Goal: Task Accomplishment & Management: Complete application form

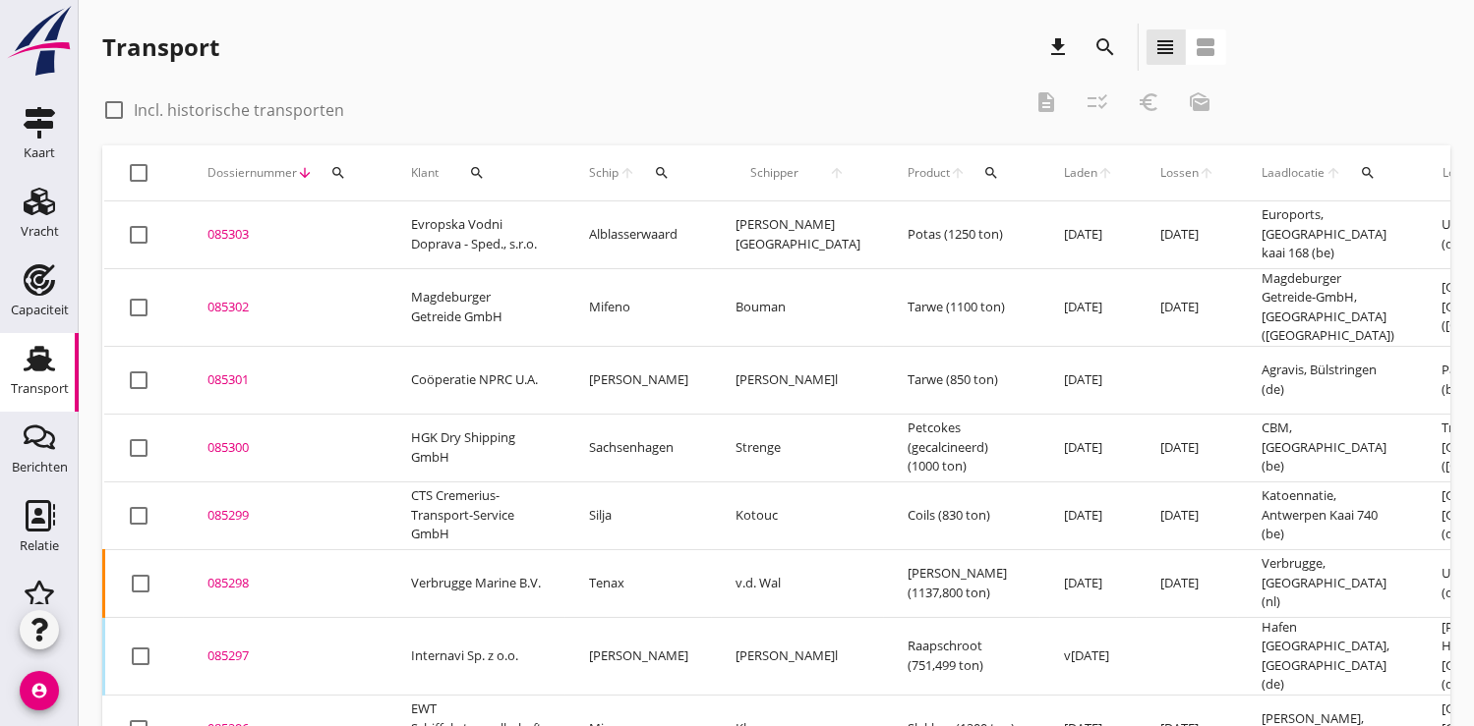
click at [337, 172] on icon "search" at bounding box center [338, 173] width 16 height 16
click at [349, 228] on input "Zoeken op dossiernummer..." at bounding box center [429, 229] width 204 height 31
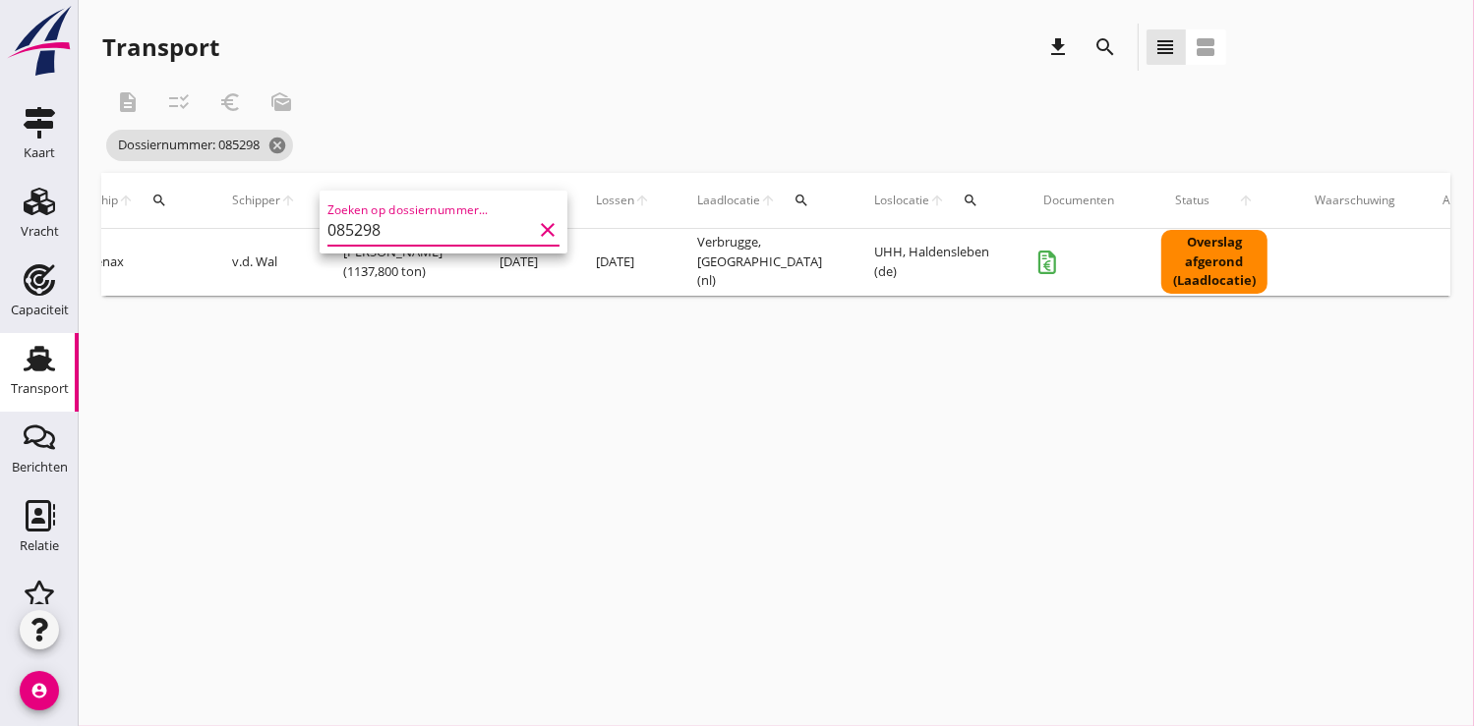
scroll to position [0, 535]
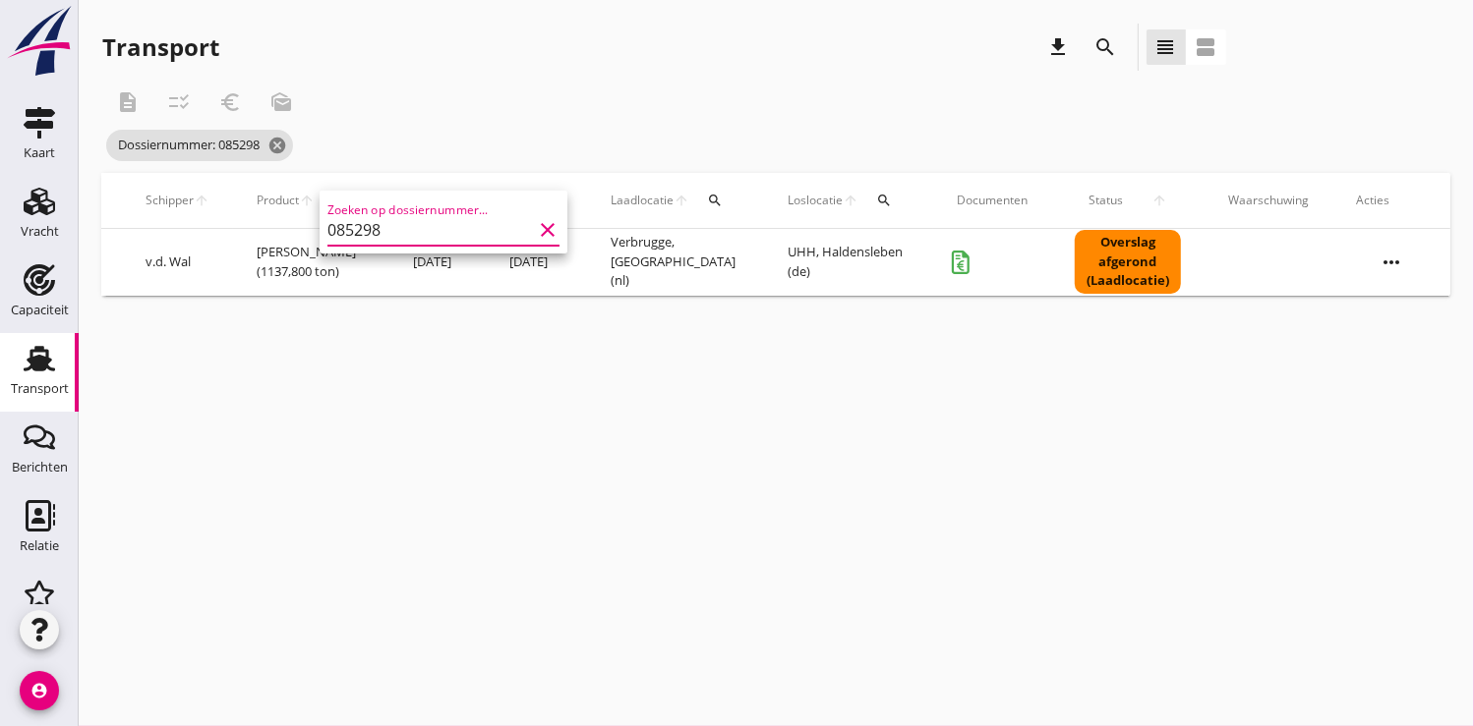
type input "085298"
click at [1384, 257] on icon "more_horiz" at bounding box center [1390, 262] width 55 height 55
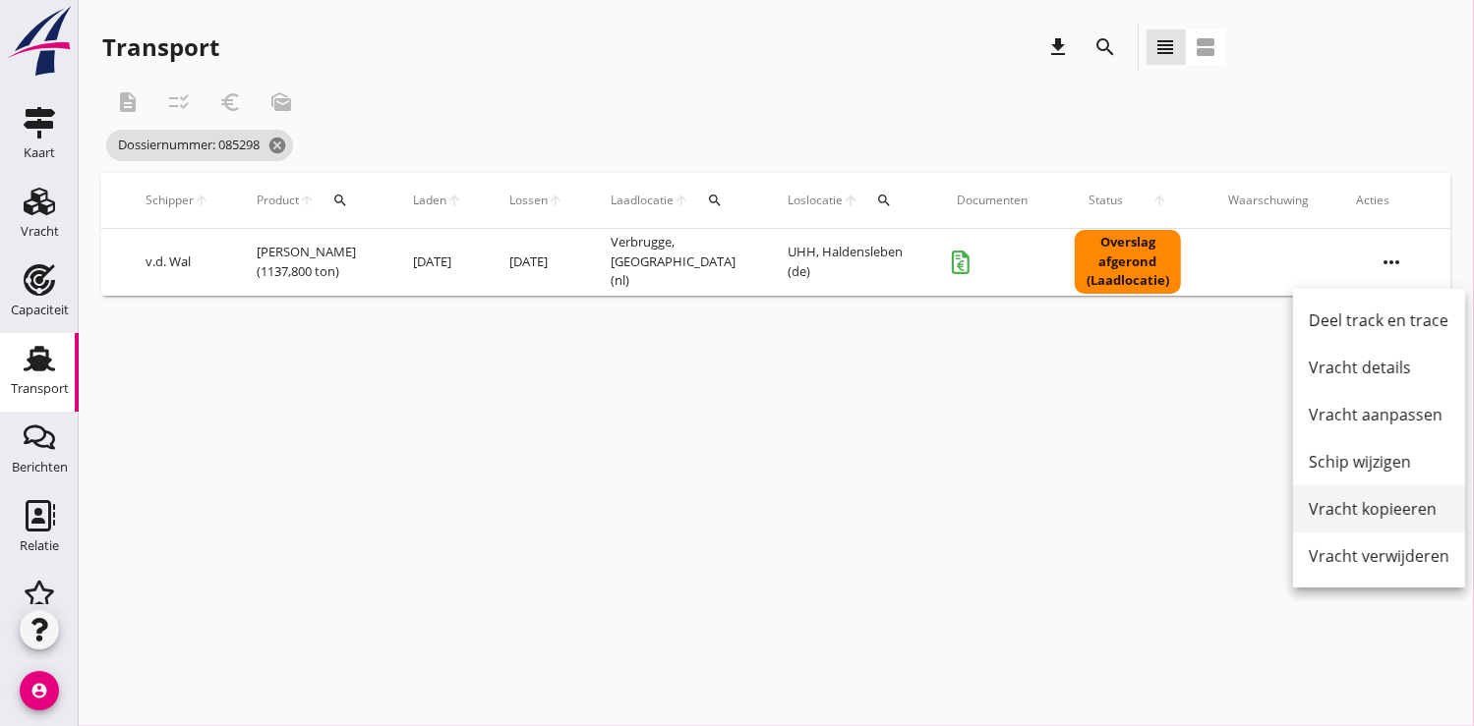
click at [1348, 504] on div "Vracht kopieeren" at bounding box center [1378, 509] width 141 height 24
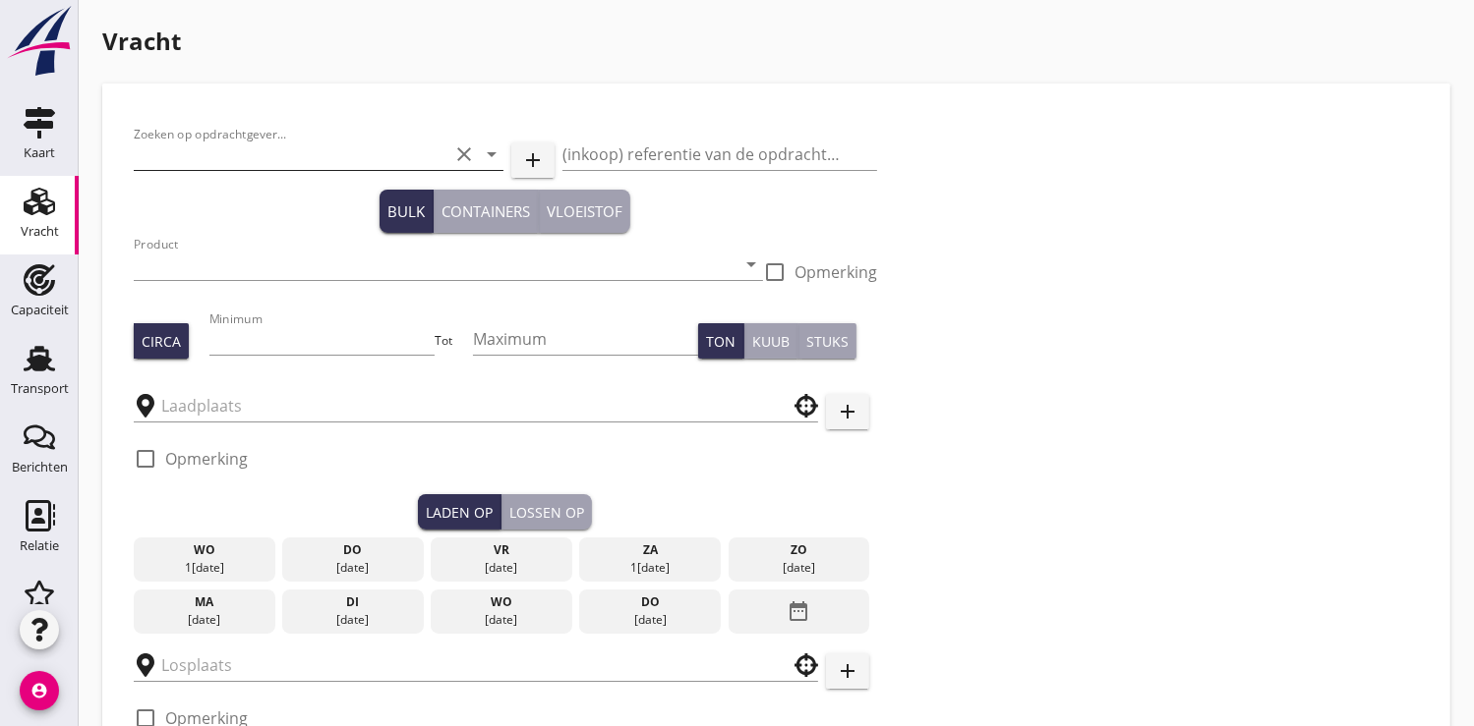
type input "Verbrugge Marine B.V."
type input "Soda (8130)"
type input "1150"
type input "Verbrugge"
type input "UHH"
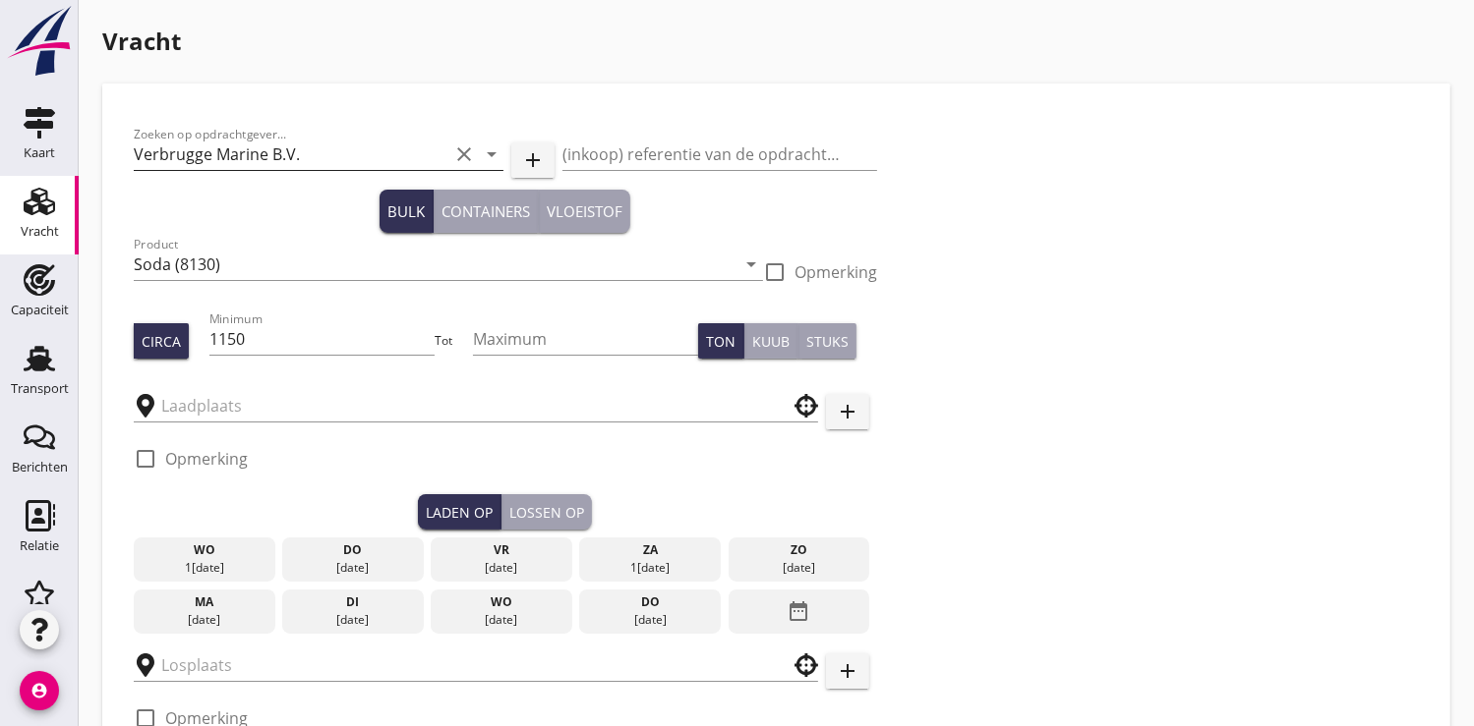
checkbox input "true"
type input "16250"
checkbox input "false"
radio input "false"
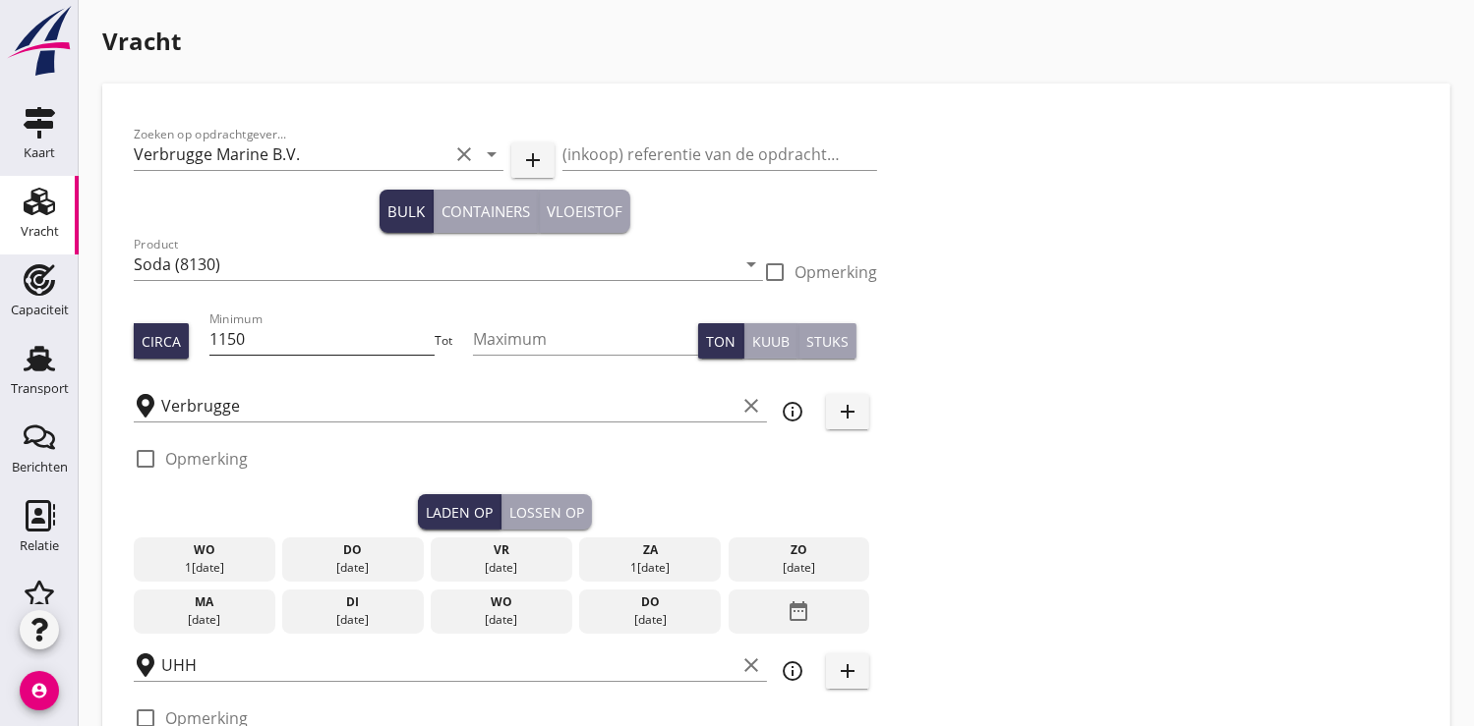
radio input "false"
checkbox input "true"
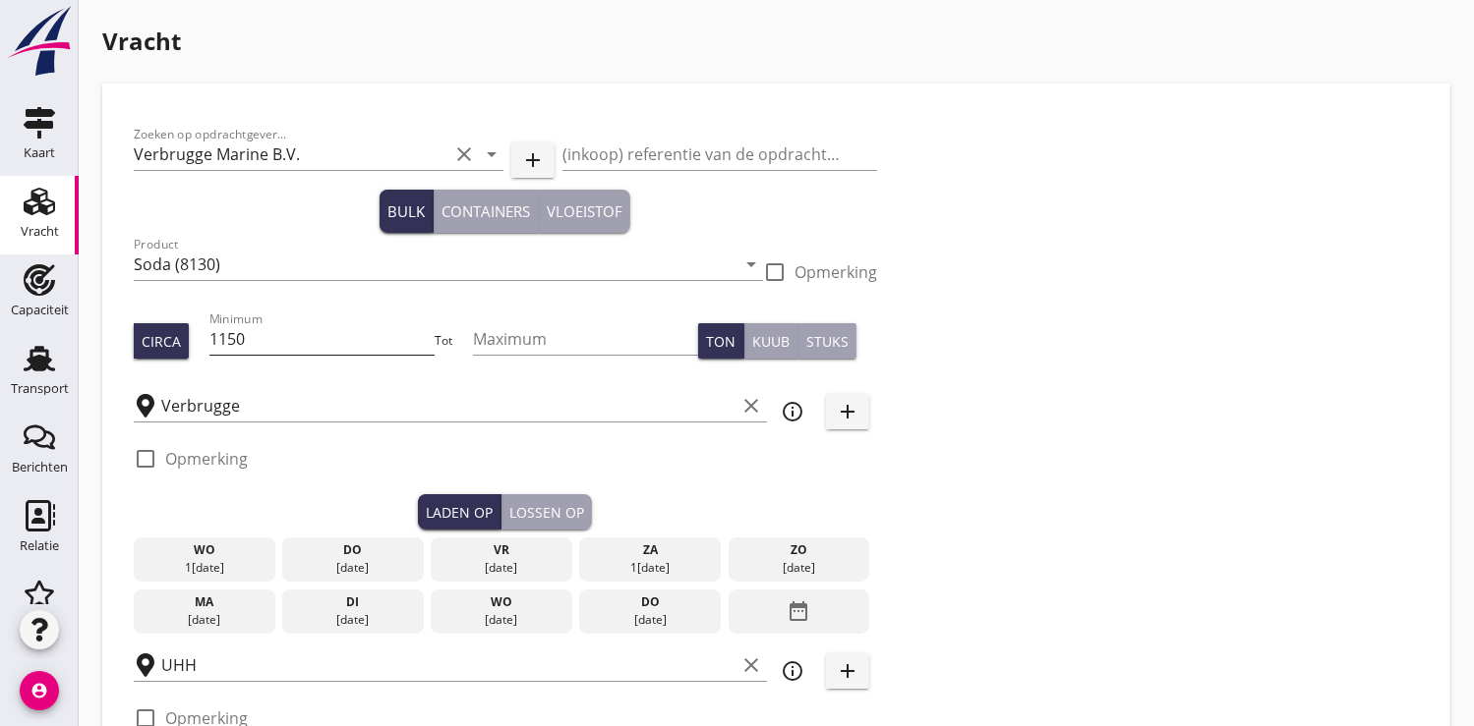
checkbox input "true"
type input "48"
type input "2"
type input "5"
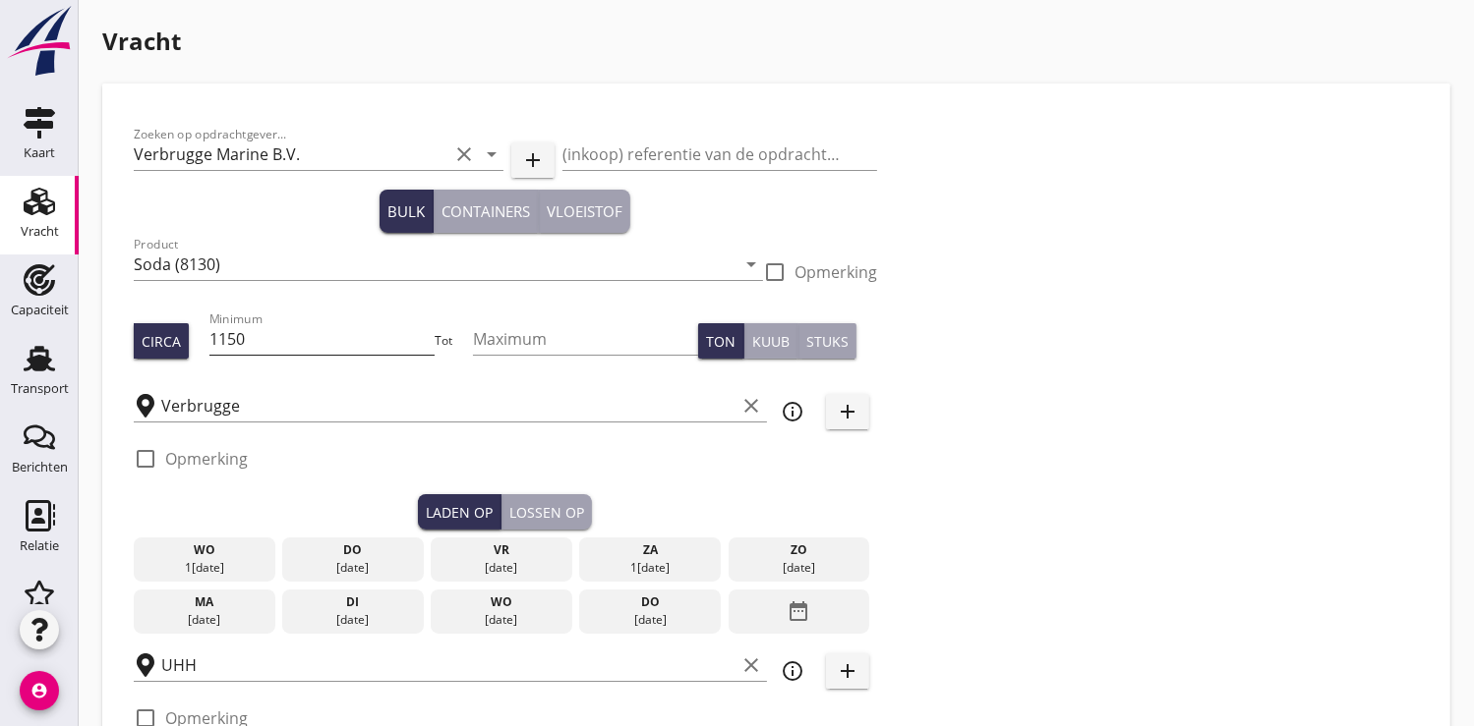
type input "14.65"
checkbox input "false"
radio input "false"
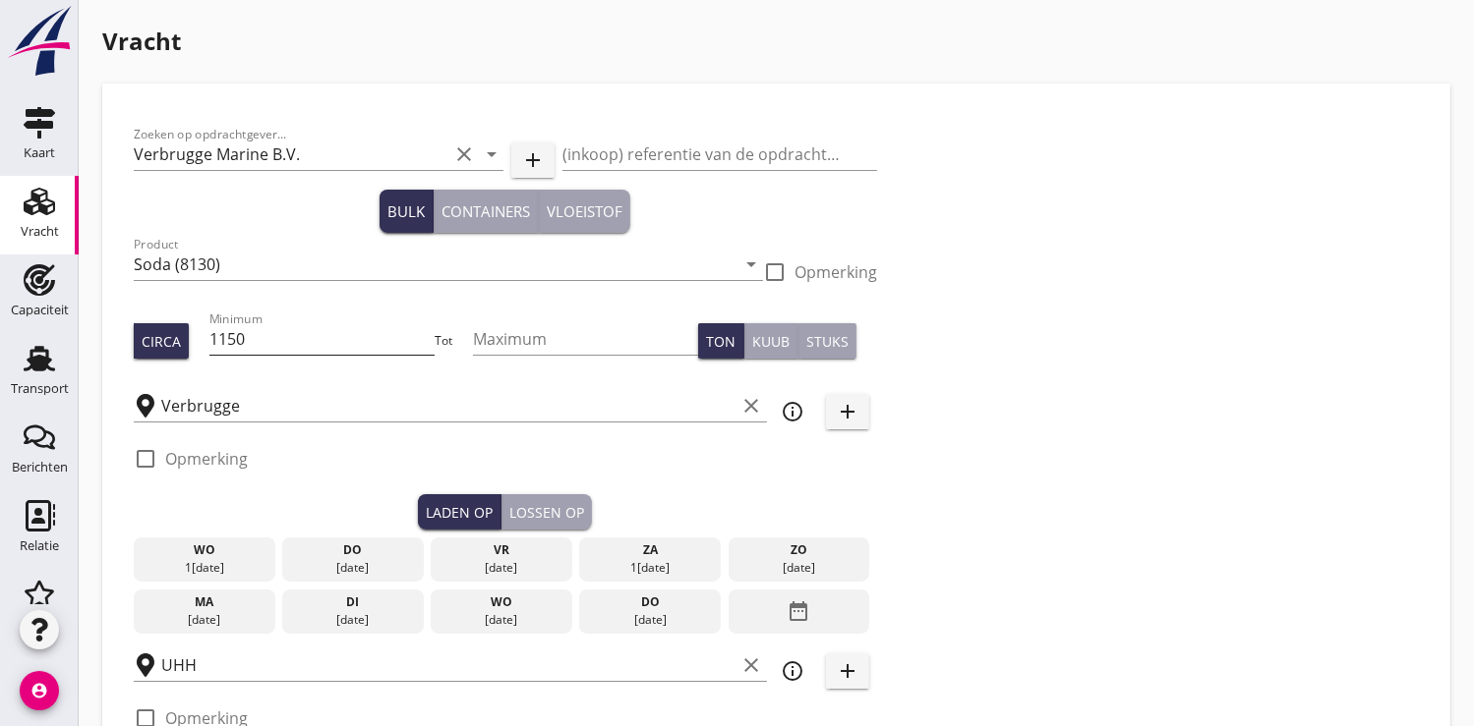
checkbox input "true"
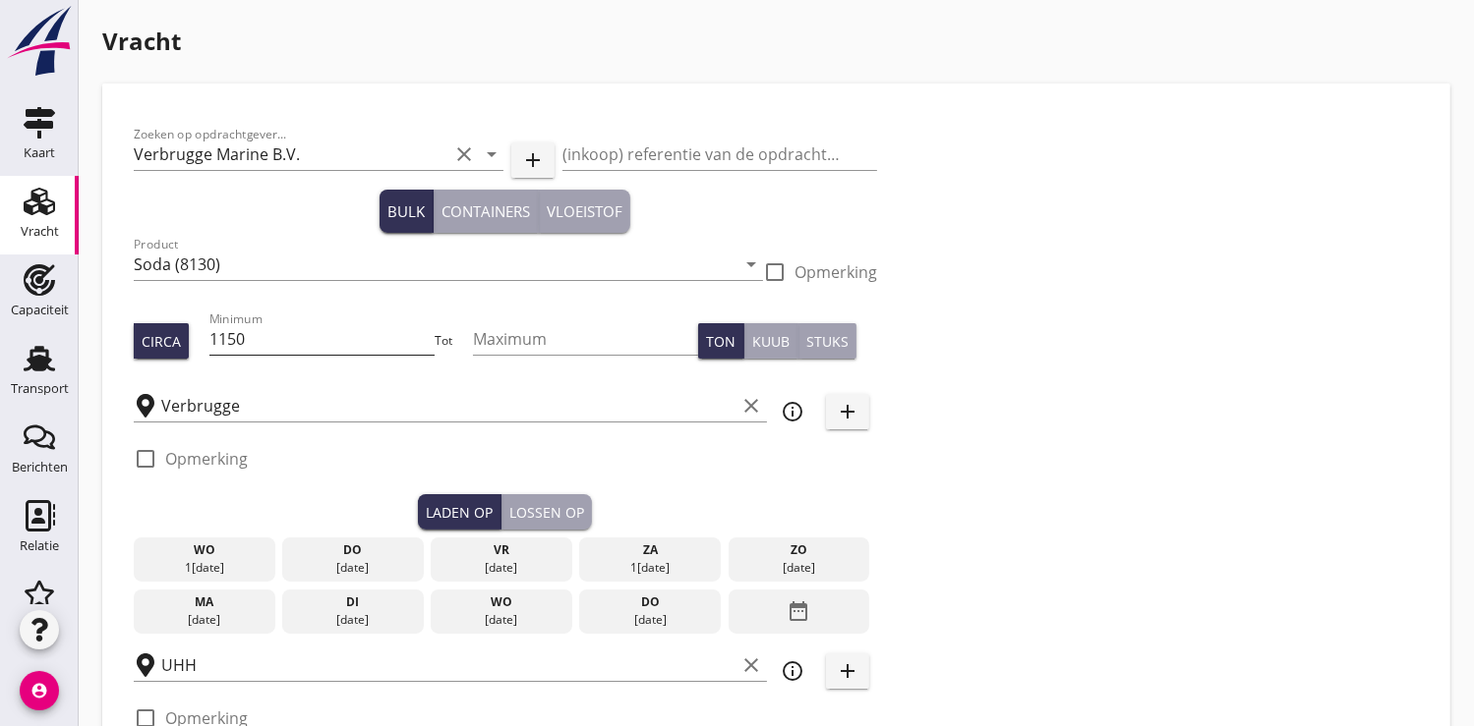
type input "48"
type input "2"
type input "21"
click at [234, 338] on input "1150" at bounding box center [321, 338] width 225 height 31
type input "850"
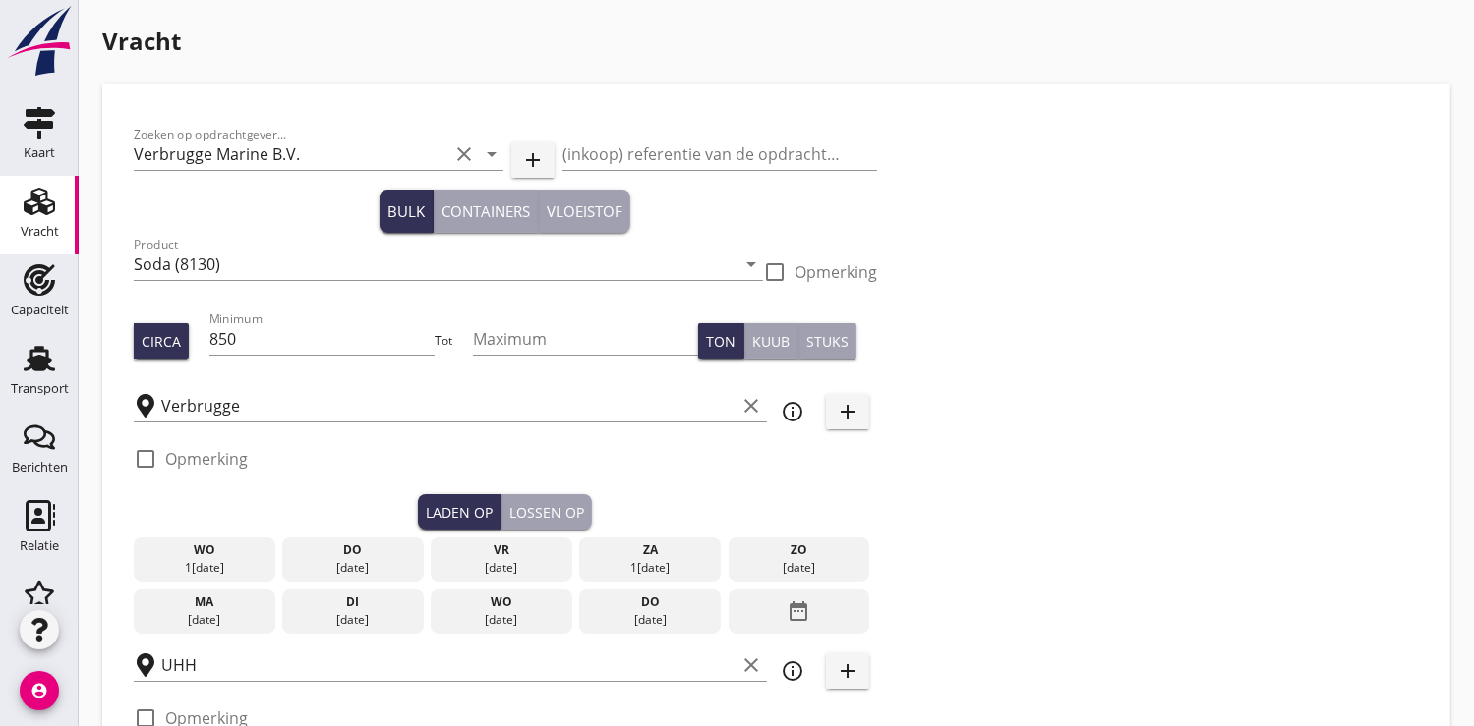
drag, startPoint x: 507, startPoint y: 615, endPoint x: 497, endPoint y: 588, distance: 29.2
click at [507, 614] on div "[DATE]" at bounding box center [501, 620] width 132 height 18
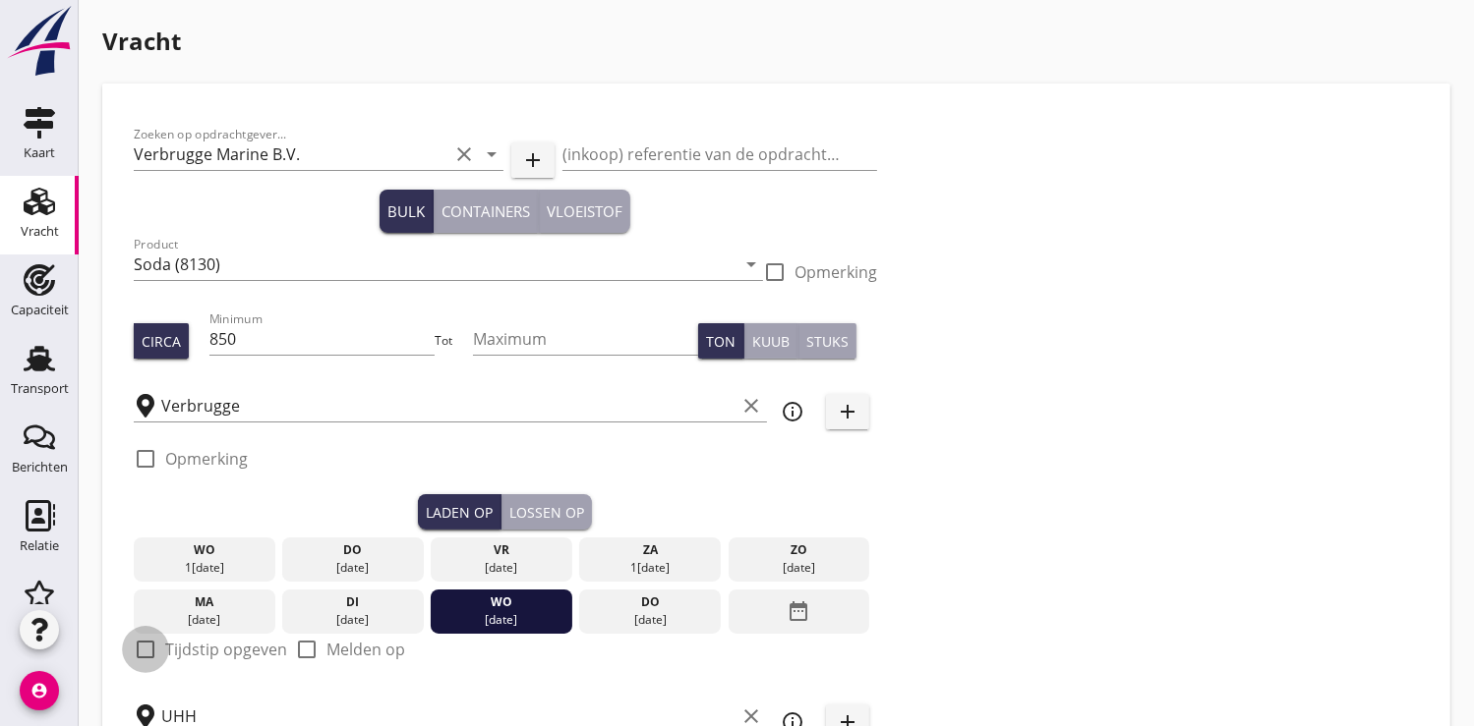
click at [145, 654] on div at bounding box center [145, 649] width 33 height 33
checkbox input "true"
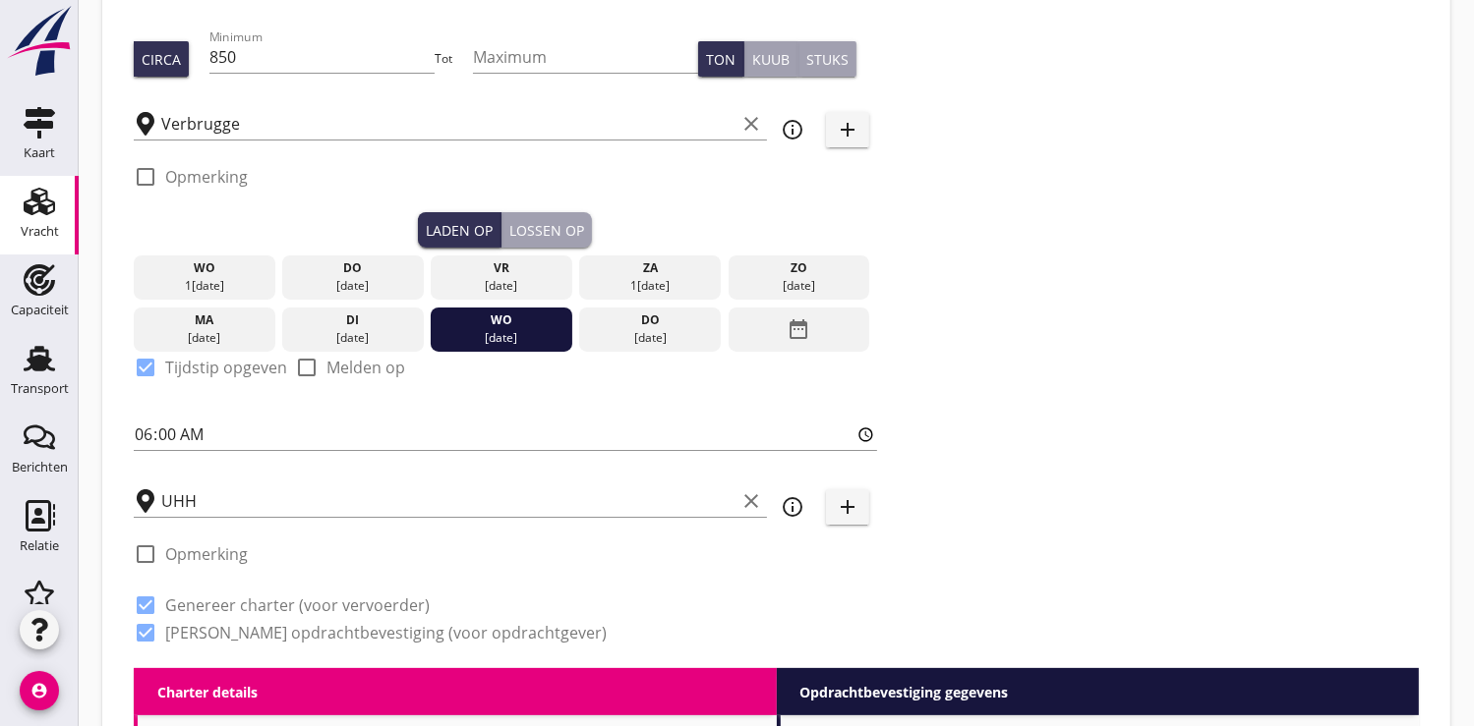
scroll to position [327, 0]
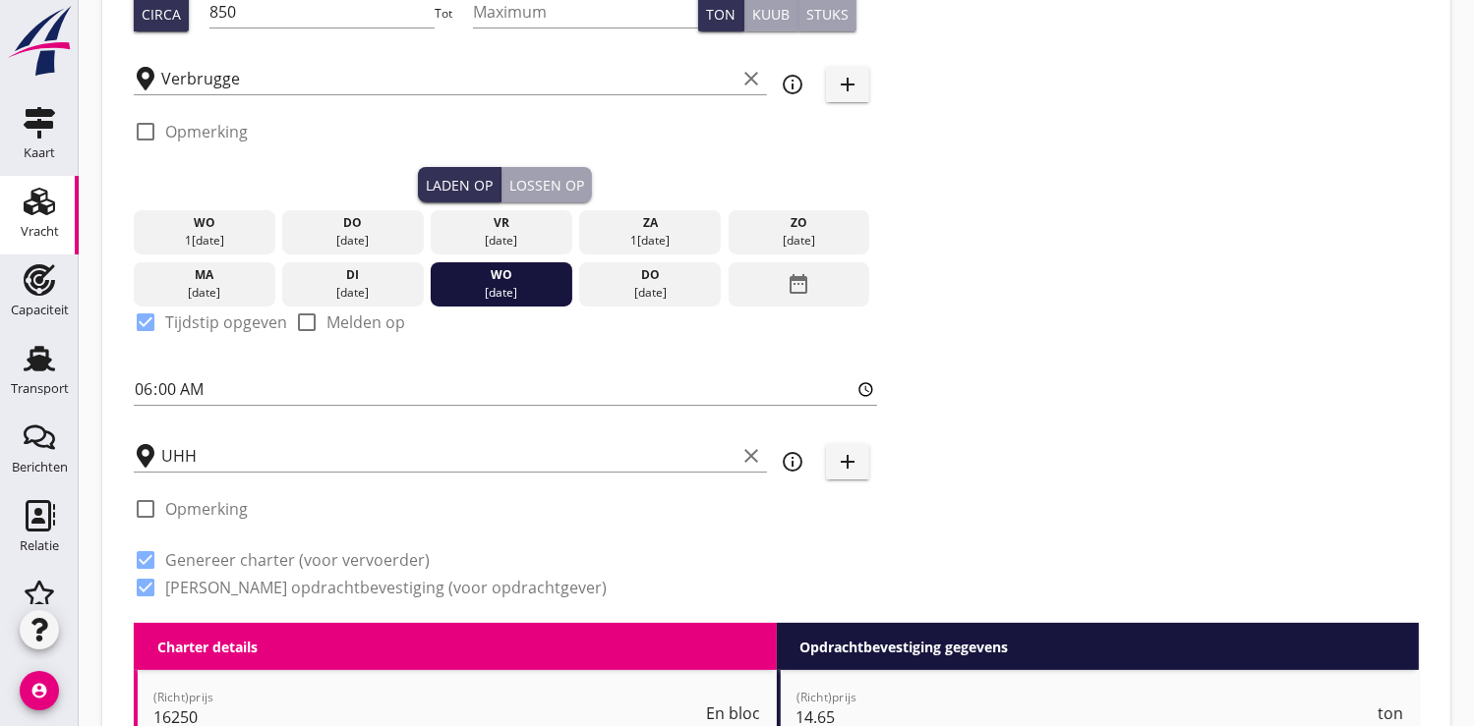
click at [543, 182] on div "Lossen op" at bounding box center [546, 185] width 75 height 21
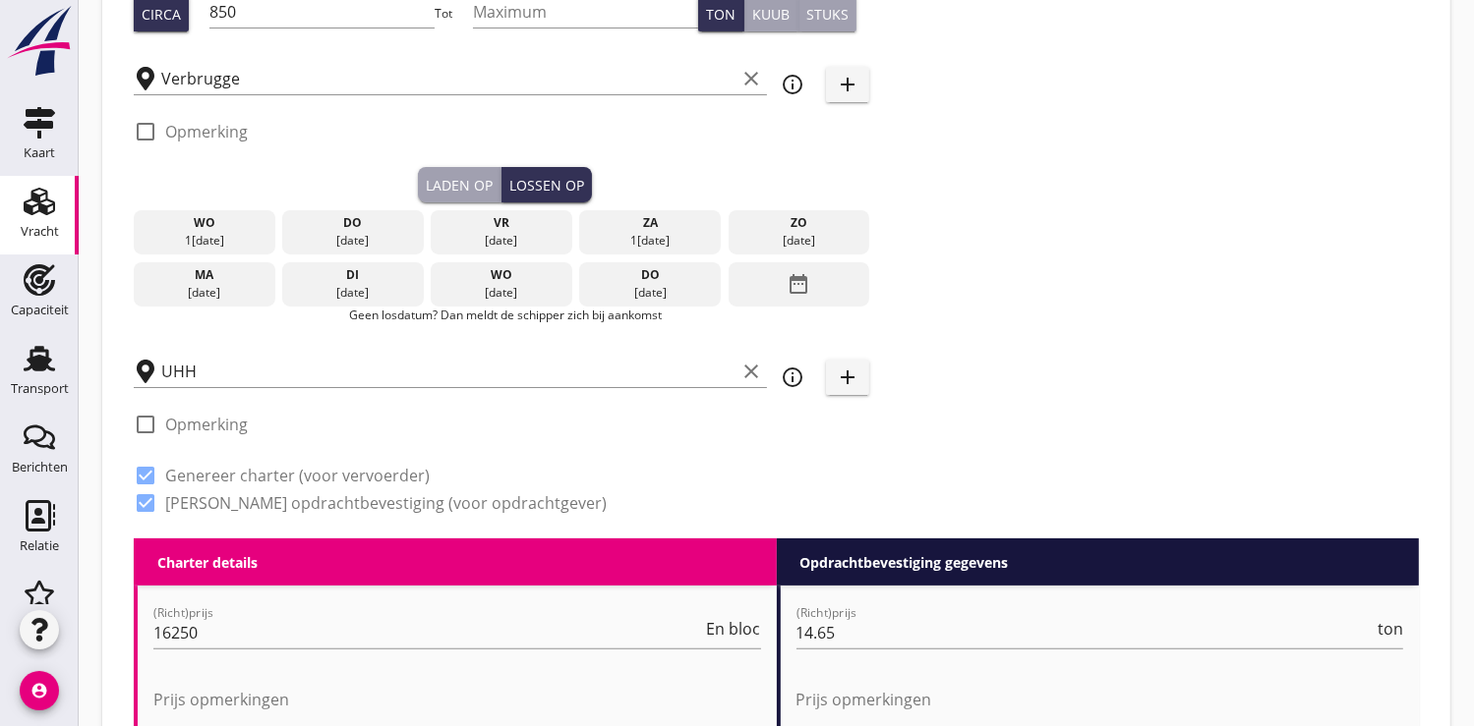
click at [793, 286] on icon "date_range" at bounding box center [798, 283] width 24 height 35
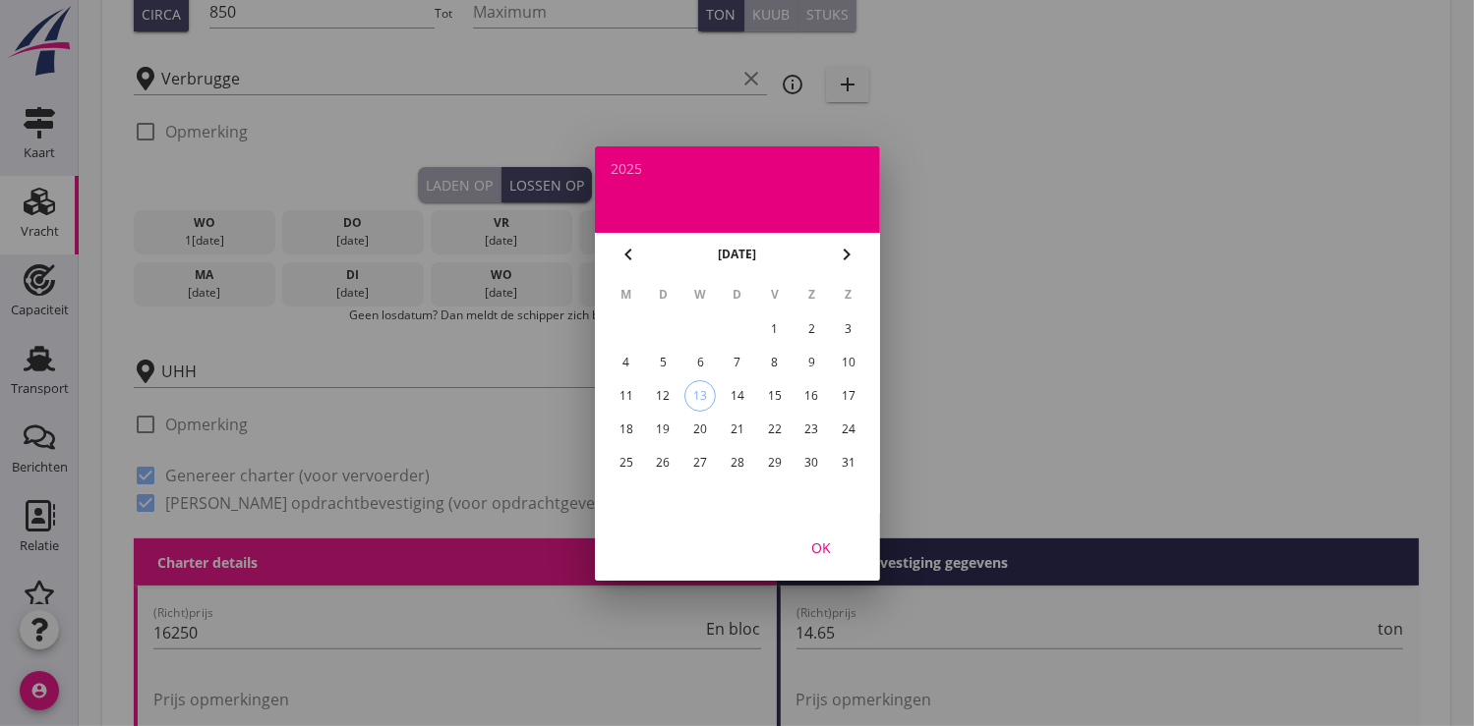
click at [704, 465] on div "27" at bounding box center [699, 462] width 31 height 31
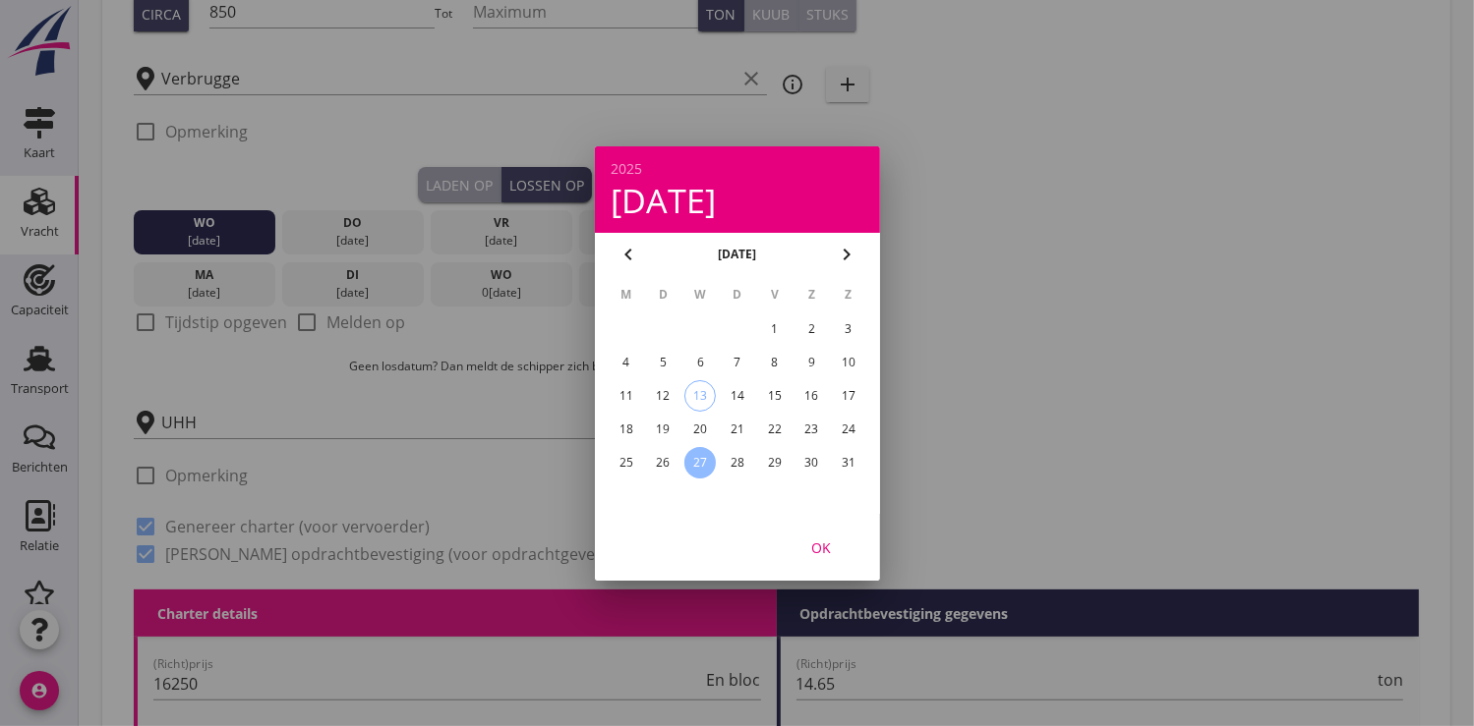
click at [829, 549] on div "OK" at bounding box center [820, 547] width 55 height 21
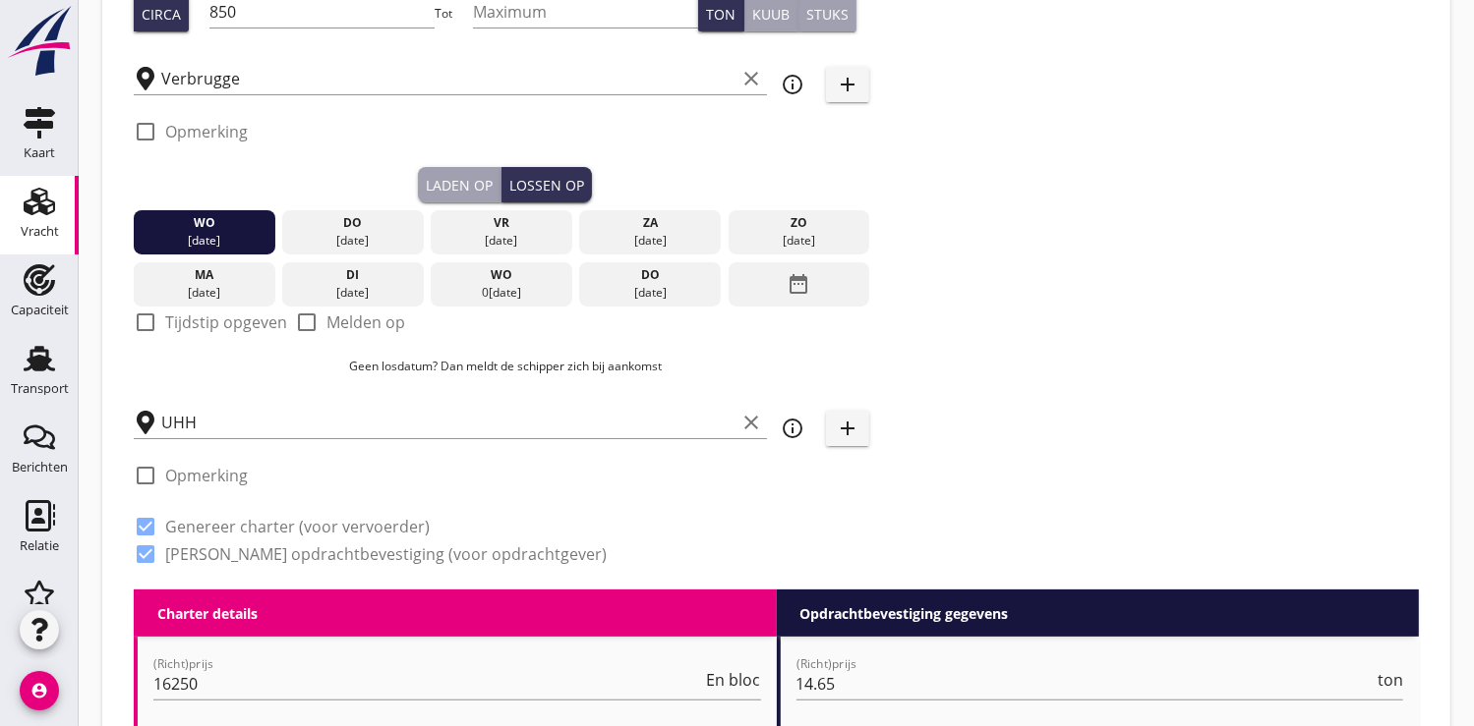
click at [140, 321] on div at bounding box center [145, 322] width 33 height 33
checkbox input "true"
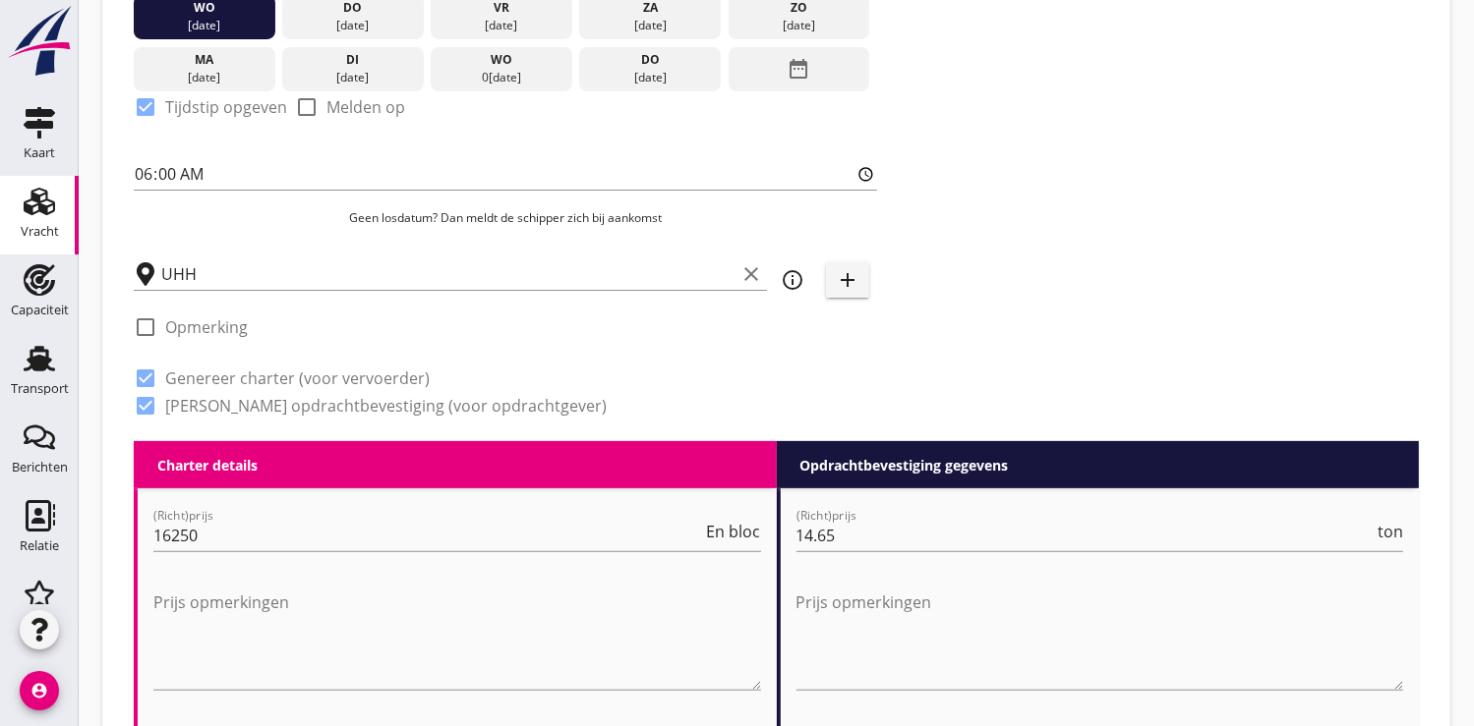
scroll to position [764, 0]
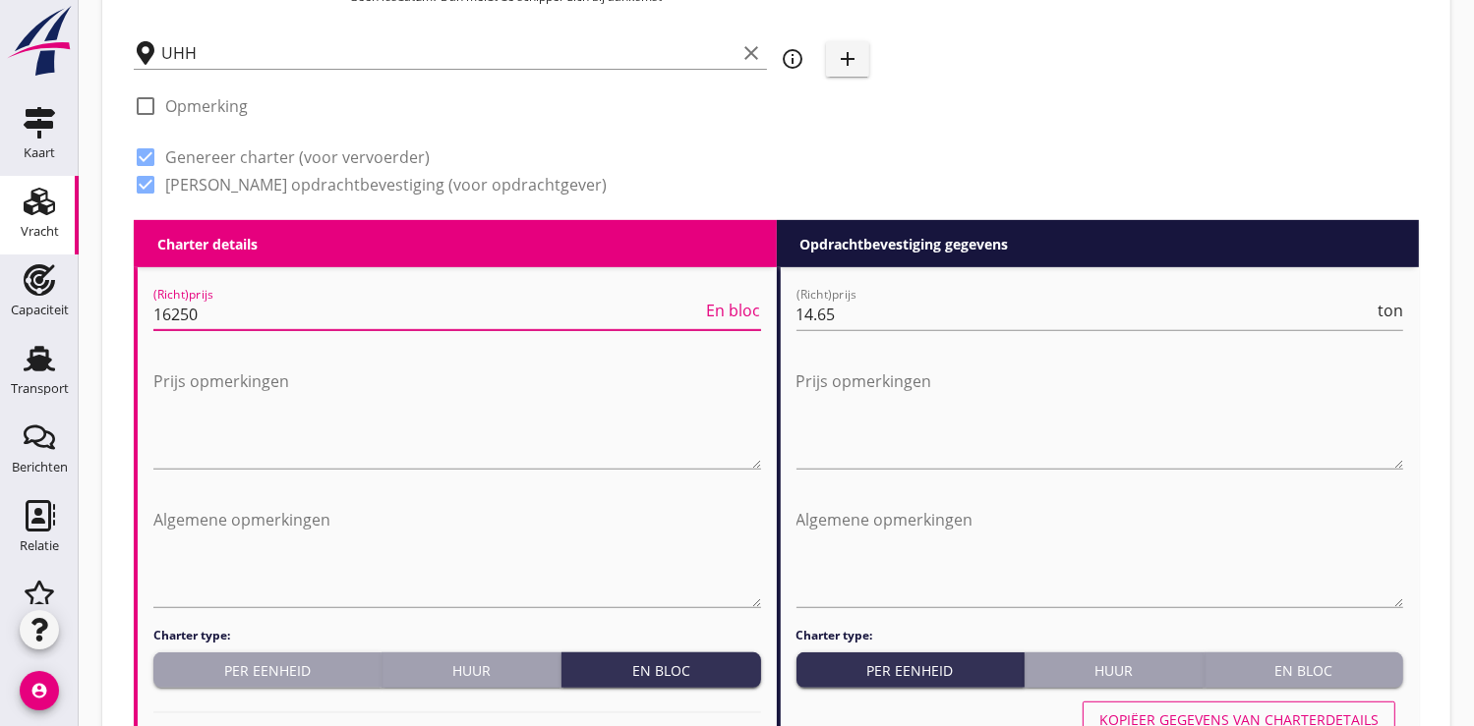
drag, startPoint x: 204, startPoint y: 315, endPoint x: 102, endPoint y: 313, distance: 102.3
type input "12.75"
click at [224, 661] on div "Per eenheid" at bounding box center [266, 671] width 211 height 21
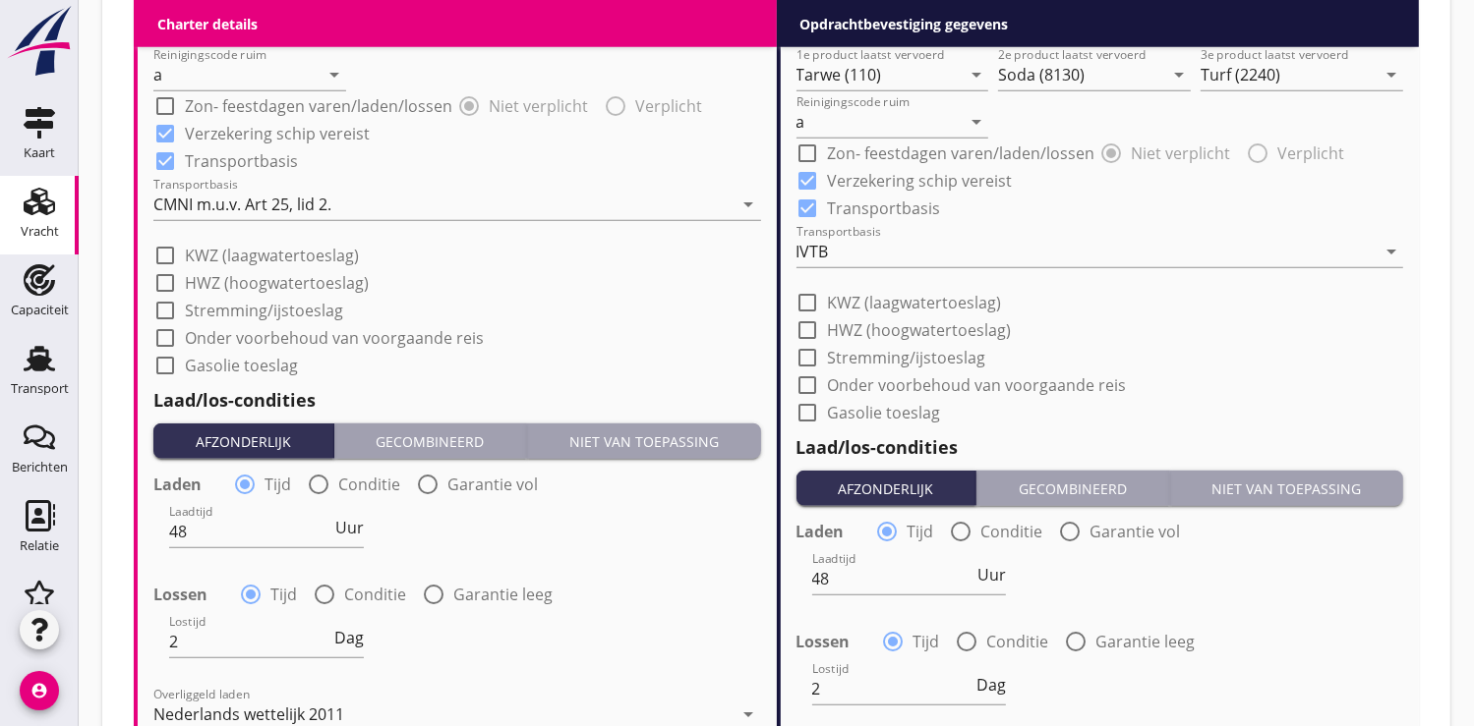
scroll to position [1638, 0]
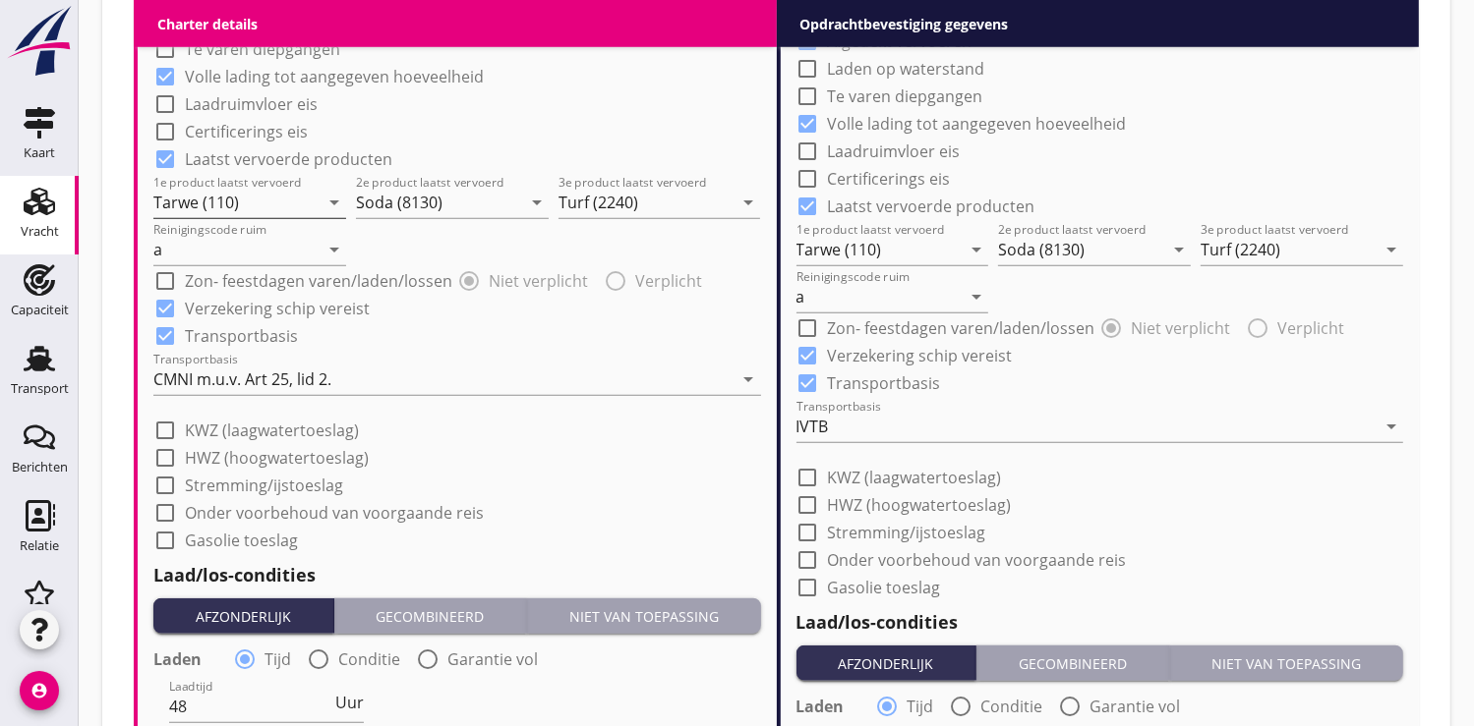
click at [244, 198] on input "Tarwe (110)" at bounding box center [235, 202] width 165 height 31
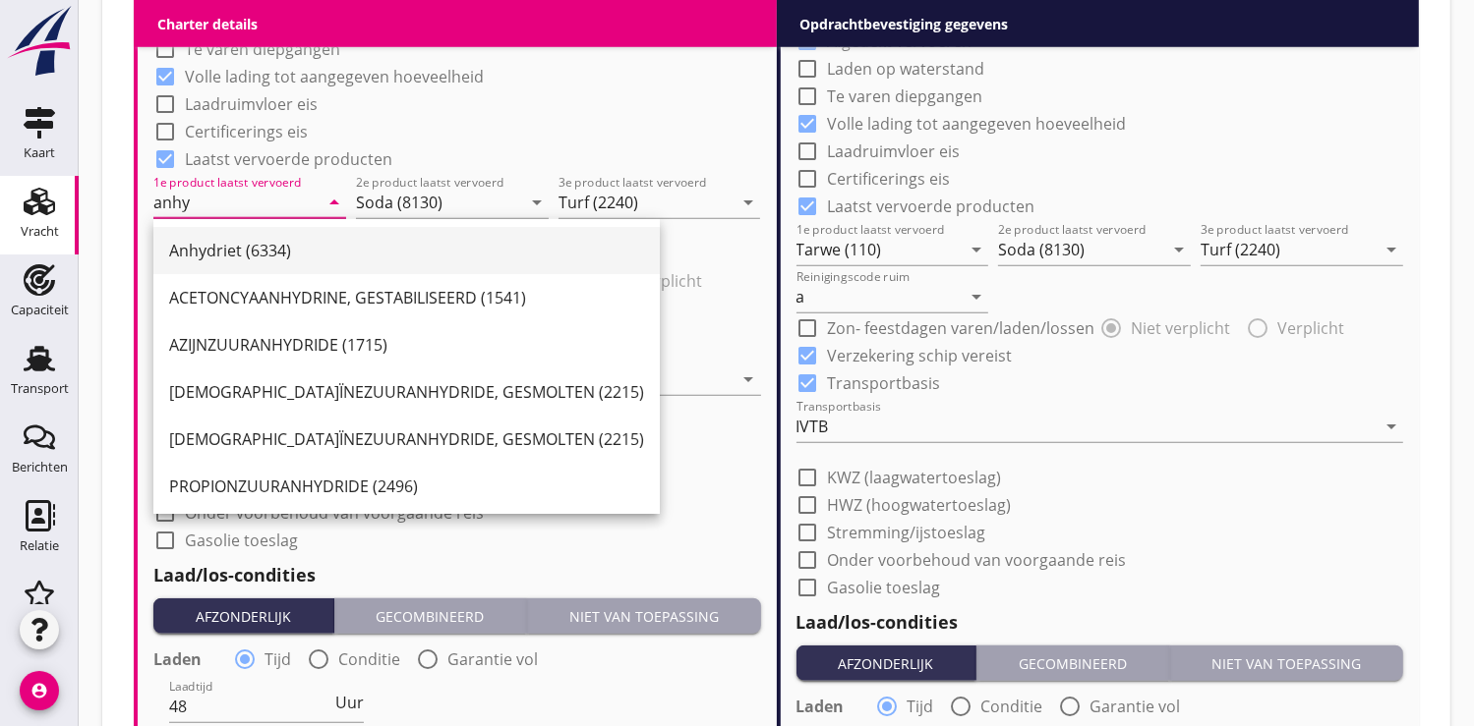
click at [261, 245] on div "Anhydriet (6334)" at bounding box center [406, 251] width 475 height 24
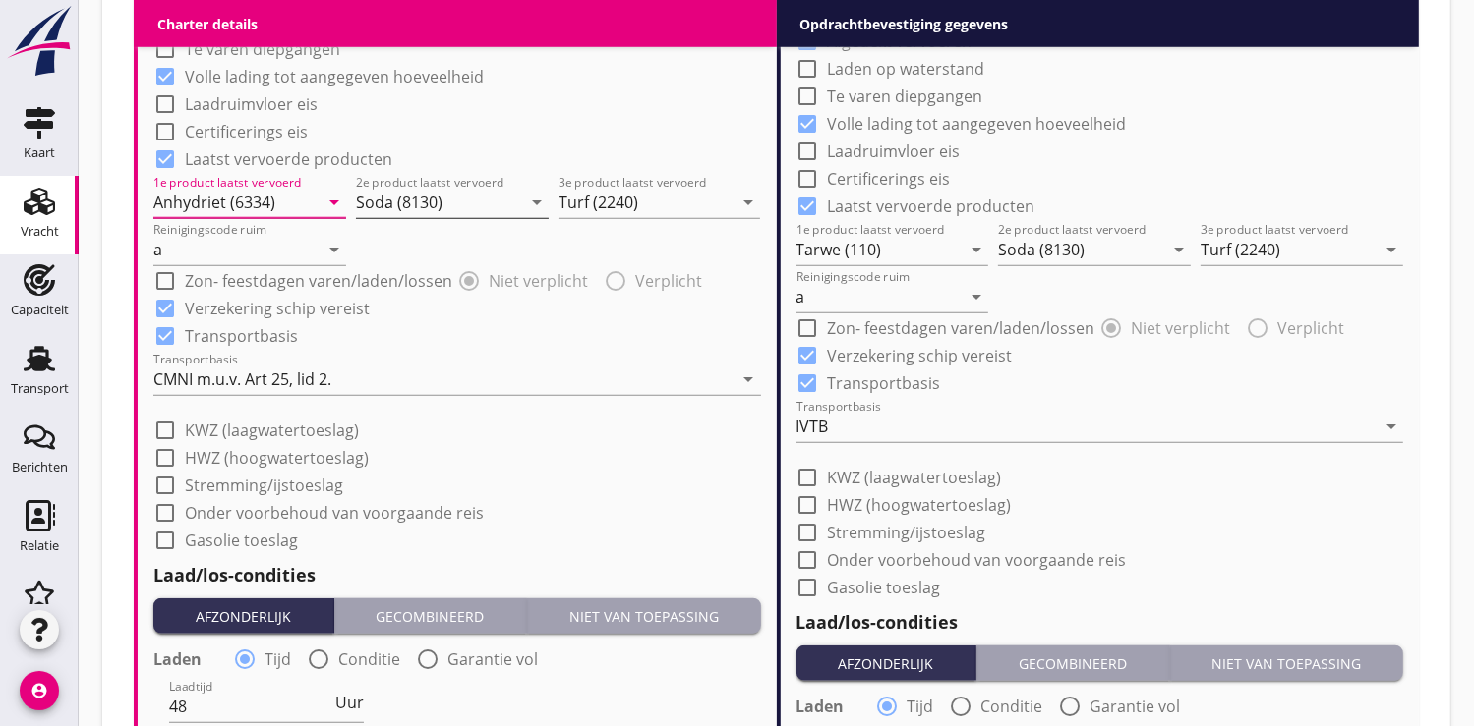
type input "Anhydriet (6334)"
click at [378, 194] on input "Soda (8130)" at bounding box center [438, 202] width 165 height 31
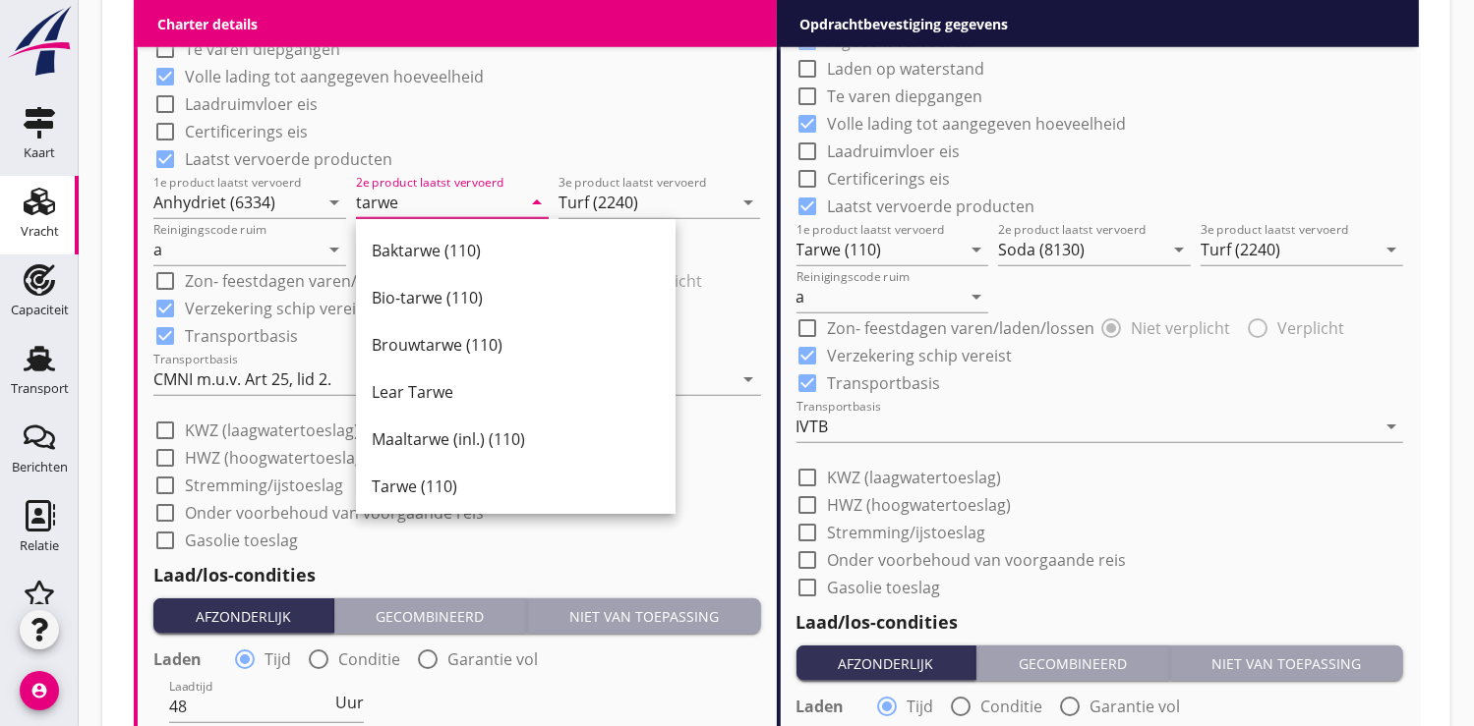
click at [425, 485] on div "Tarwe (110)" at bounding box center [516, 487] width 288 height 24
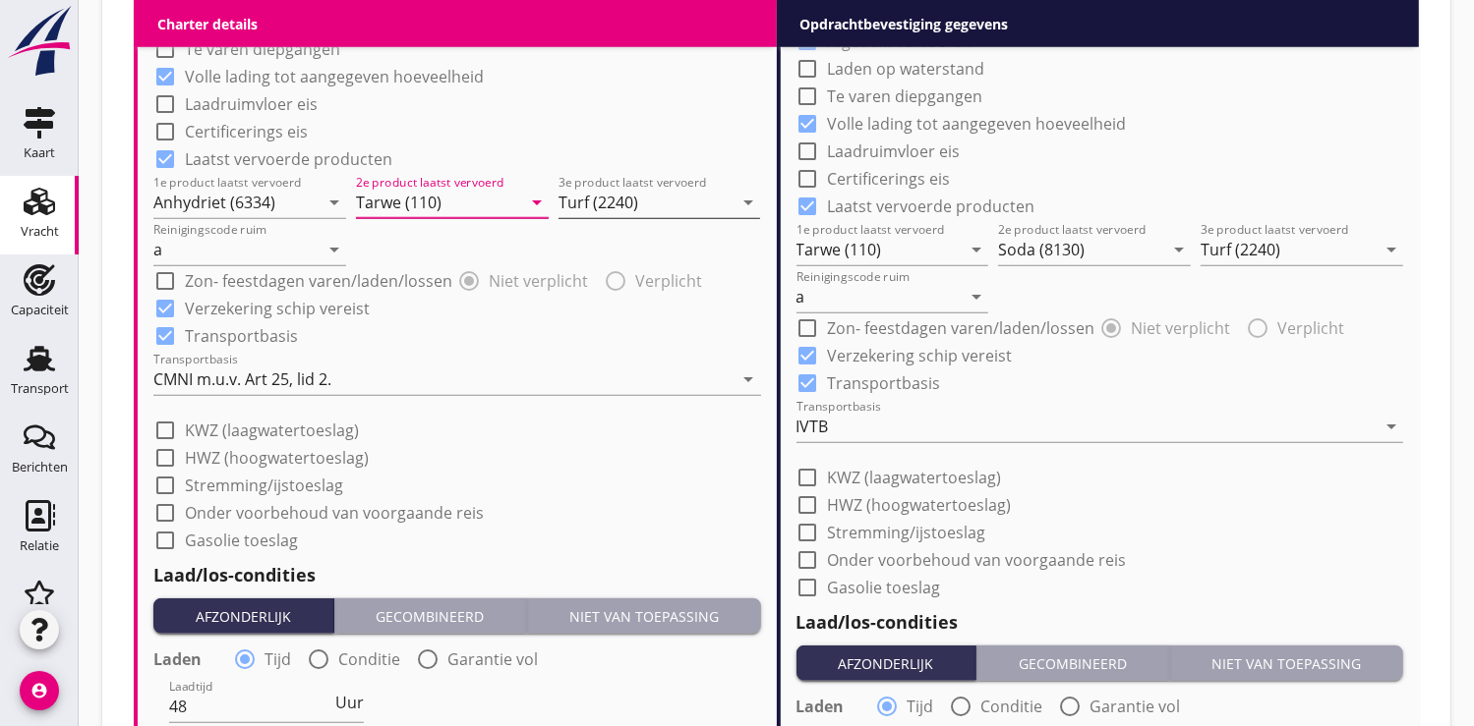
type input "Tarwe (110)"
click at [652, 194] on input "Turf (2240)" at bounding box center [645, 202] width 175 height 31
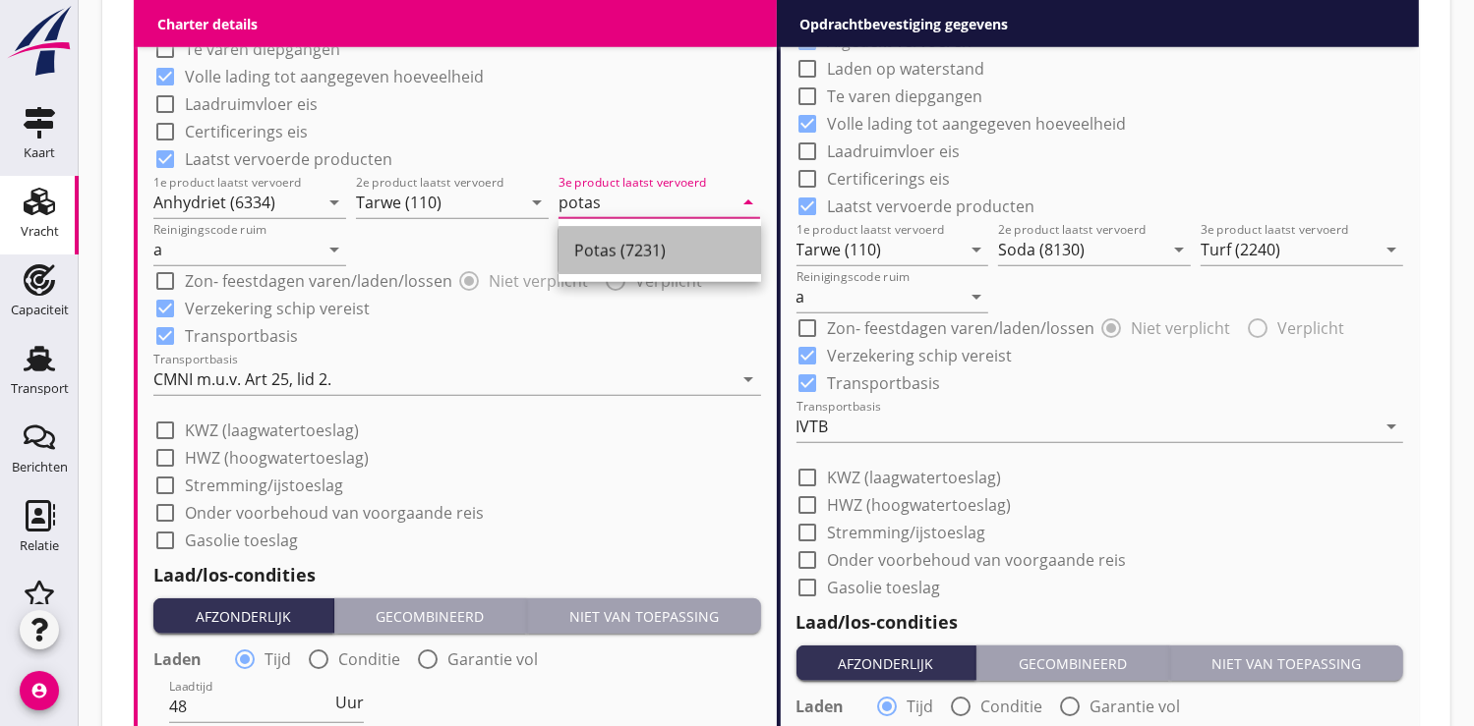
click at [643, 249] on div "Potas (7231)" at bounding box center [659, 251] width 171 height 24
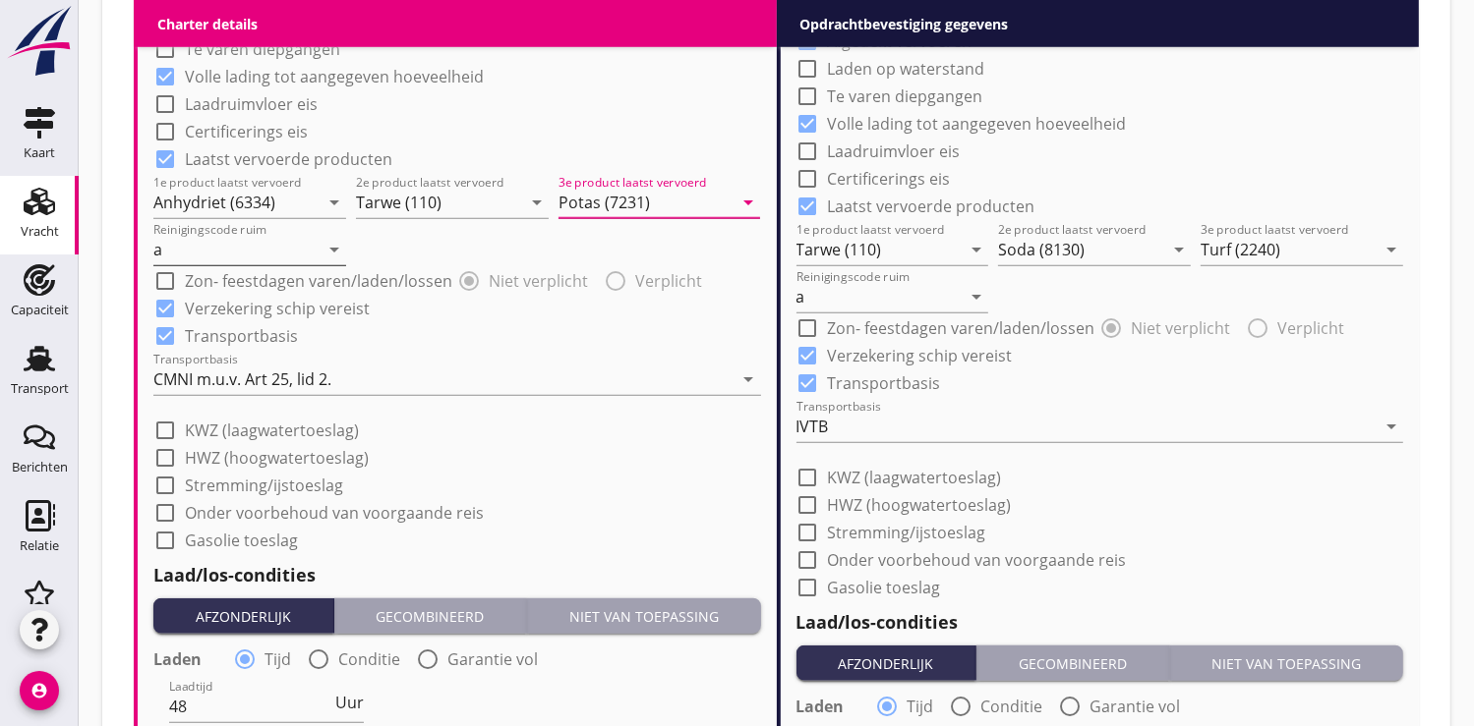
type input "Potas (7231)"
click at [198, 251] on input "a" at bounding box center [235, 249] width 165 height 31
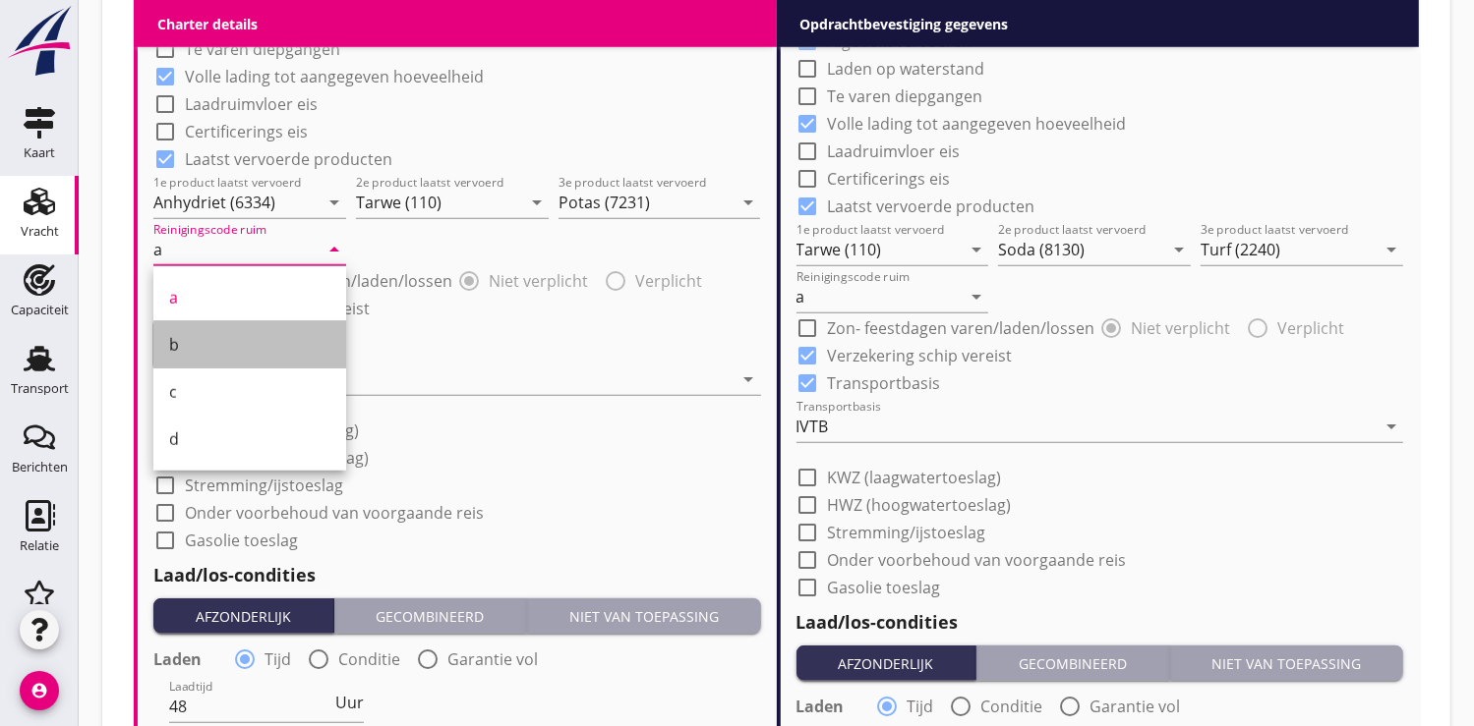
click at [198, 343] on div "b" at bounding box center [249, 345] width 161 height 24
type input "b"
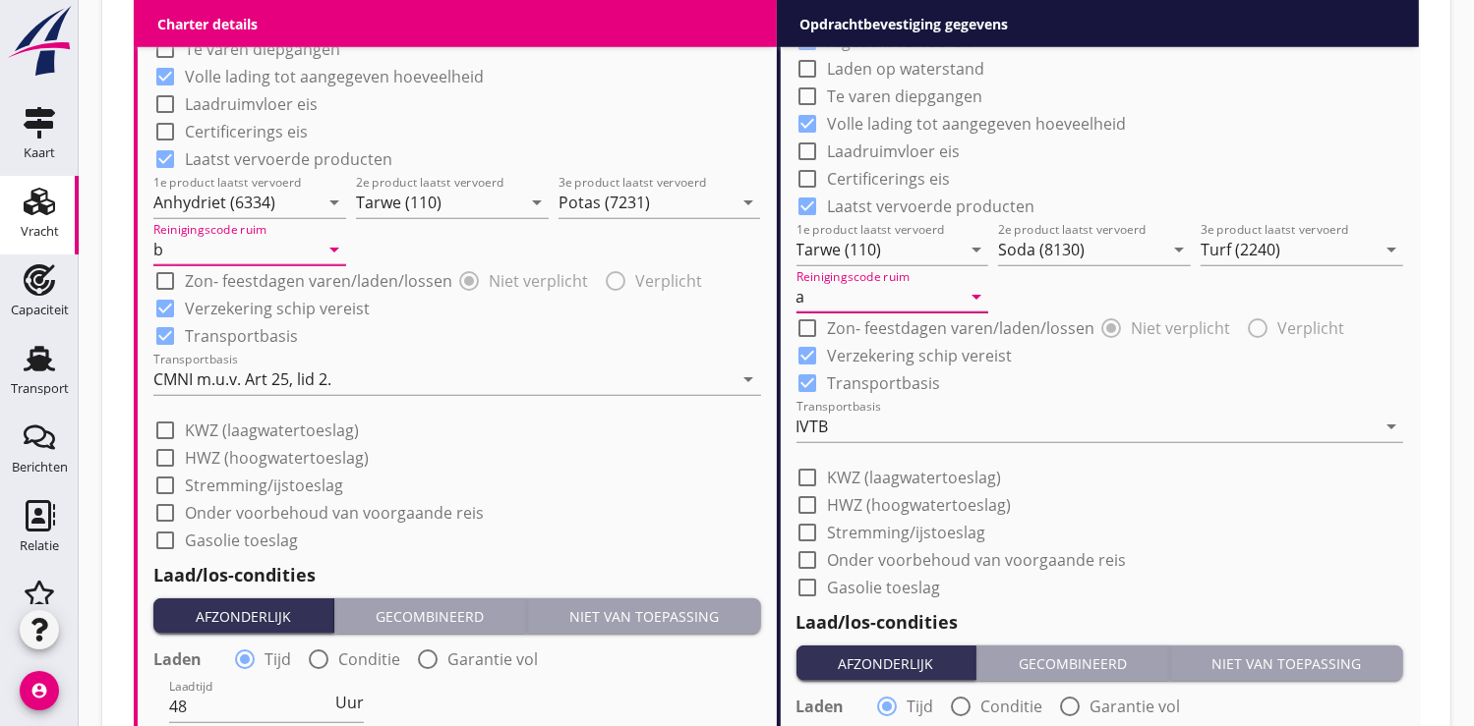
click at [866, 295] on input "a" at bounding box center [878, 296] width 165 height 31
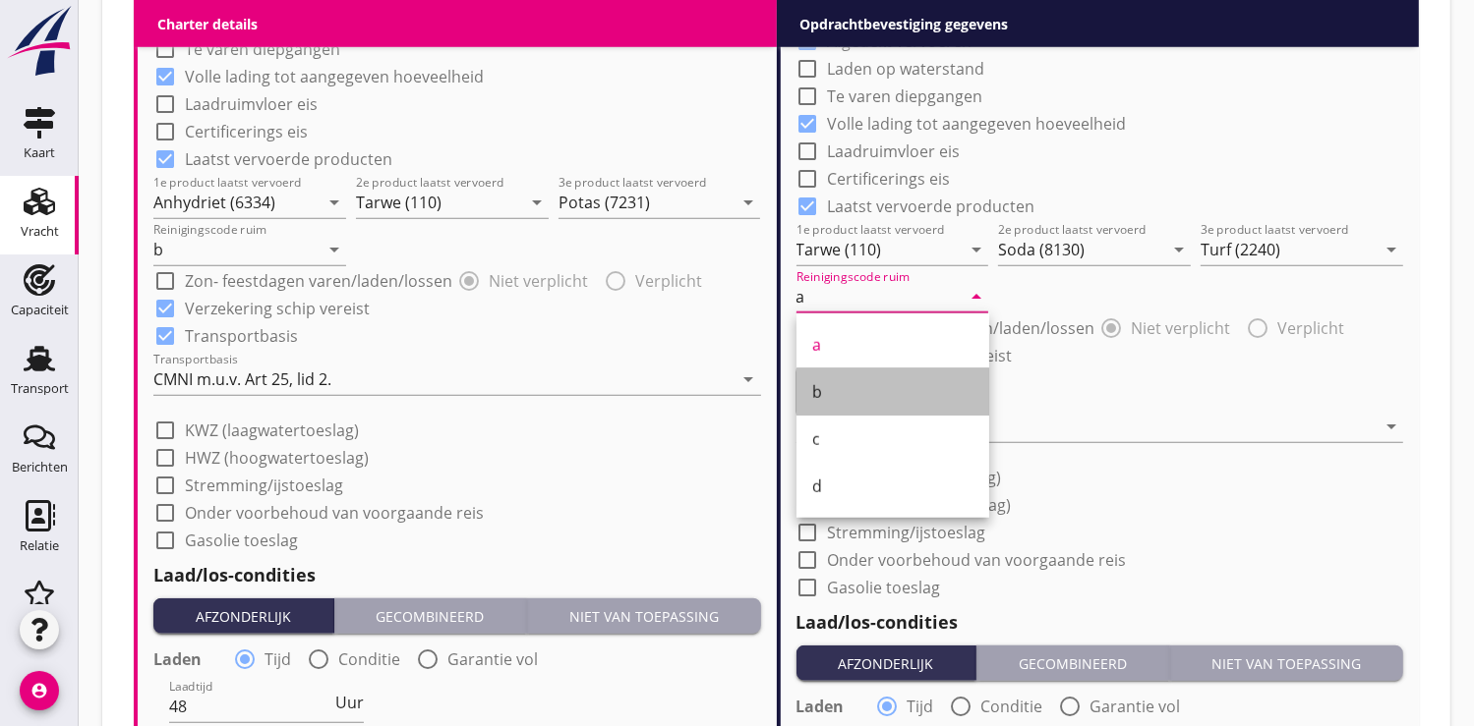
click at [877, 387] on div "b" at bounding box center [892, 392] width 161 height 24
type input "b"
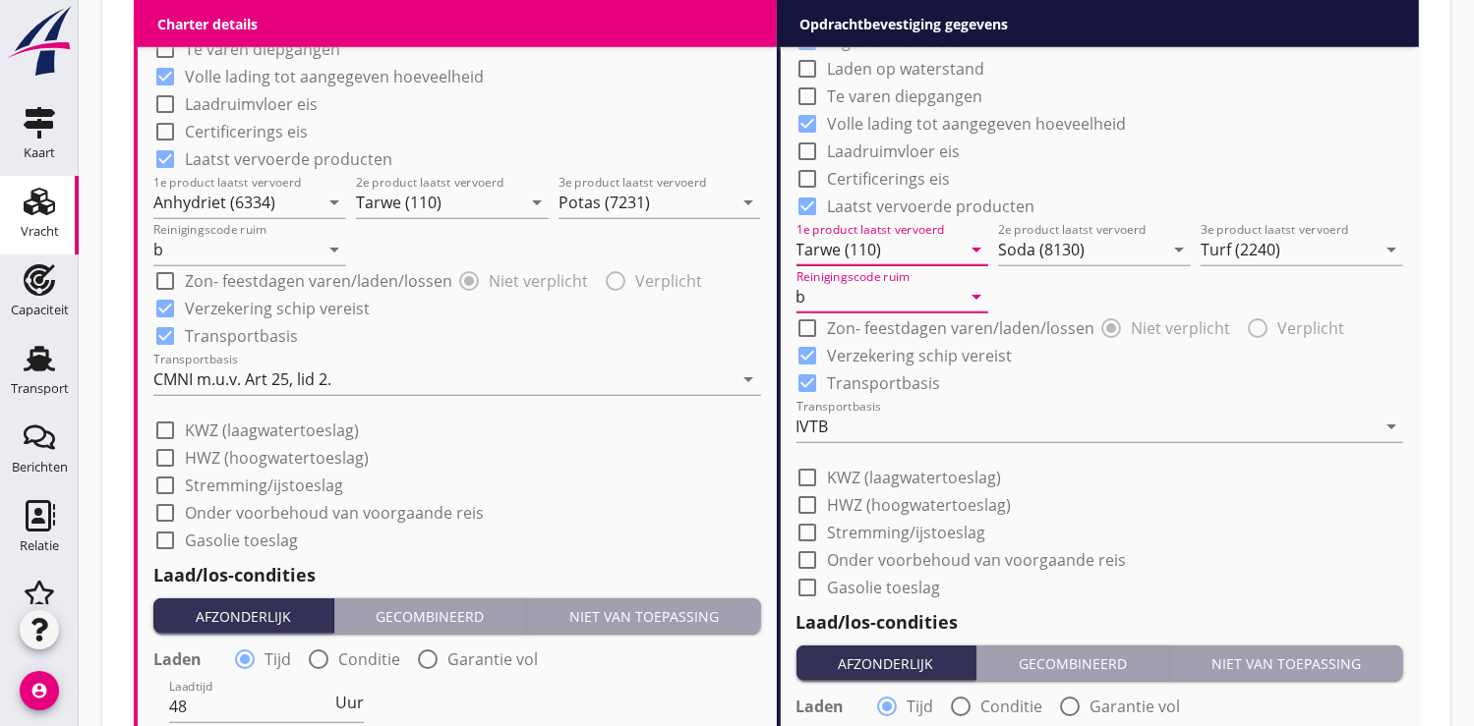
click at [866, 240] on input "Tarwe (110)" at bounding box center [878, 249] width 165 height 31
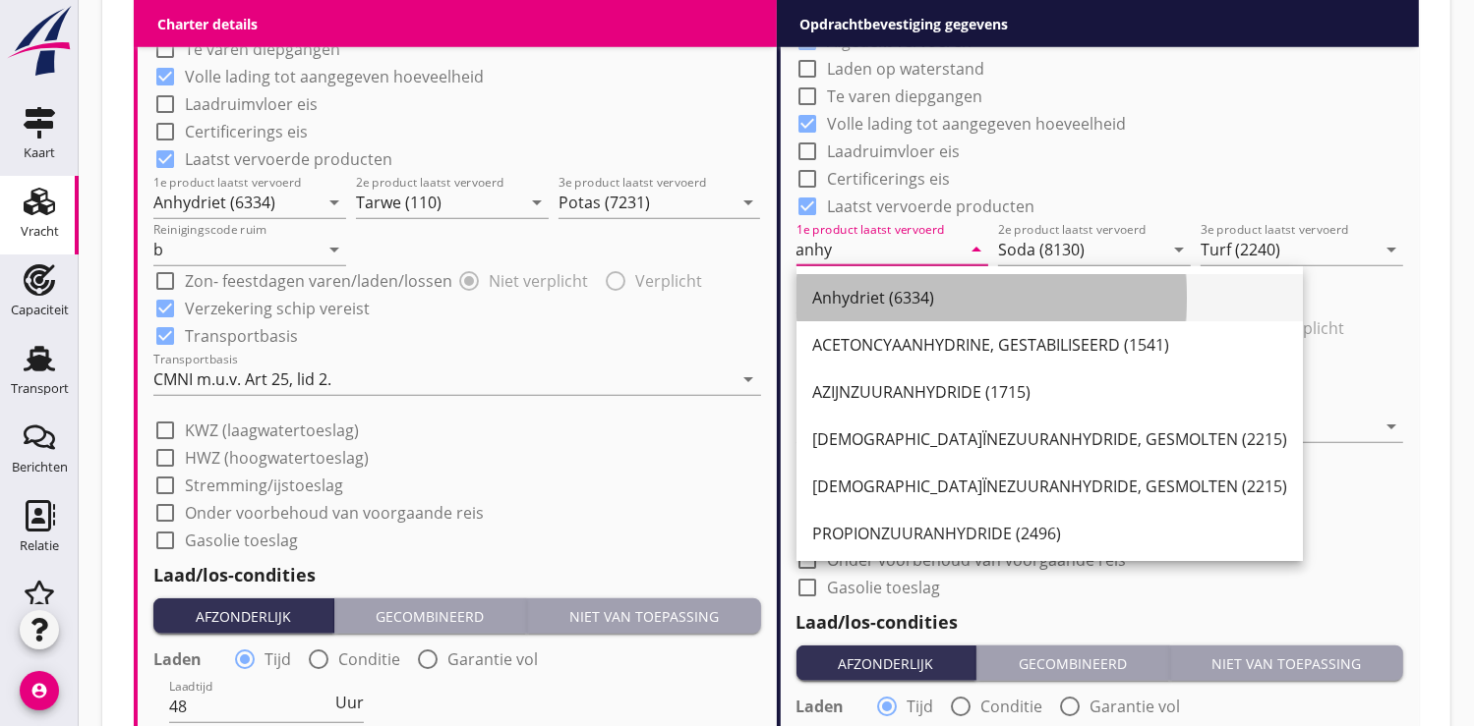
click at [874, 296] on div "Anhydriet (6334)" at bounding box center [1049, 298] width 475 height 24
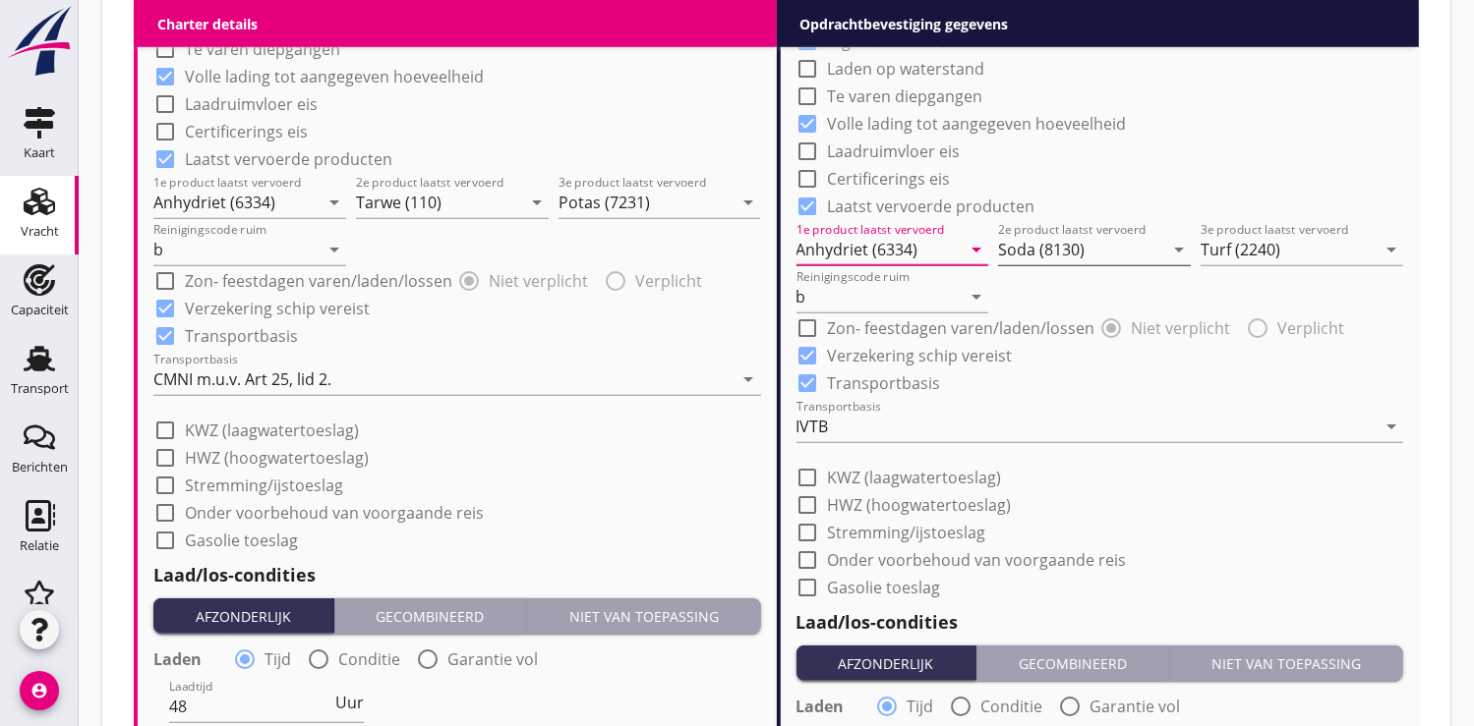
type input "Anhydriet (6334)"
click at [1015, 243] on input "Soda (8130)" at bounding box center [1080, 249] width 165 height 31
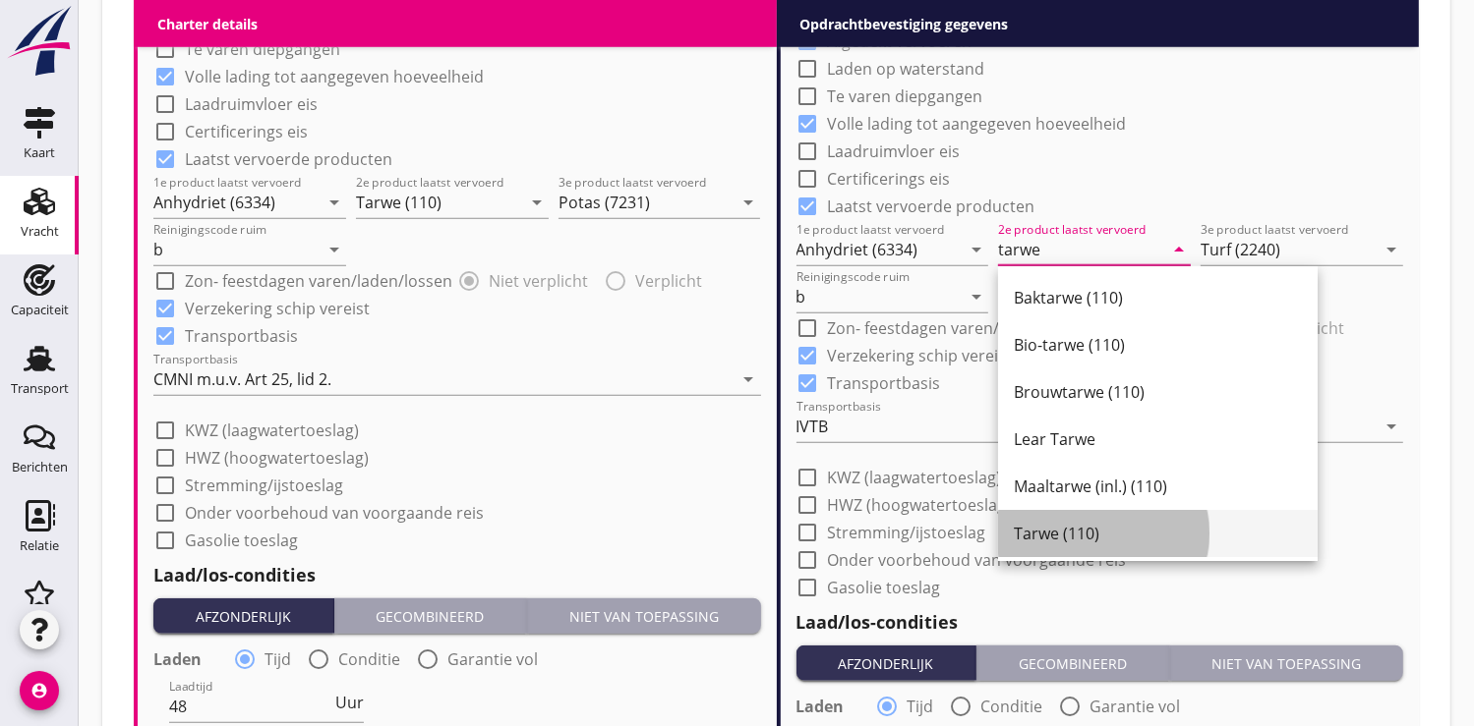
click at [1043, 528] on div "Tarwe (110)" at bounding box center [1158, 534] width 288 height 24
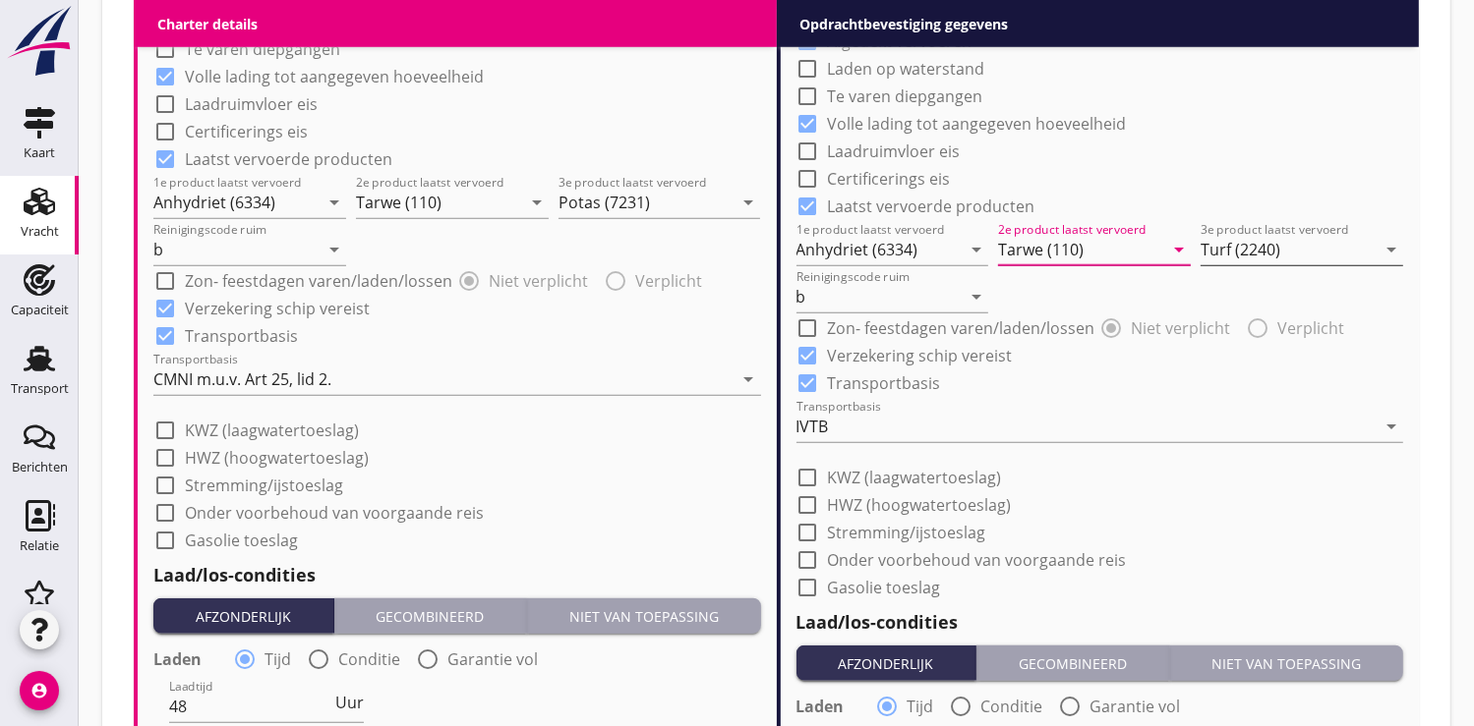
type input "Tarwe (110)"
click at [1237, 247] on input "Turf (2240)" at bounding box center [1287, 249] width 175 height 31
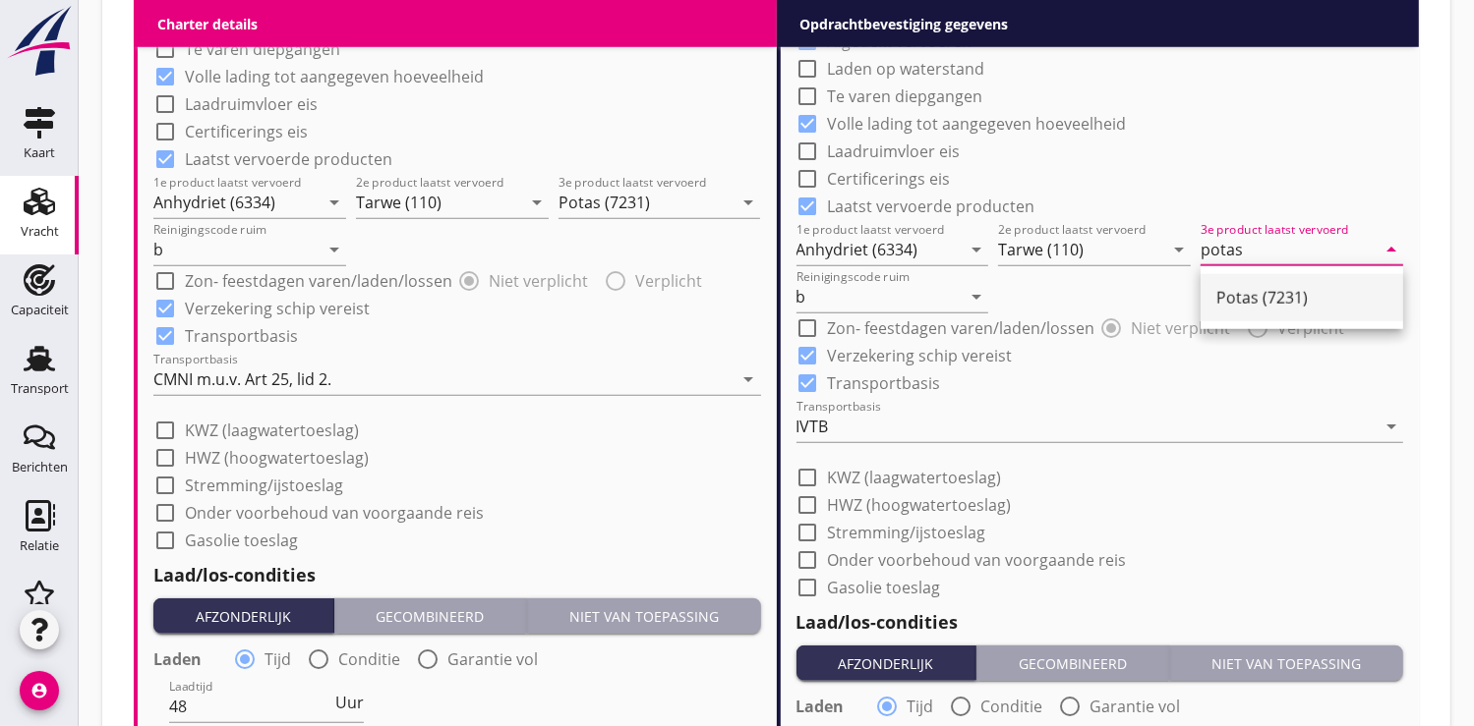
click at [1294, 308] on div "Potas (7231)" at bounding box center [1301, 298] width 171 height 24
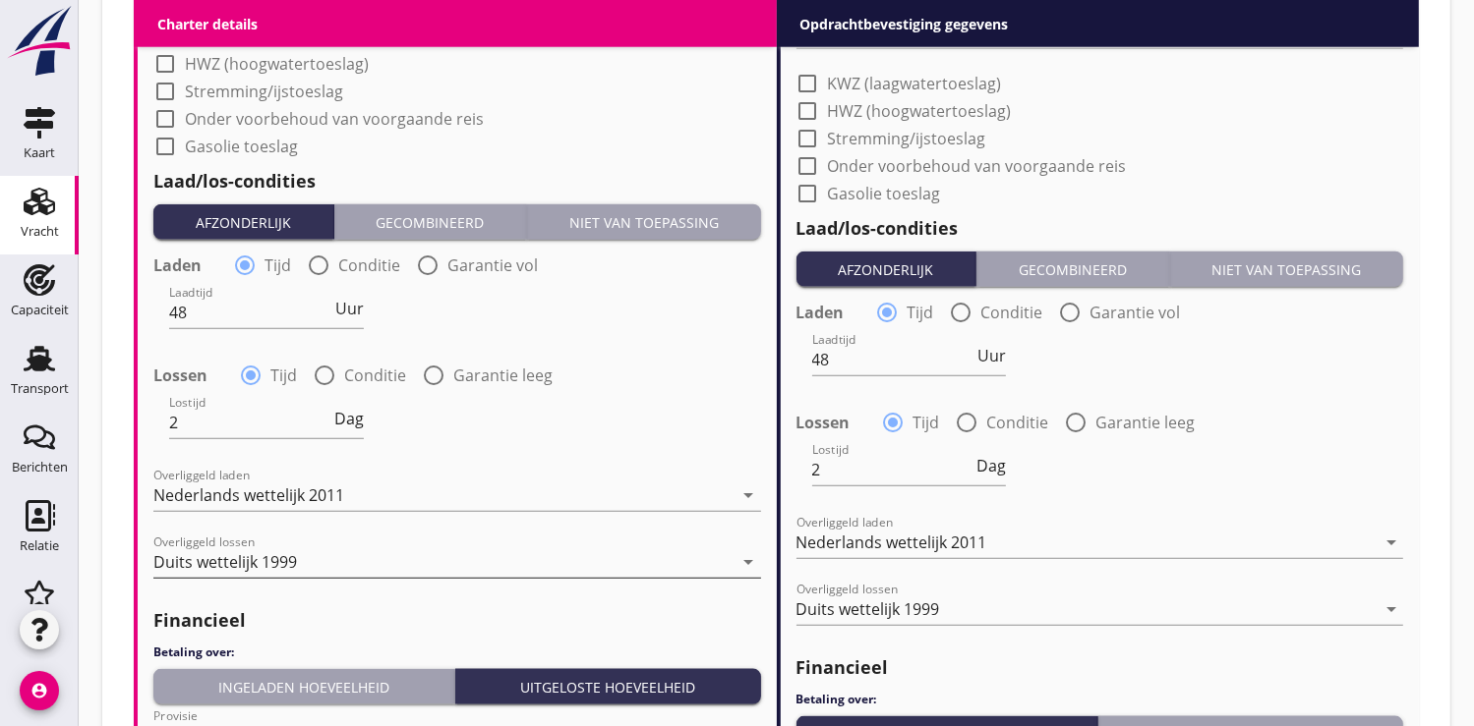
scroll to position [2075, 0]
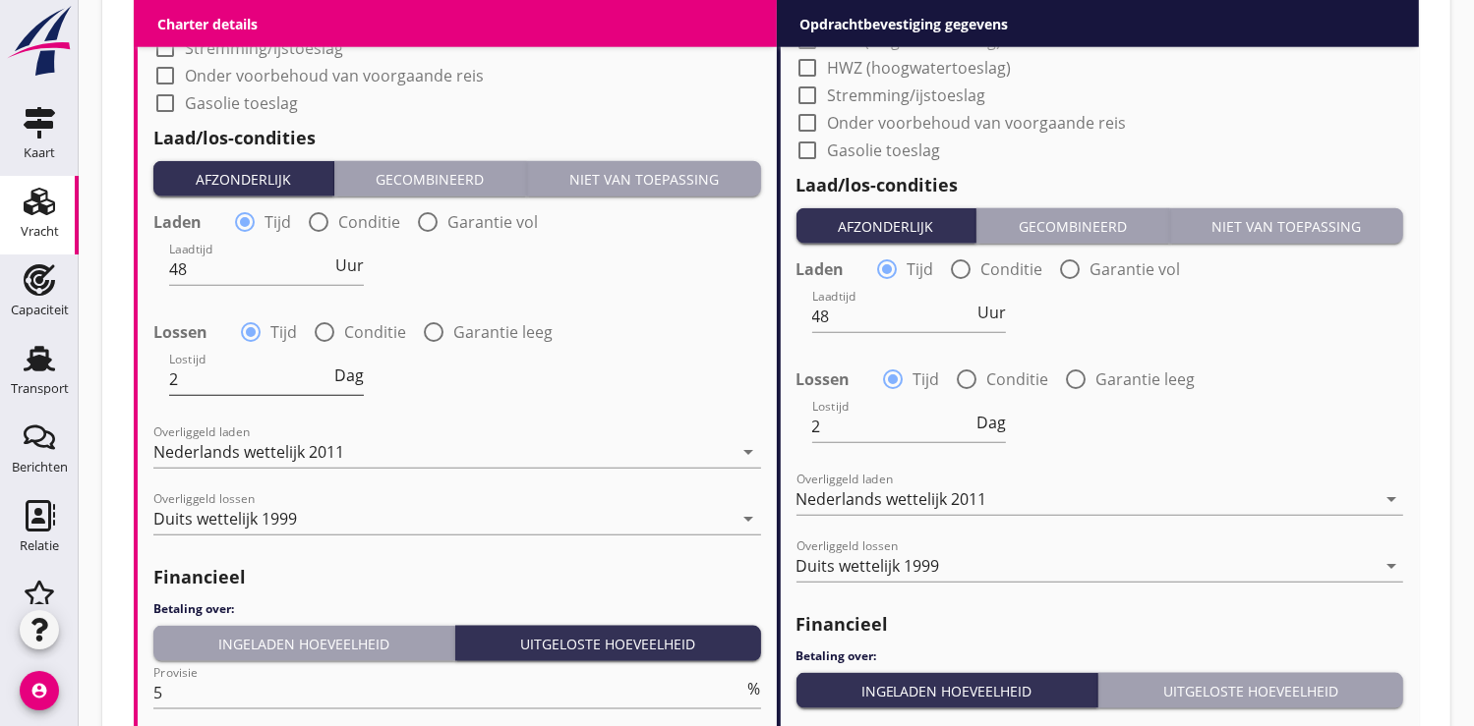
type input "Potas (7231)"
click at [201, 390] on input "2" at bounding box center [249, 379] width 161 height 31
click at [357, 379] on span "Dag" at bounding box center [348, 376] width 29 height 16
click at [357, 379] on span "Dienst" at bounding box center [340, 376] width 48 height 16
click at [257, 386] on input "48" at bounding box center [250, 379] width 162 height 31
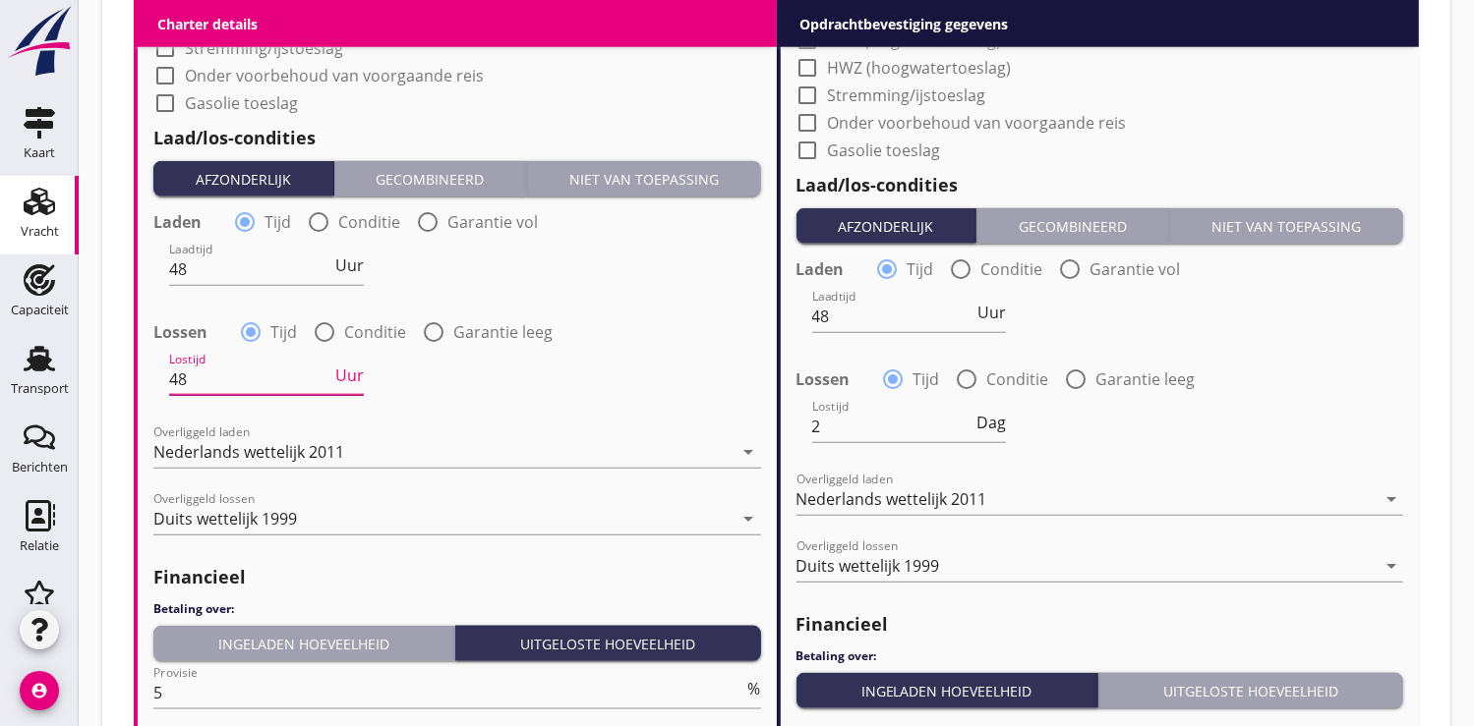
type input "4"
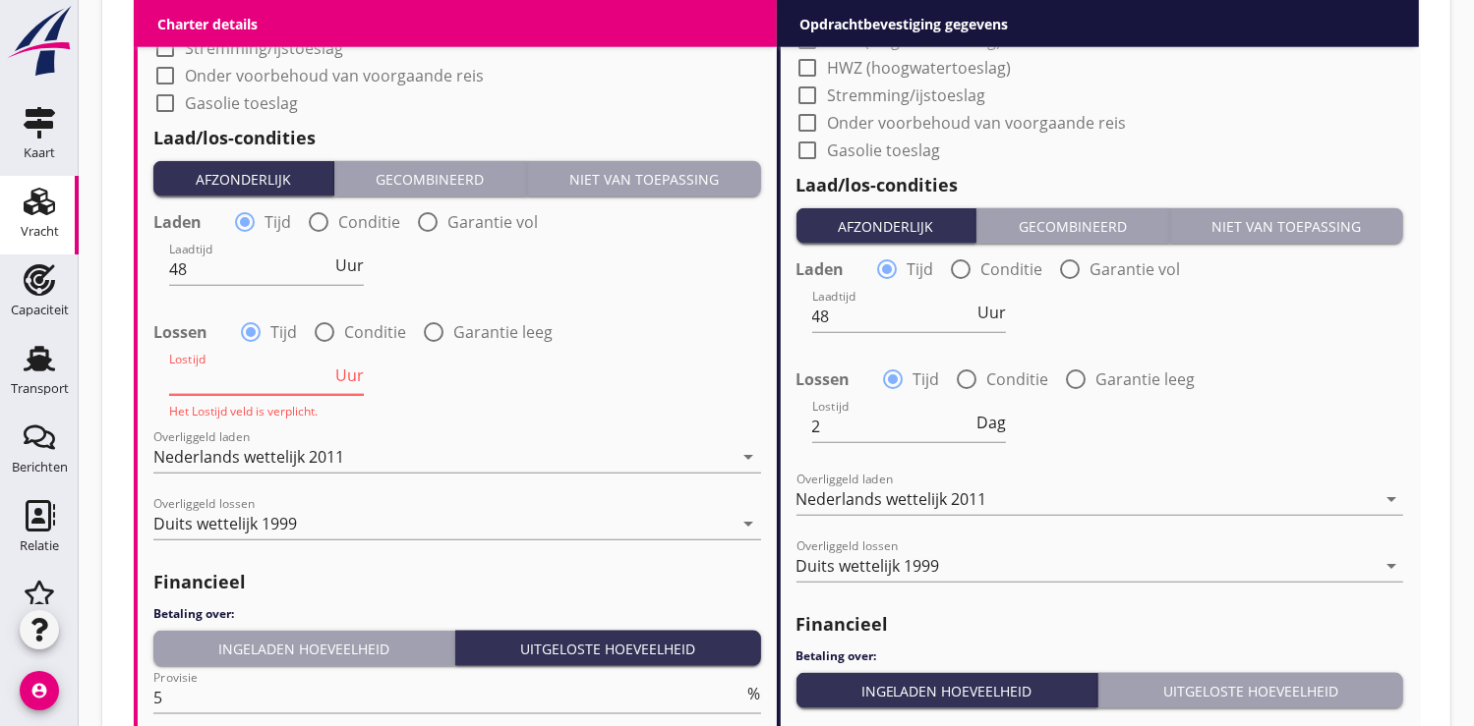
type input "2"
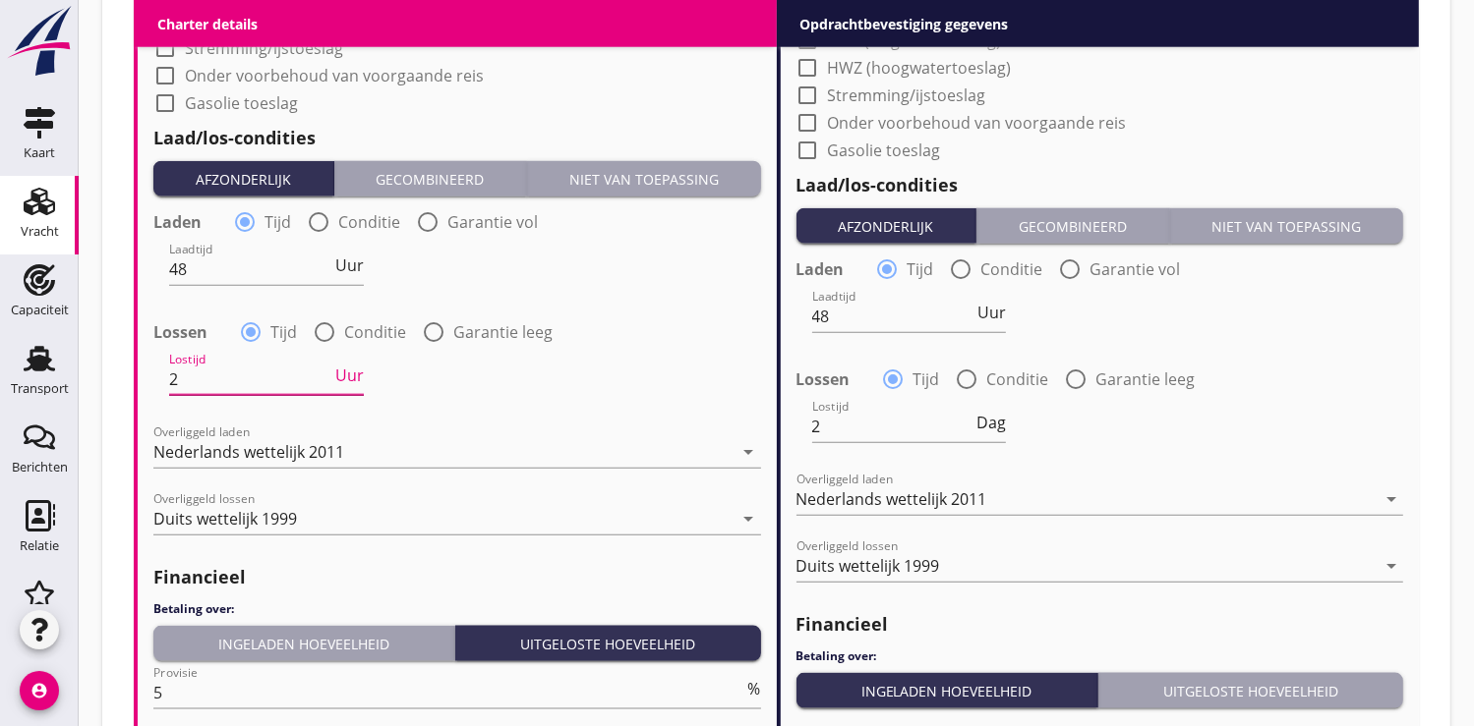
click at [343, 374] on span "Uur" at bounding box center [349, 376] width 29 height 16
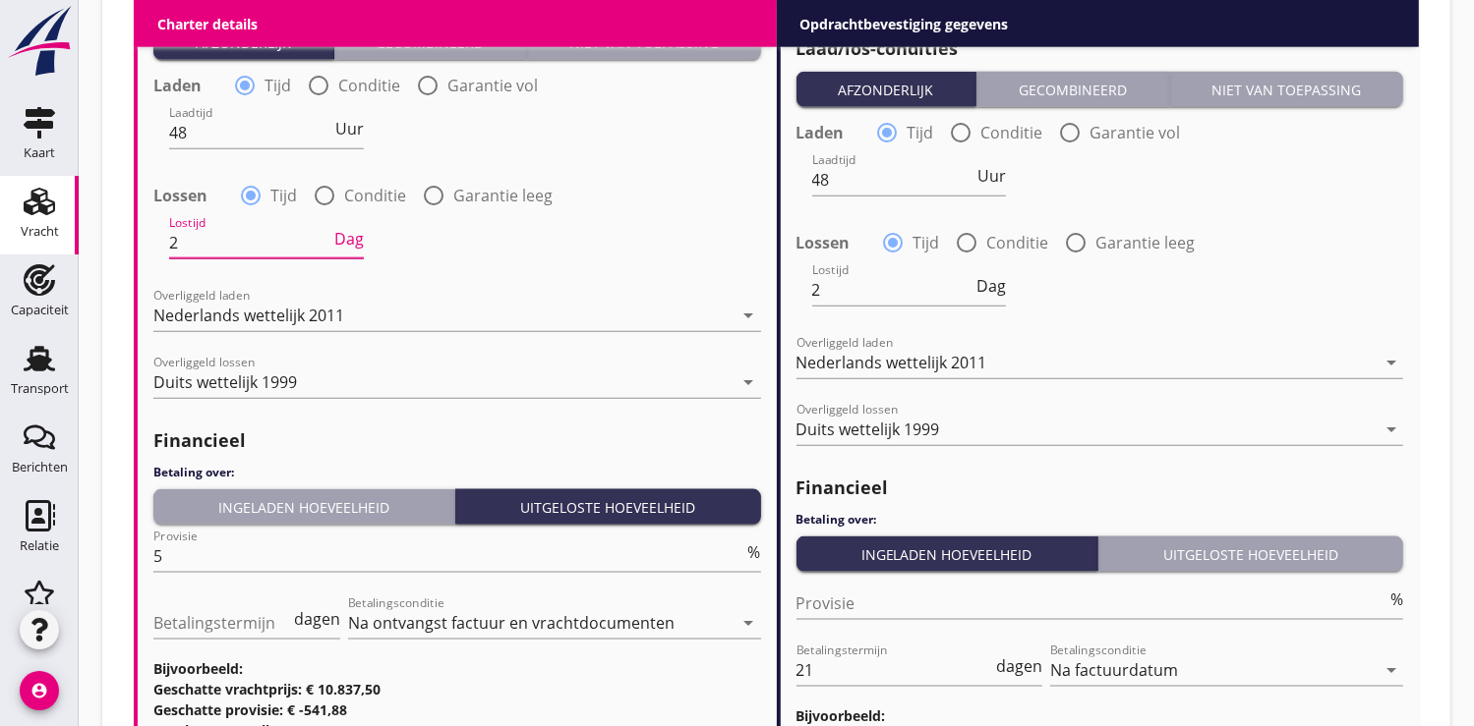
scroll to position [2403, 0]
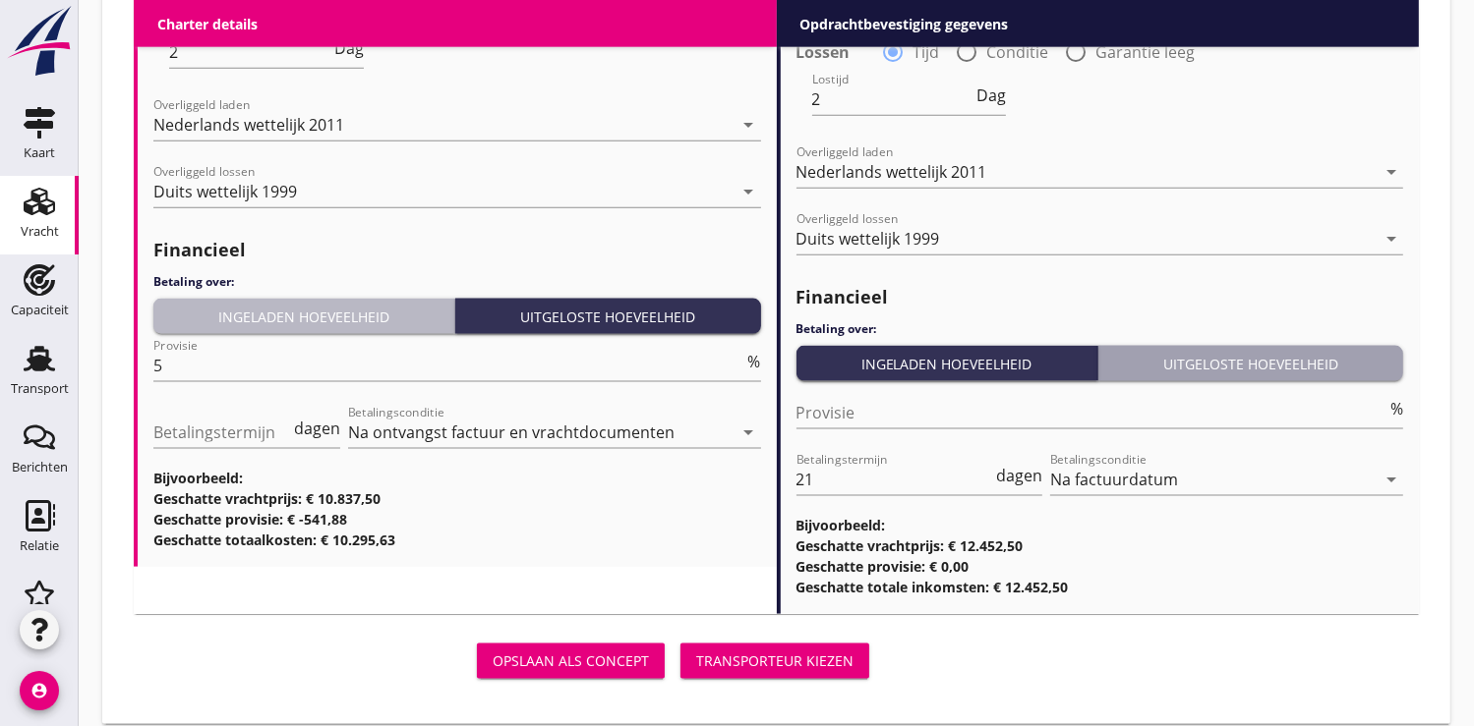
click at [290, 321] on div "Ingeladen hoeveelheid" at bounding box center [303, 317] width 285 height 21
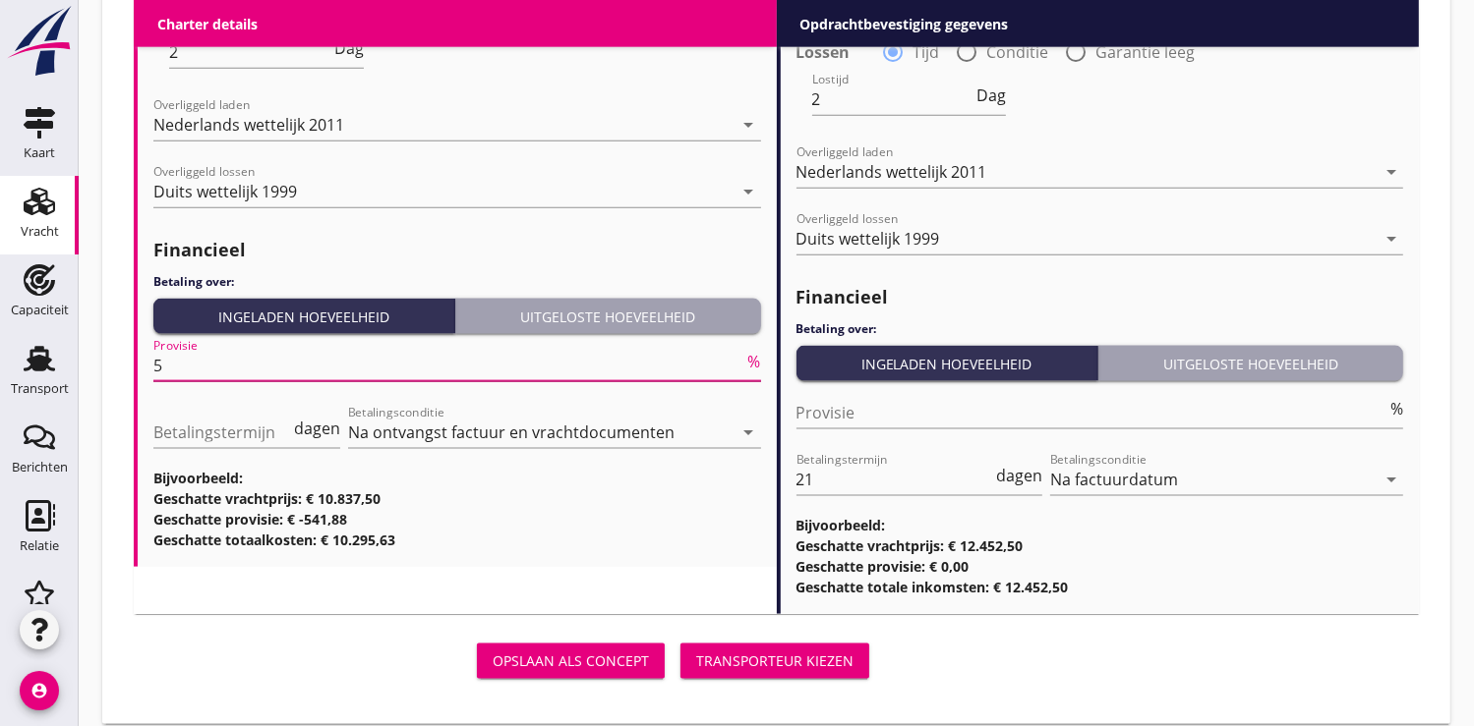
click at [184, 360] on input "5" at bounding box center [448, 365] width 591 height 31
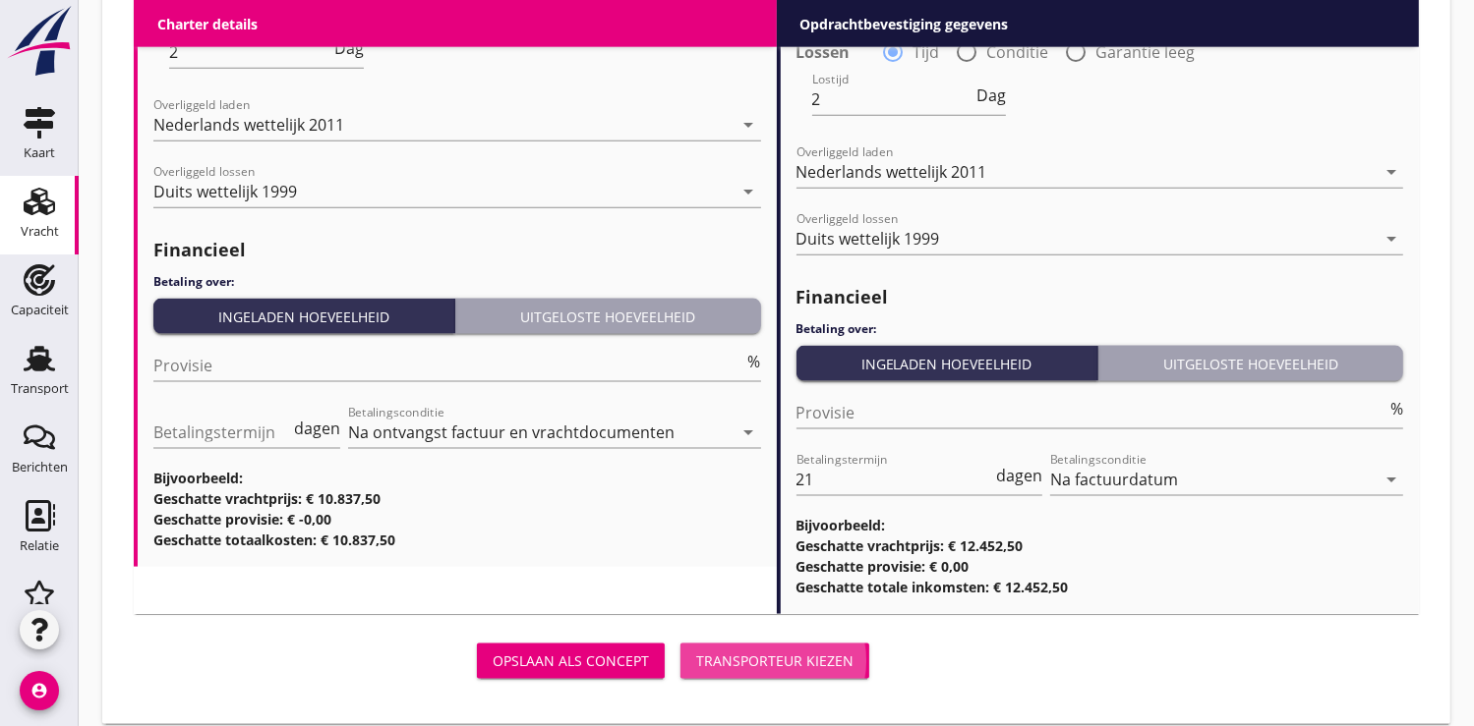
click at [762, 644] on button "Transporteur kiezen" at bounding box center [774, 661] width 189 height 35
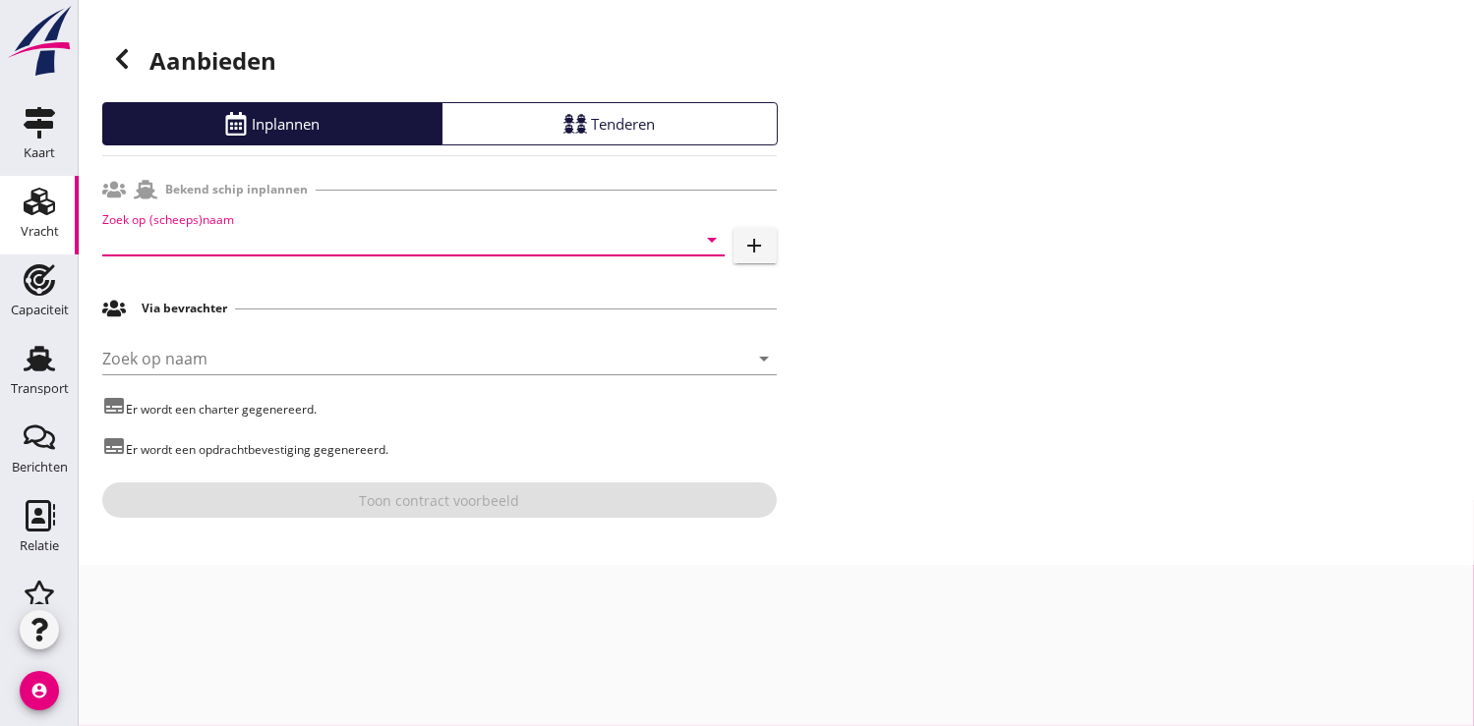
click at [185, 228] on input "Zoek op (scheeps)naam" at bounding box center [385, 239] width 567 height 31
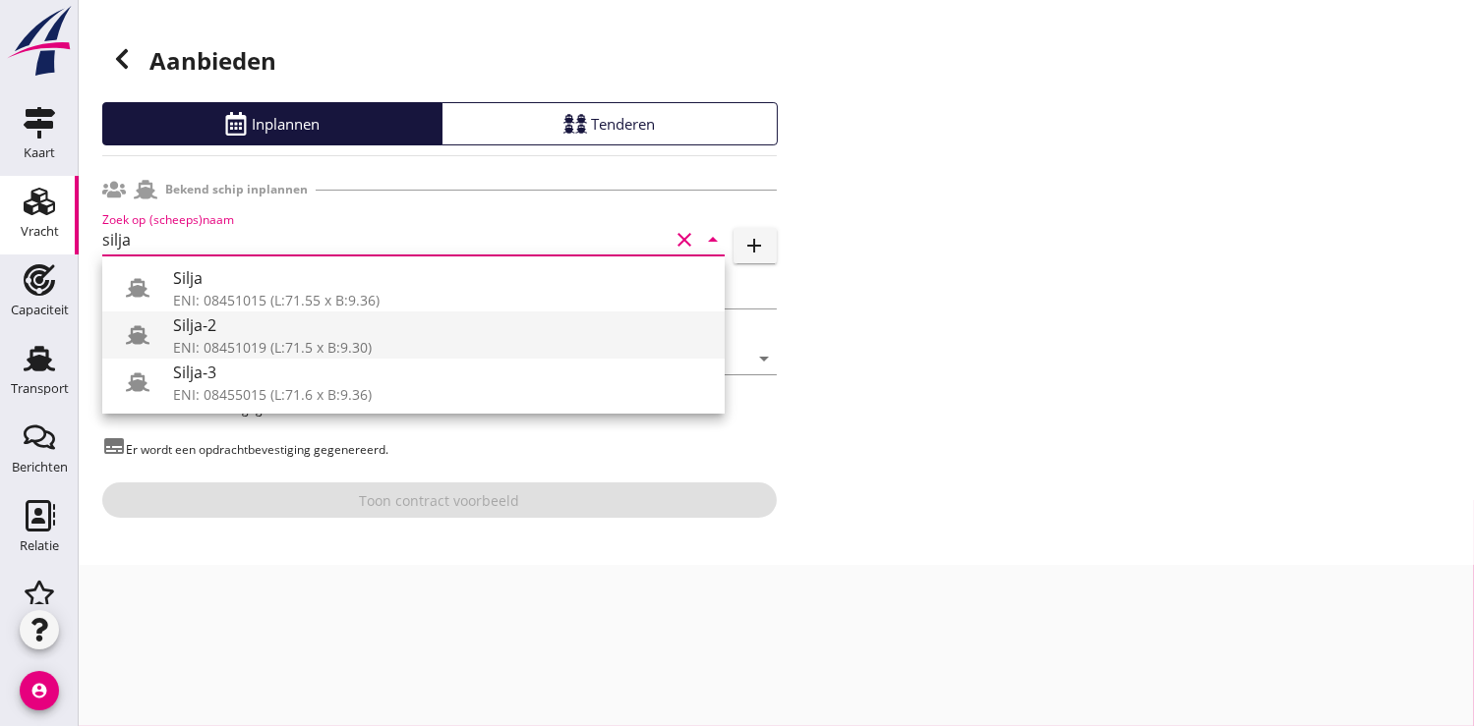
click at [224, 341] on div "ENI: 08451019 (L:71.5 x B:9.30)" at bounding box center [441, 347] width 536 height 21
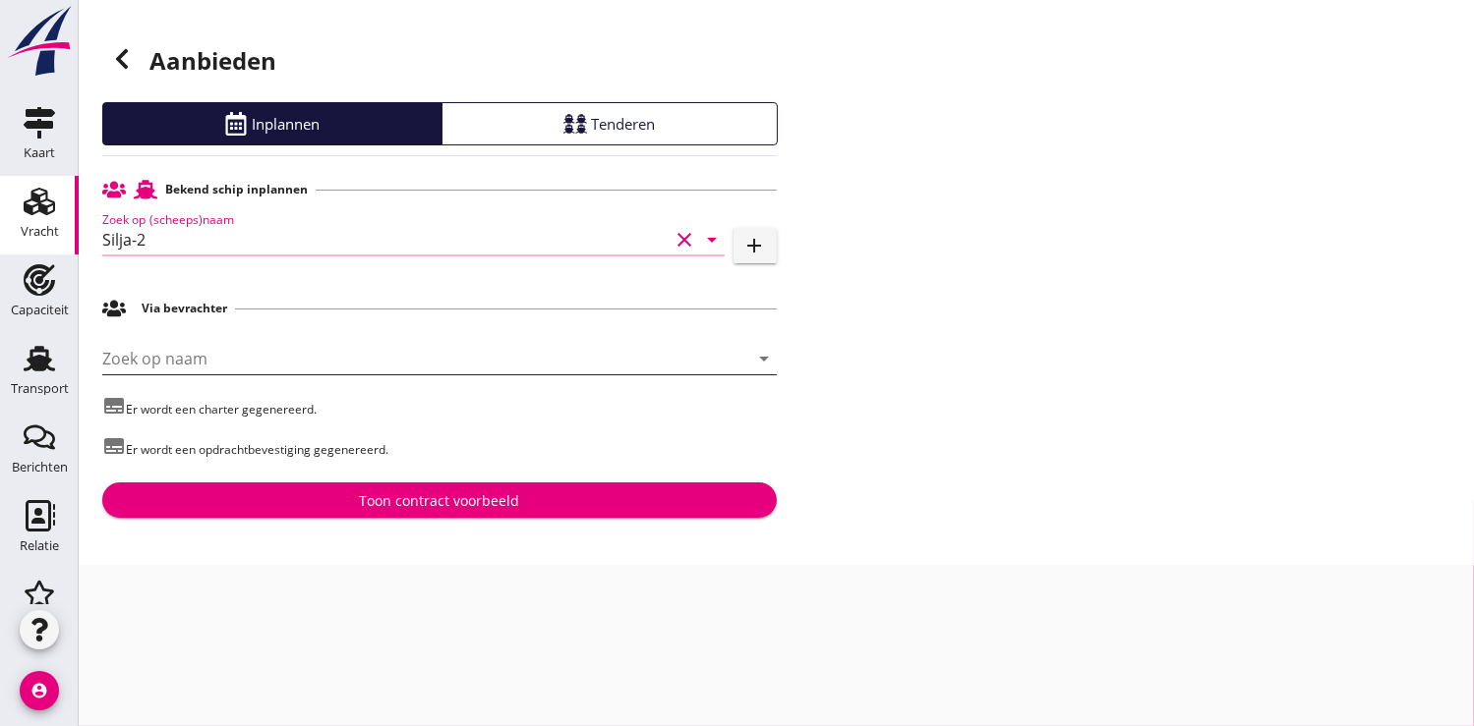
type input "Silja-2"
click at [188, 362] on input "Zoek op naam" at bounding box center [411, 358] width 619 height 31
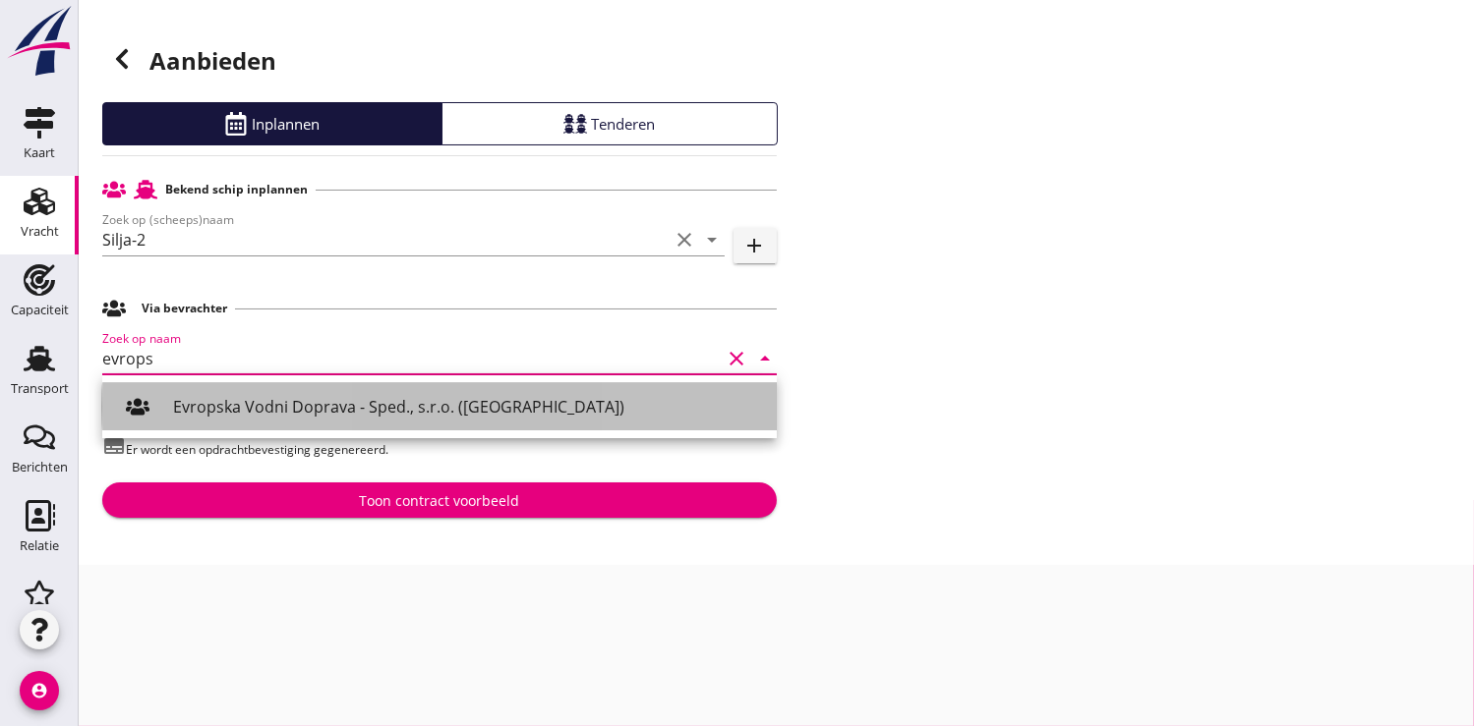
click at [231, 401] on div "Evropska Vodni Doprava - Sped., s.r.o. ([GEOGRAPHIC_DATA])" at bounding box center [467, 407] width 588 height 24
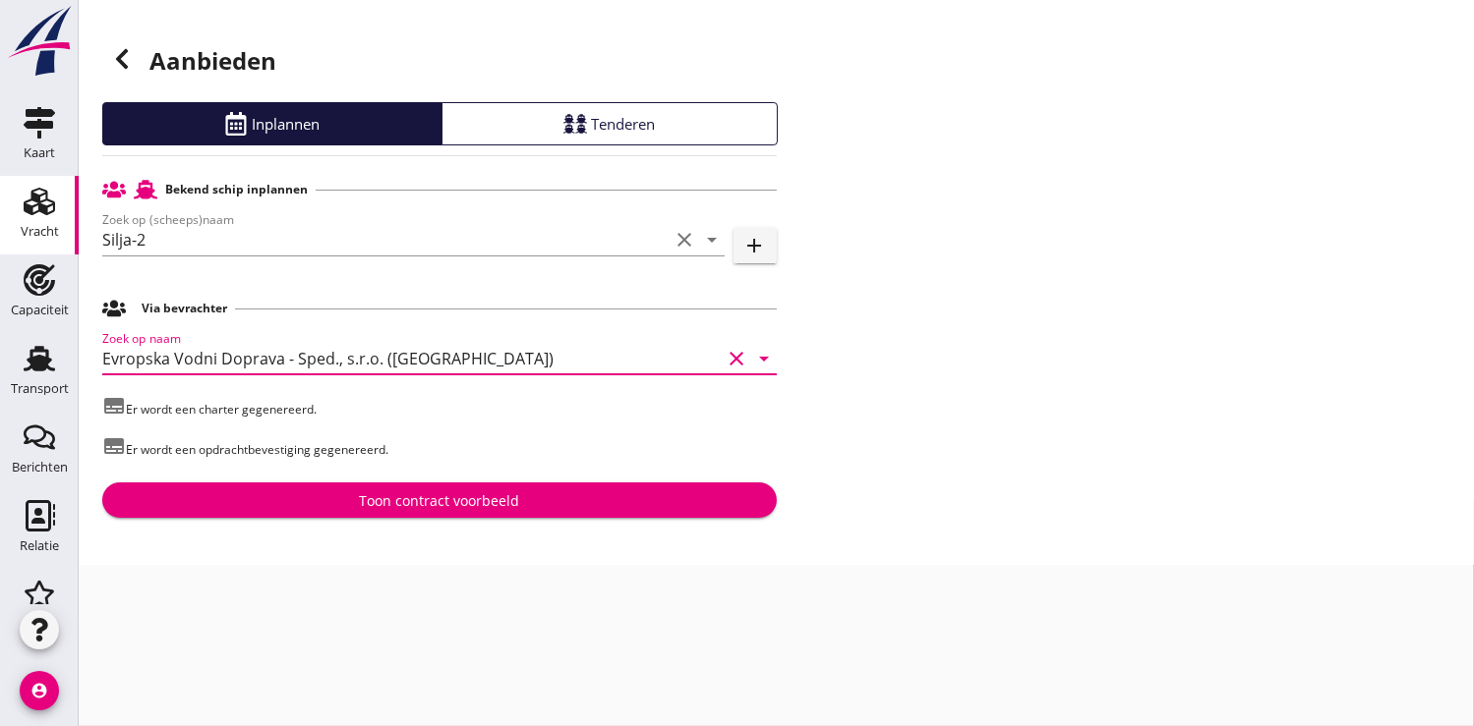
type input "Evropska Vodni Doprava - Sped., s.r.o. ([GEOGRAPHIC_DATA])"
click at [435, 504] on div "Toon contract voorbeeld" at bounding box center [439, 501] width 160 height 21
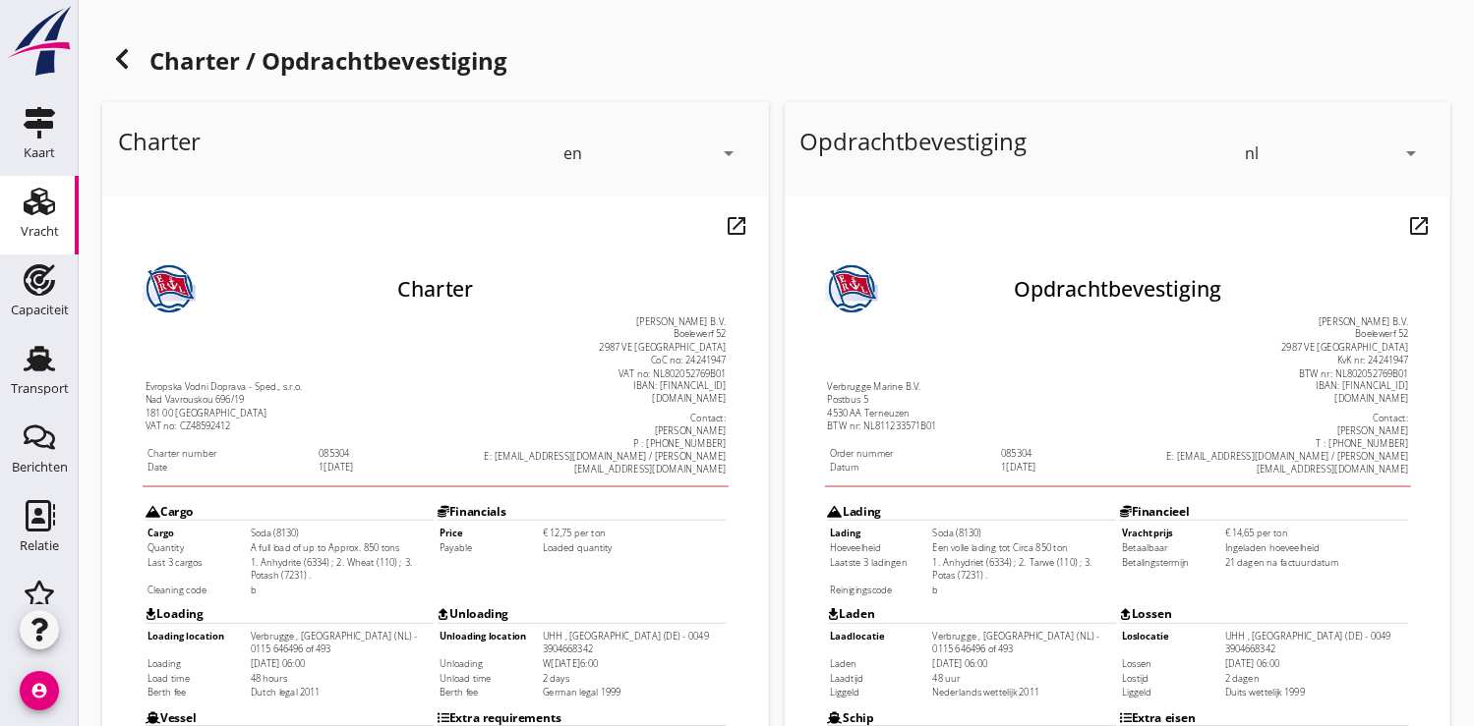
click at [742, 148] on div "en arrow_drop_down" at bounding box center [652, 153] width 202 height 55
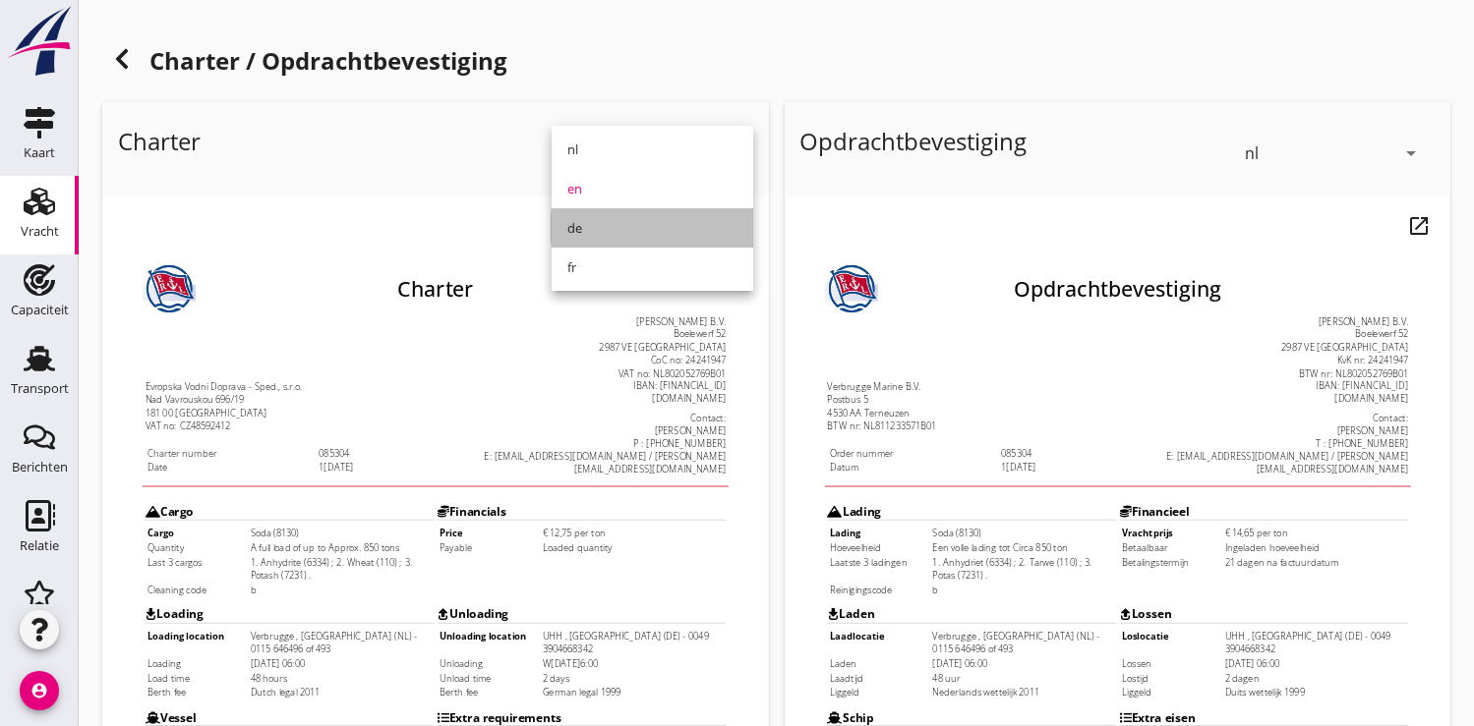
click at [631, 220] on div "de" at bounding box center [652, 228] width 170 height 24
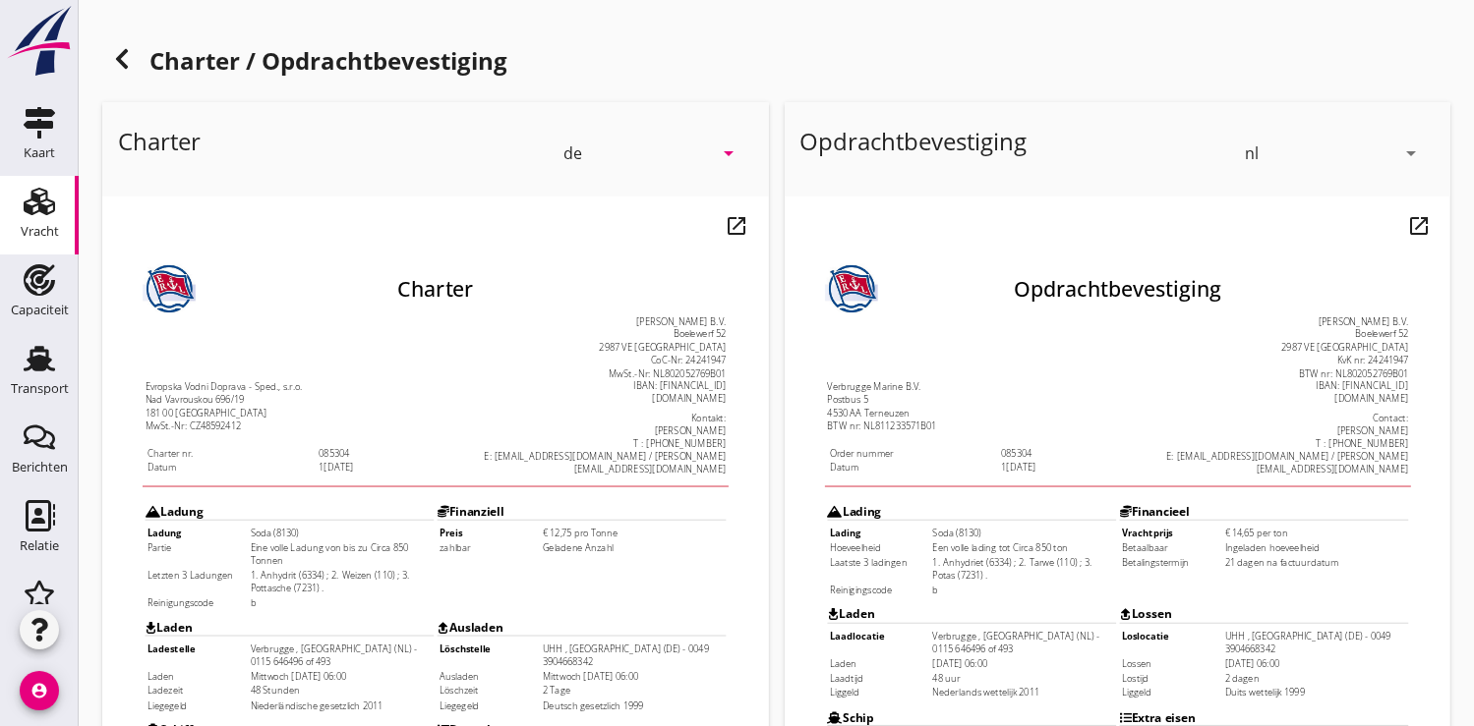
scroll to position [546, 0]
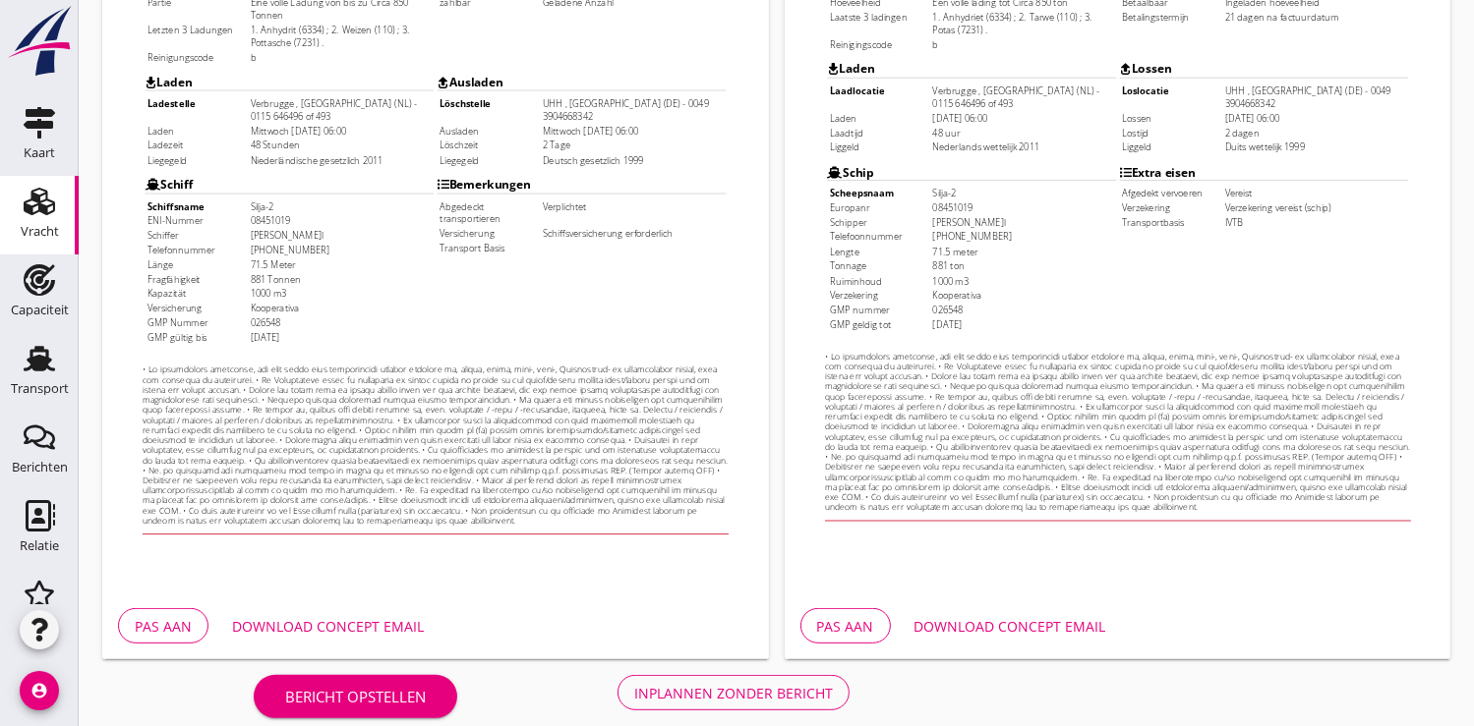
click at [353, 630] on div "Download concept email" at bounding box center [328, 626] width 192 height 21
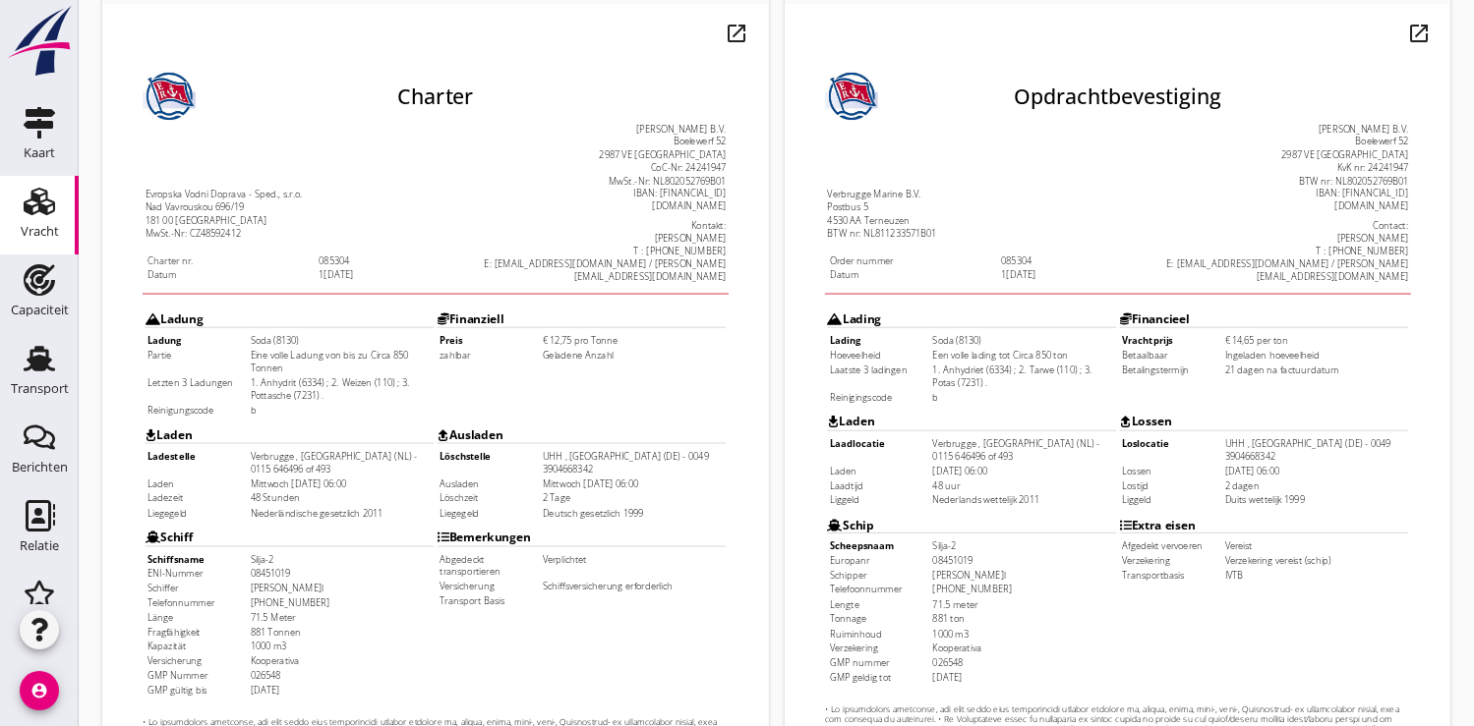
scroll to position [566, 0]
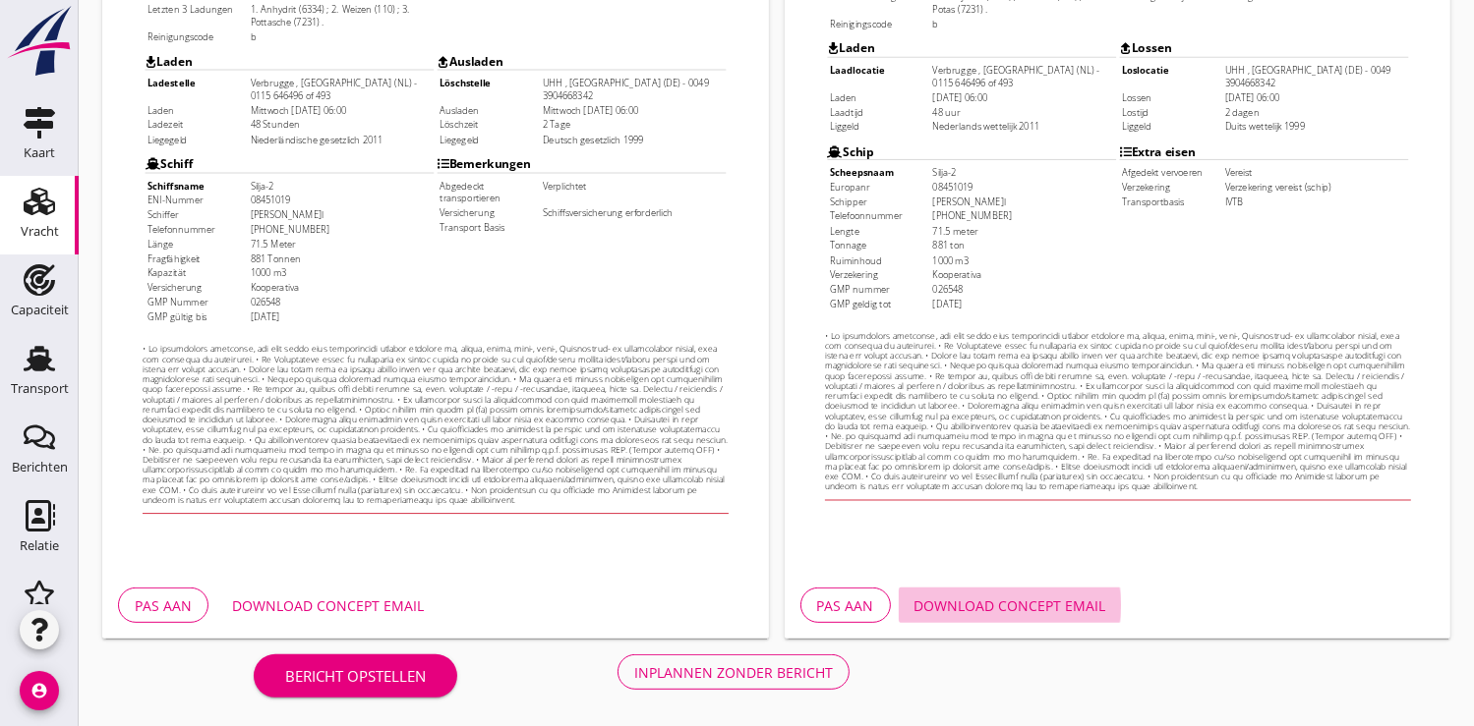
click at [974, 606] on div "Download concept email" at bounding box center [1010, 606] width 192 height 21
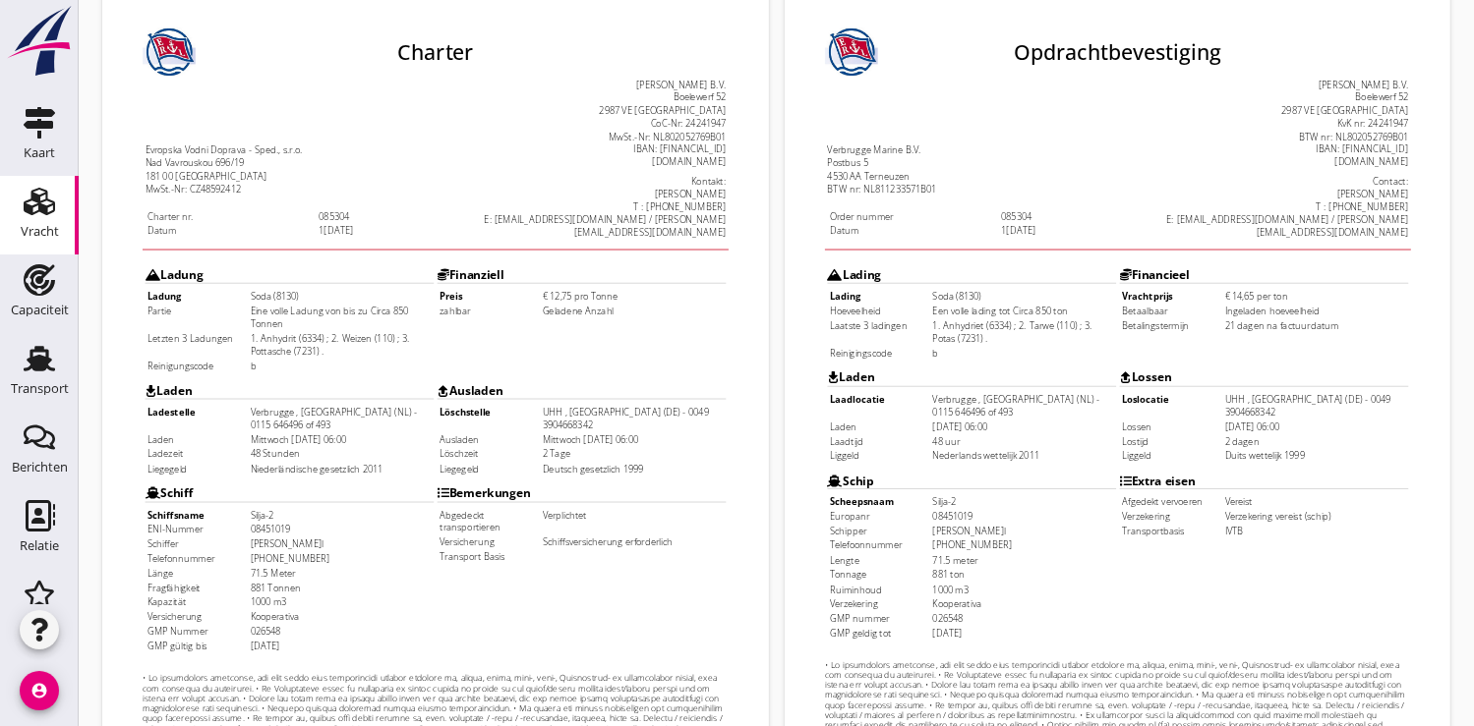
scroll to position [109, 0]
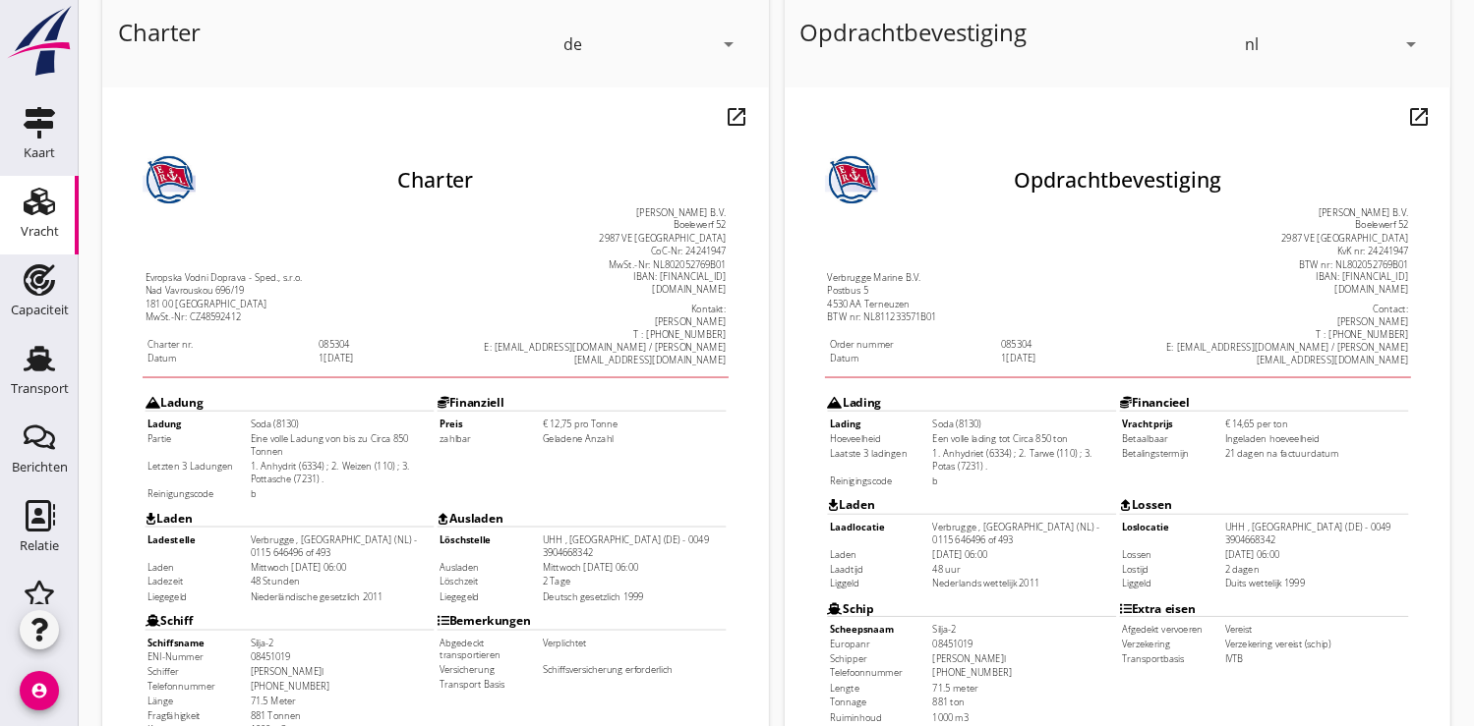
click at [1224, 235] on div "BTW nr: NL802052769B01" at bounding box center [1305, 241] width 338 height 15
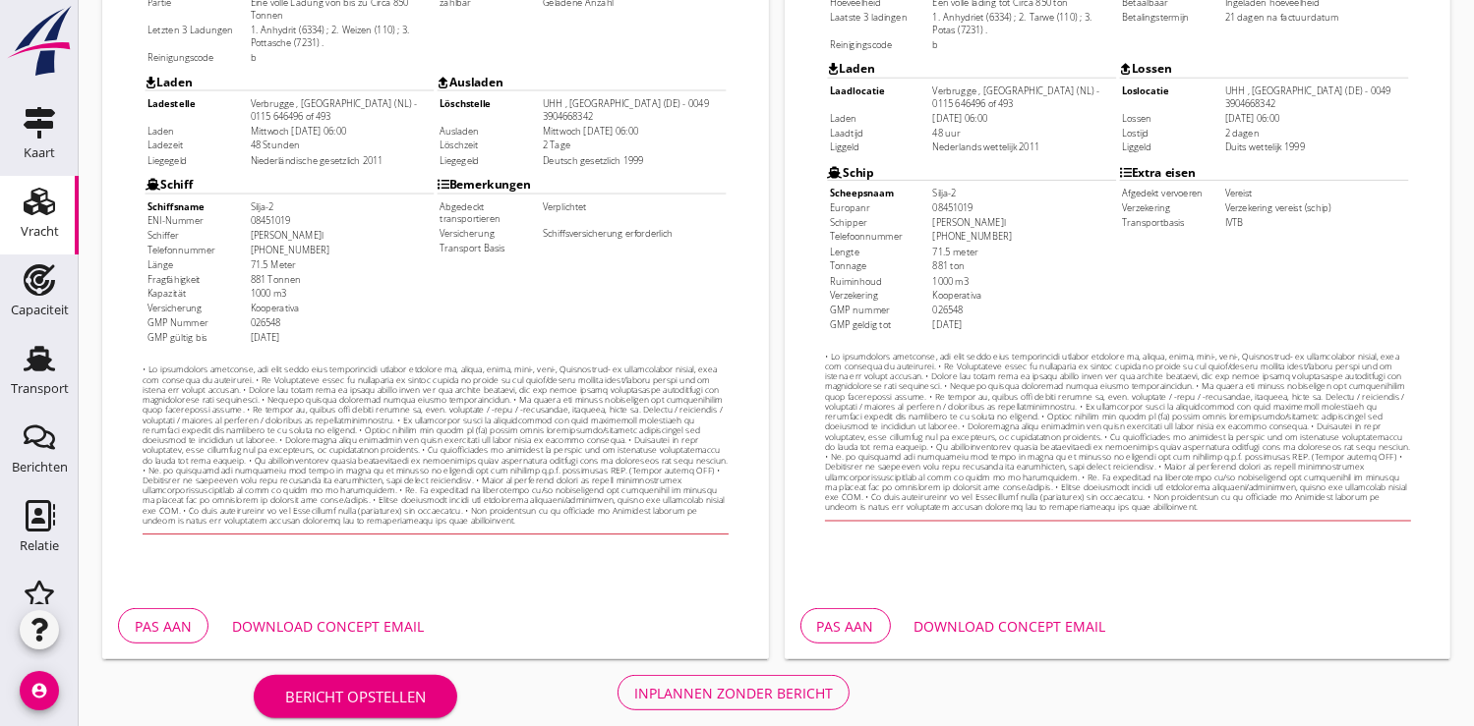
scroll to position [566, 0]
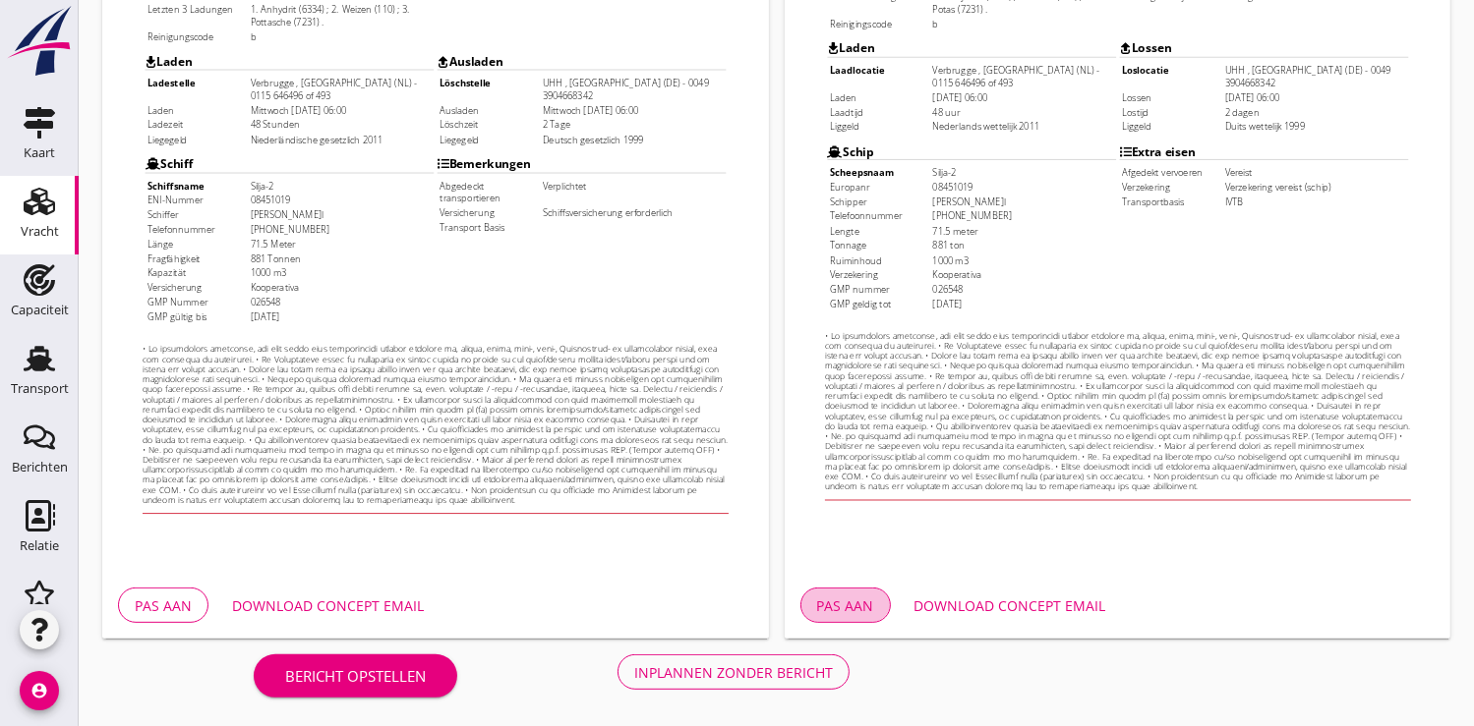
click at [862, 607] on div "Pas aan" at bounding box center [845, 606] width 57 height 21
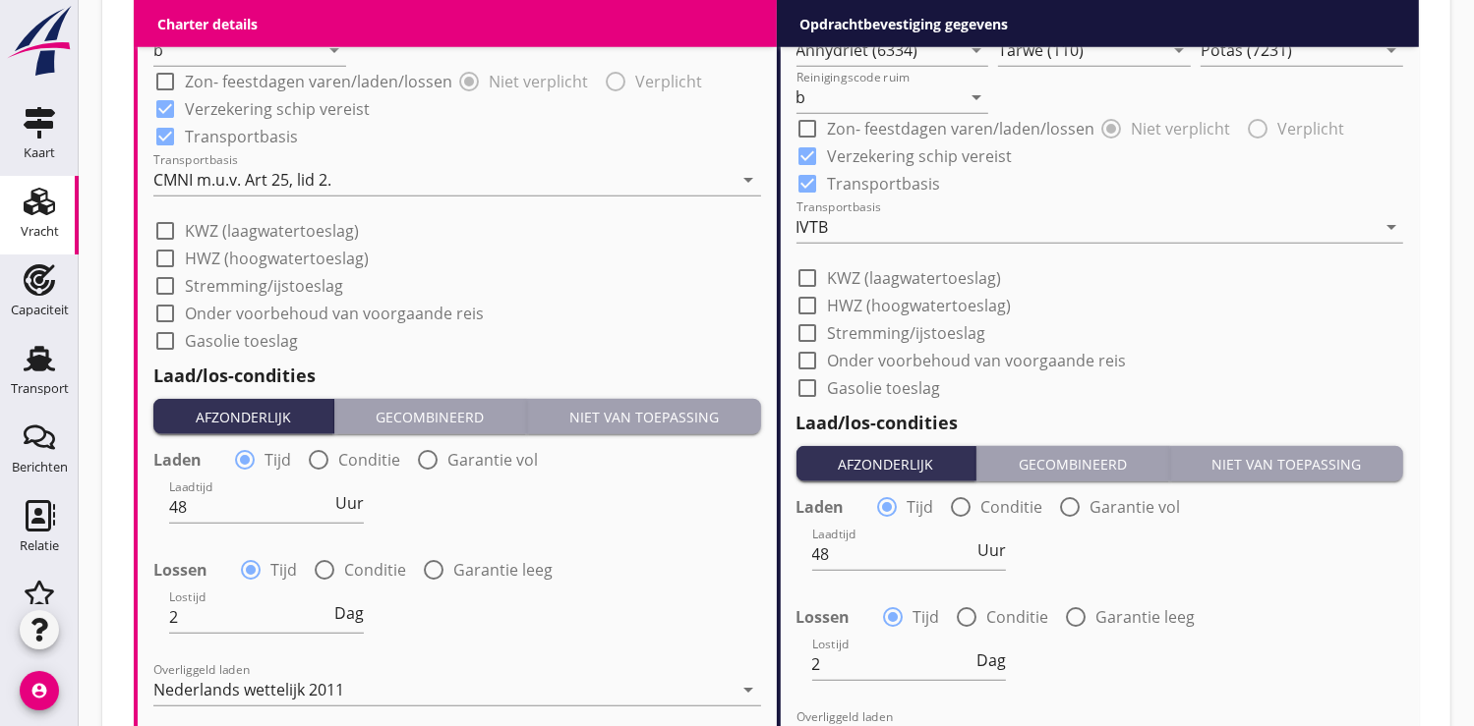
scroll to position [1747, 0]
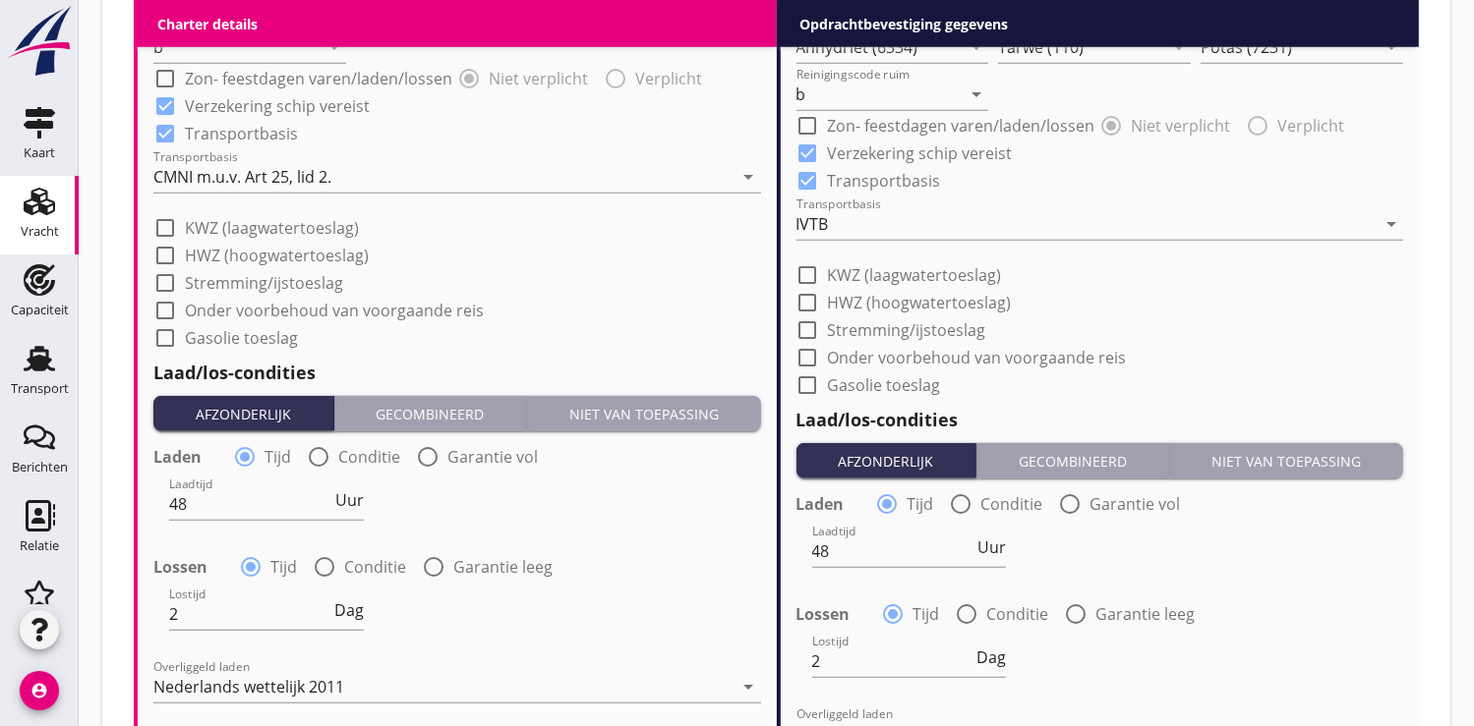
click at [810, 269] on div at bounding box center [807, 275] width 33 height 33
checkbox input "true"
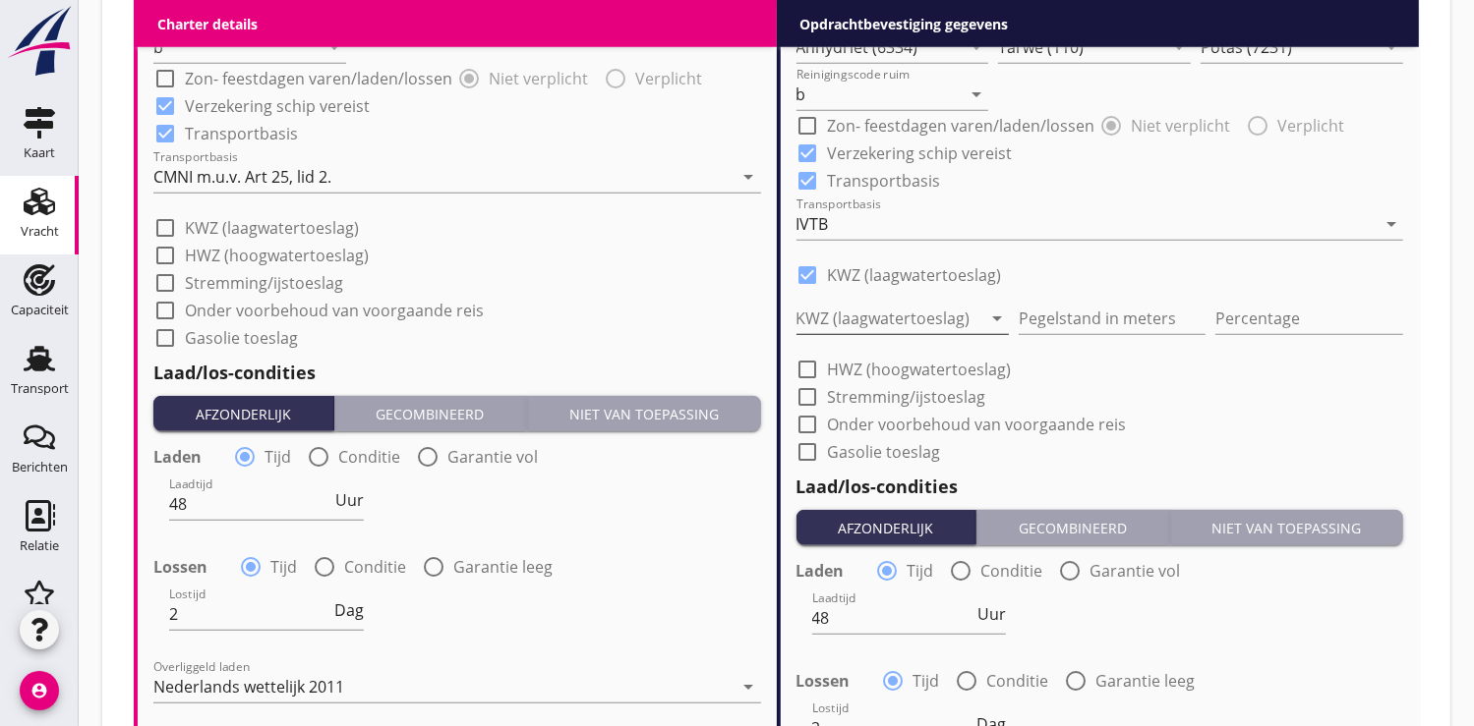
click at [870, 319] on div at bounding box center [888, 318] width 185 height 31
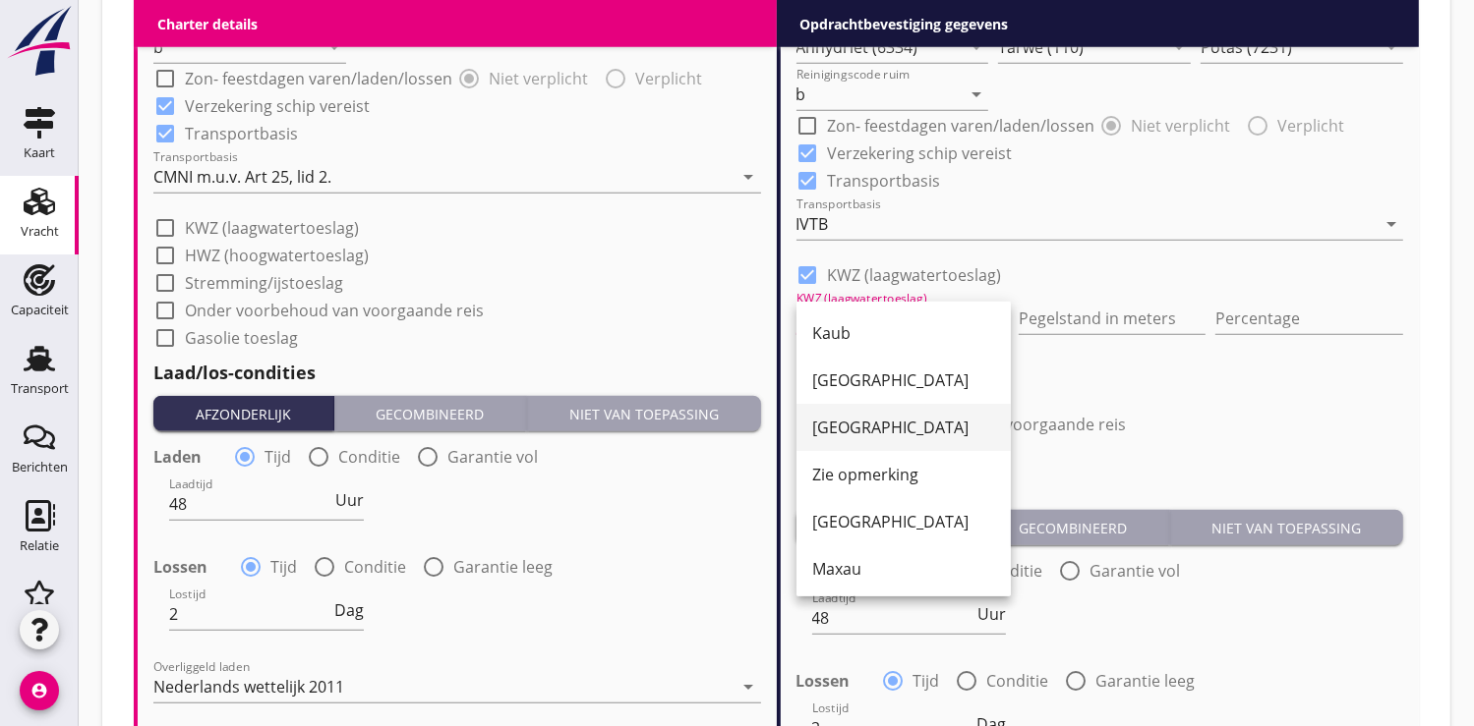
click at [852, 422] on div "[GEOGRAPHIC_DATA]" at bounding box center [903, 428] width 183 height 24
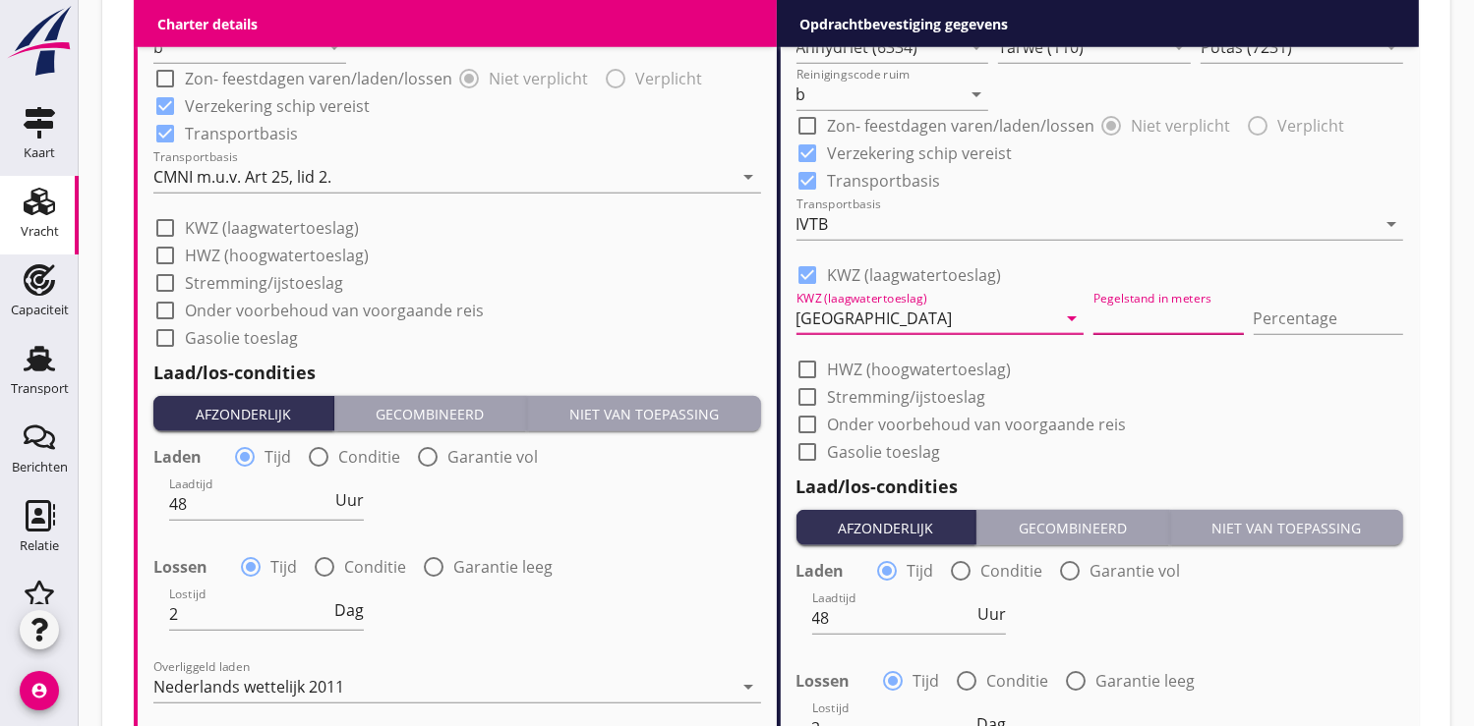
click at [1093, 310] on input "Pegelstand in meters" at bounding box center [1167, 318] width 149 height 31
type input "2"
type input "2.50"
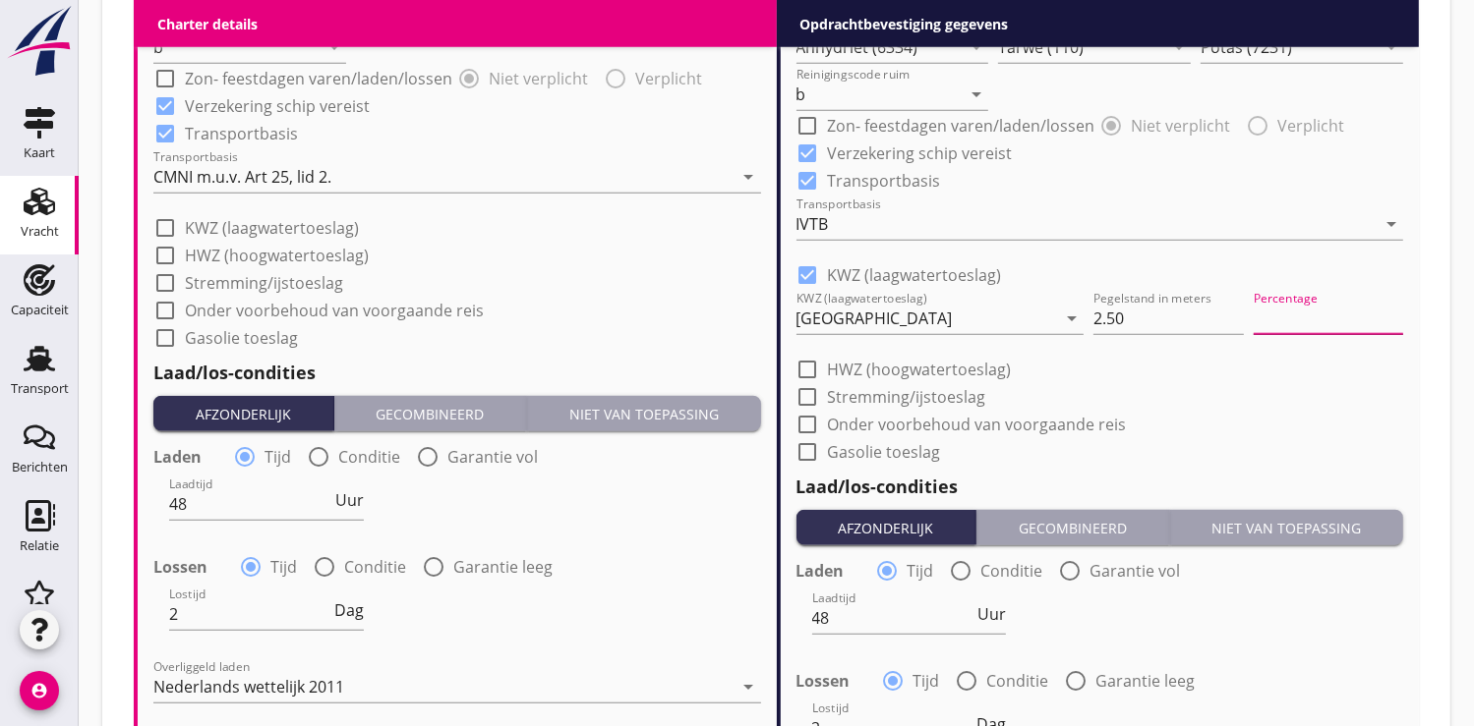
click at [1295, 314] on input "Percentage" at bounding box center [1327, 318] width 149 height 31
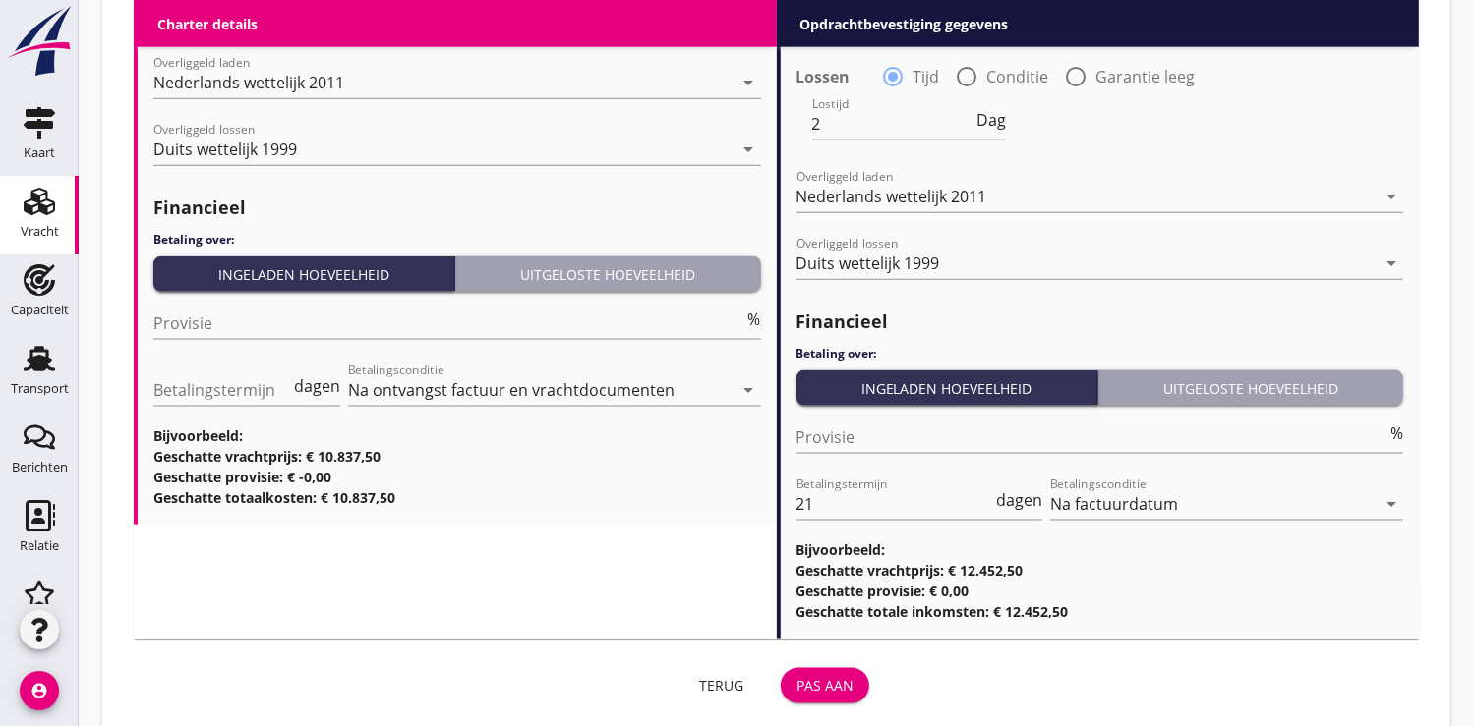
scroll to position [2396, 0]
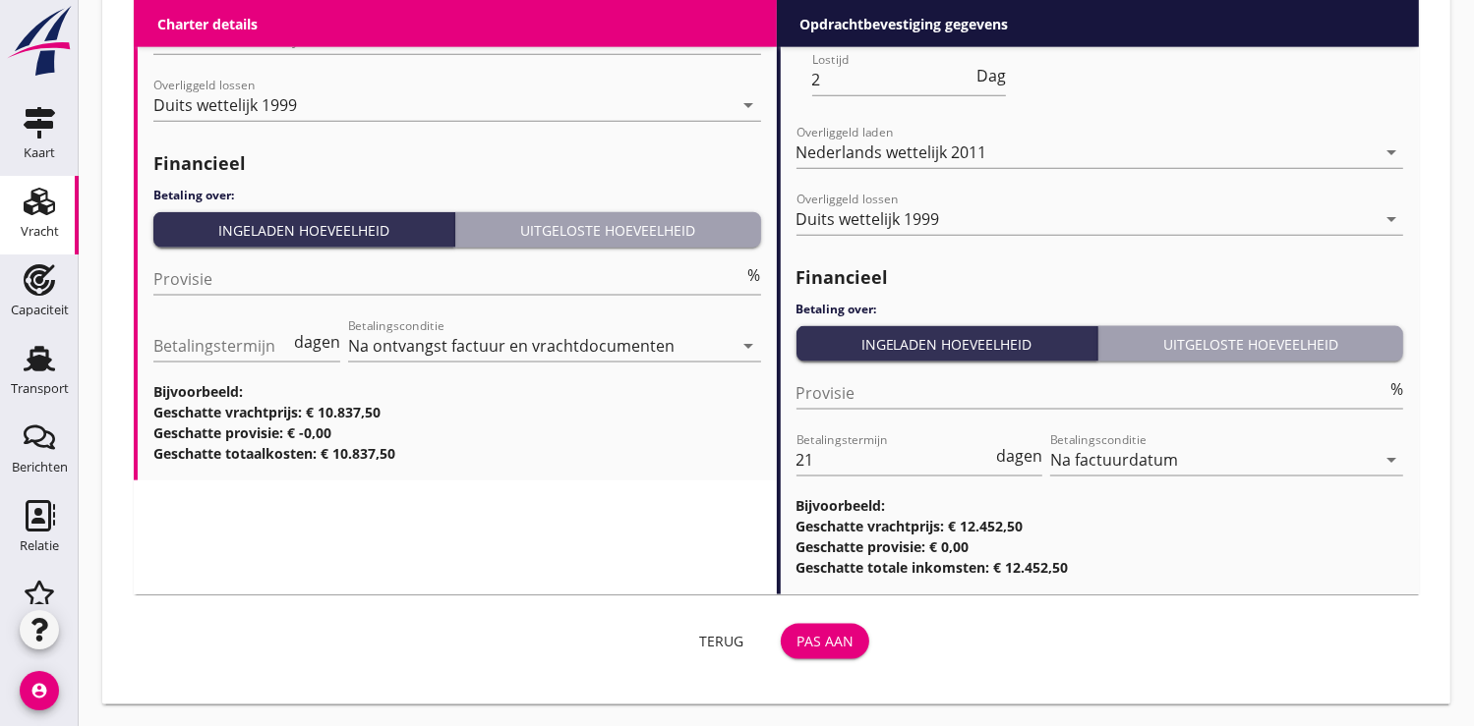
type input "10"
click at [845, 637] on div "Pas aan" at bounding box center [824, 641] width 57 height 21
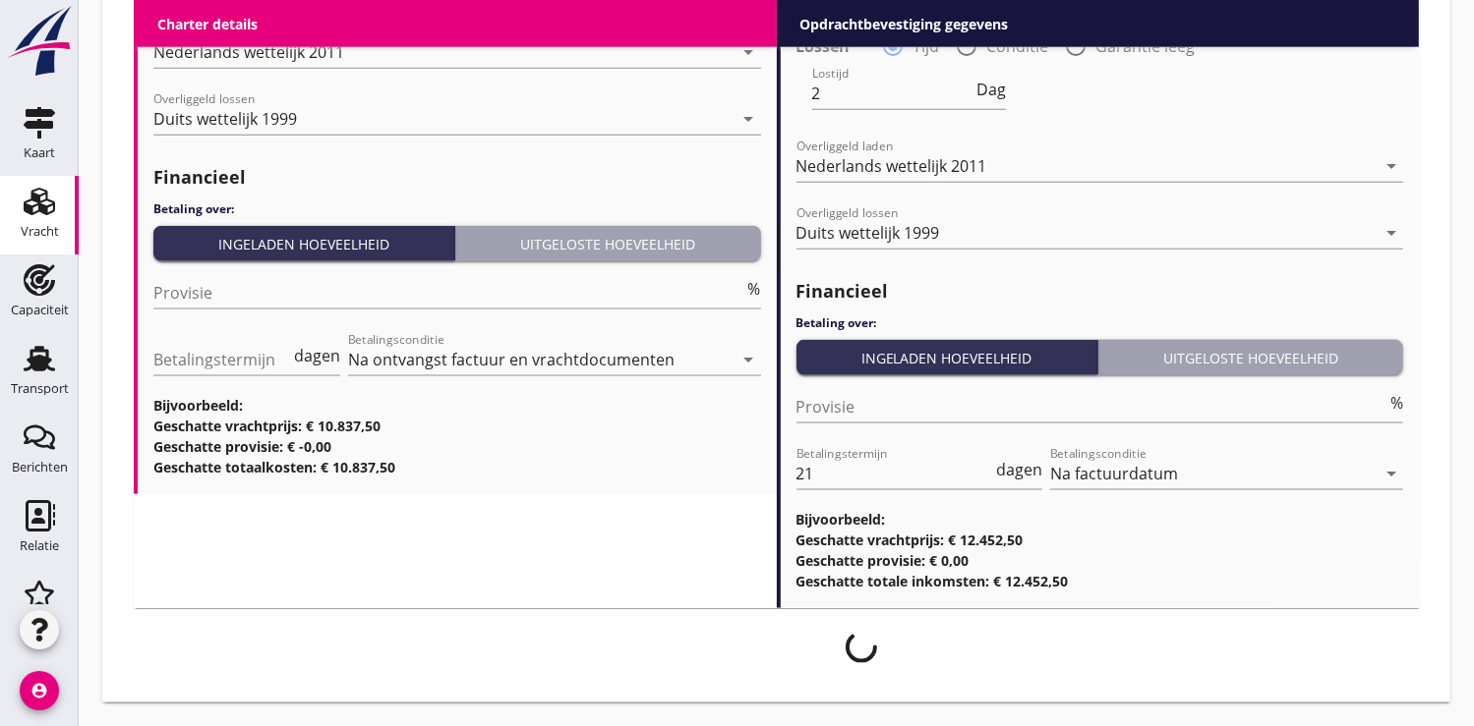
scroll to position [2380, 0]
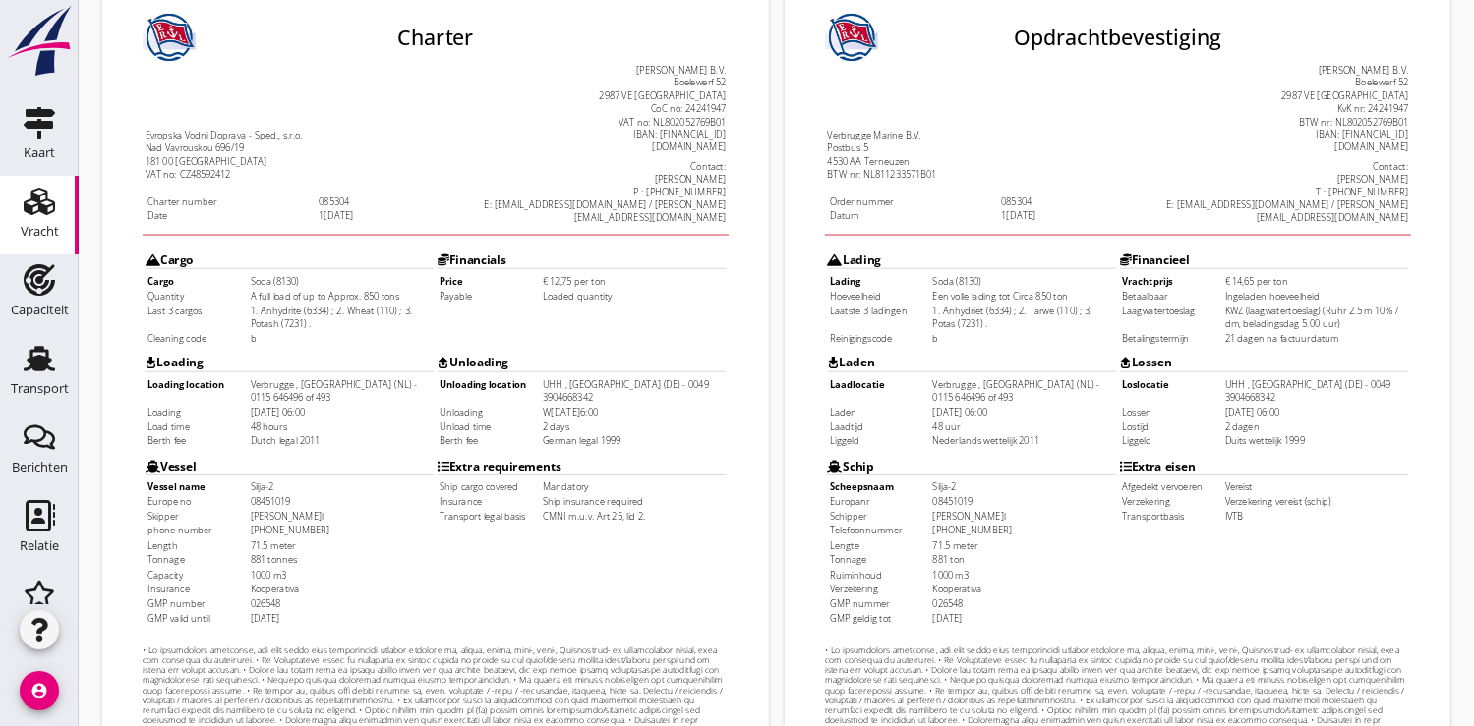
scroll to position [546, 0]
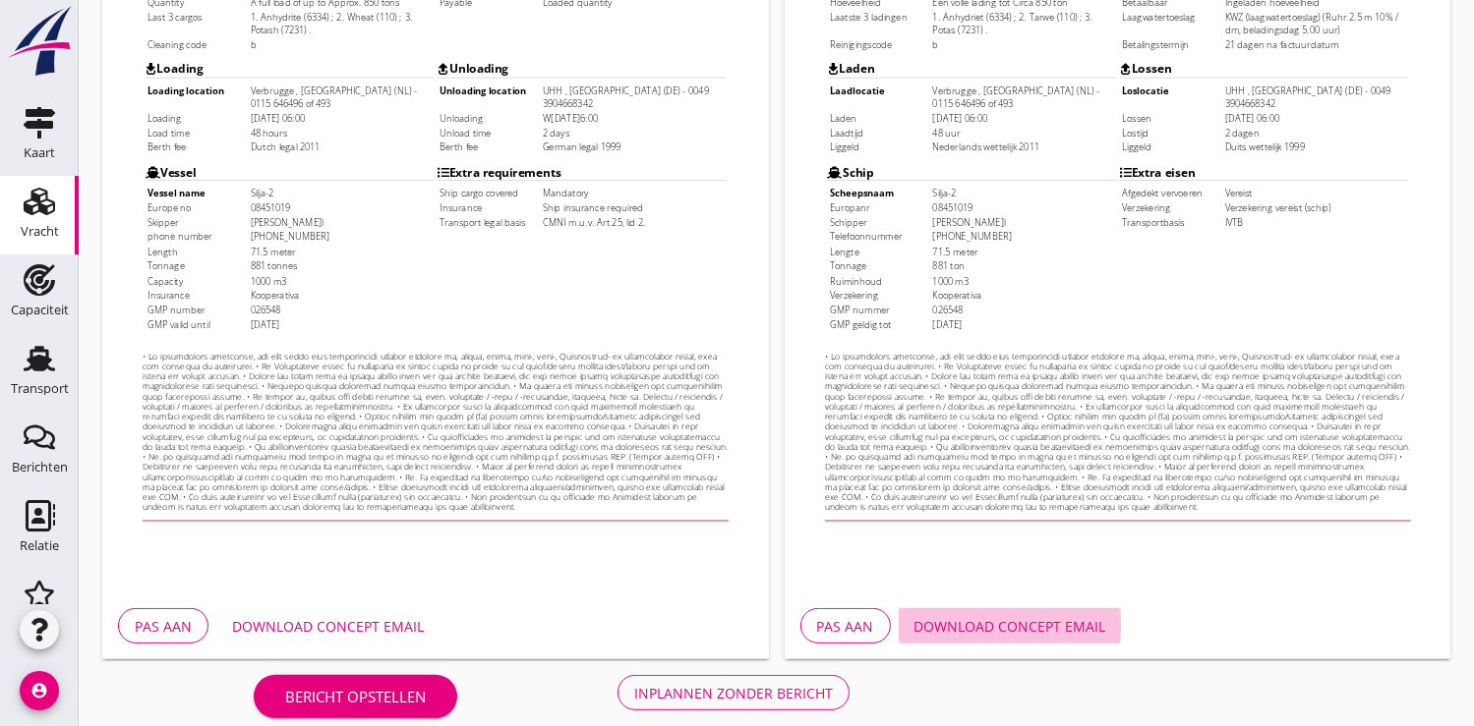
click at [1032, 625] on div "Download concept email" at bounding box center [1010, 626] width 192 height 21
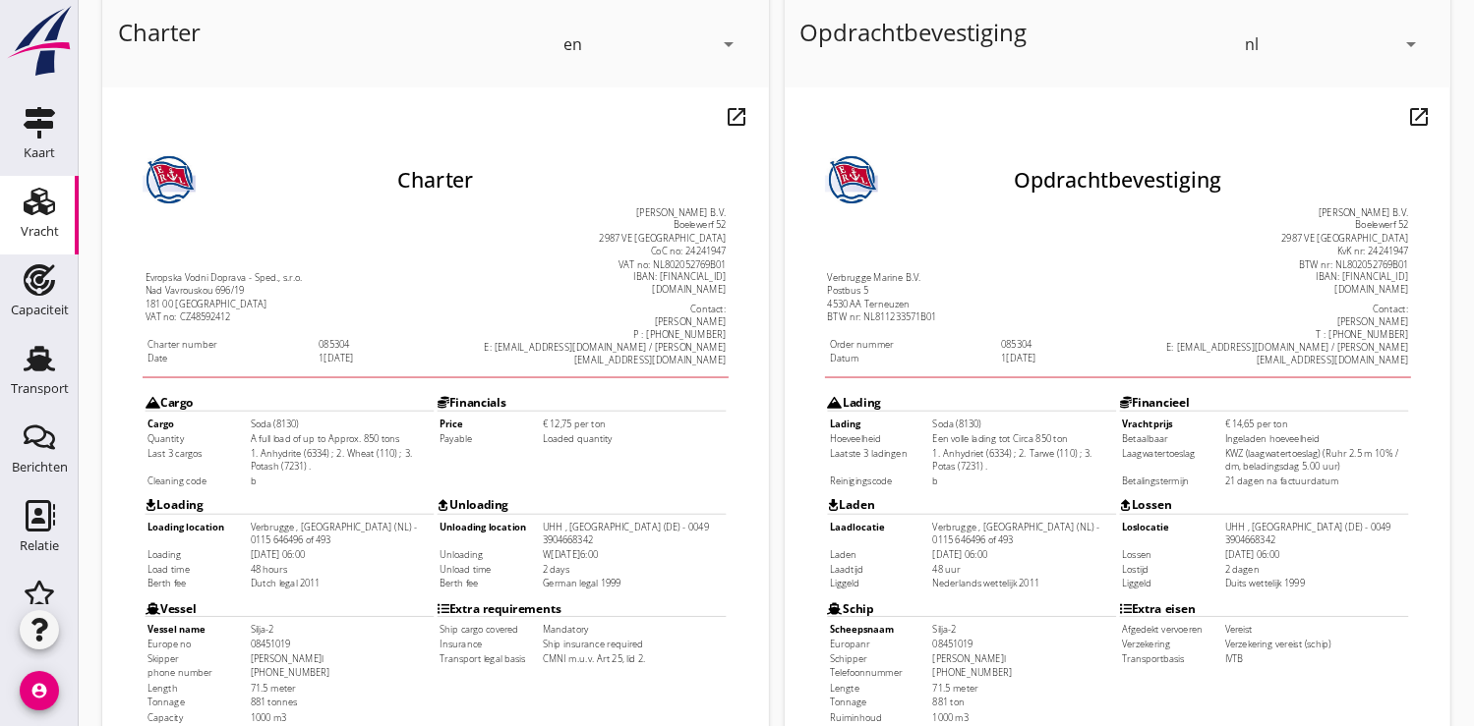
scroll to position [0, 0]
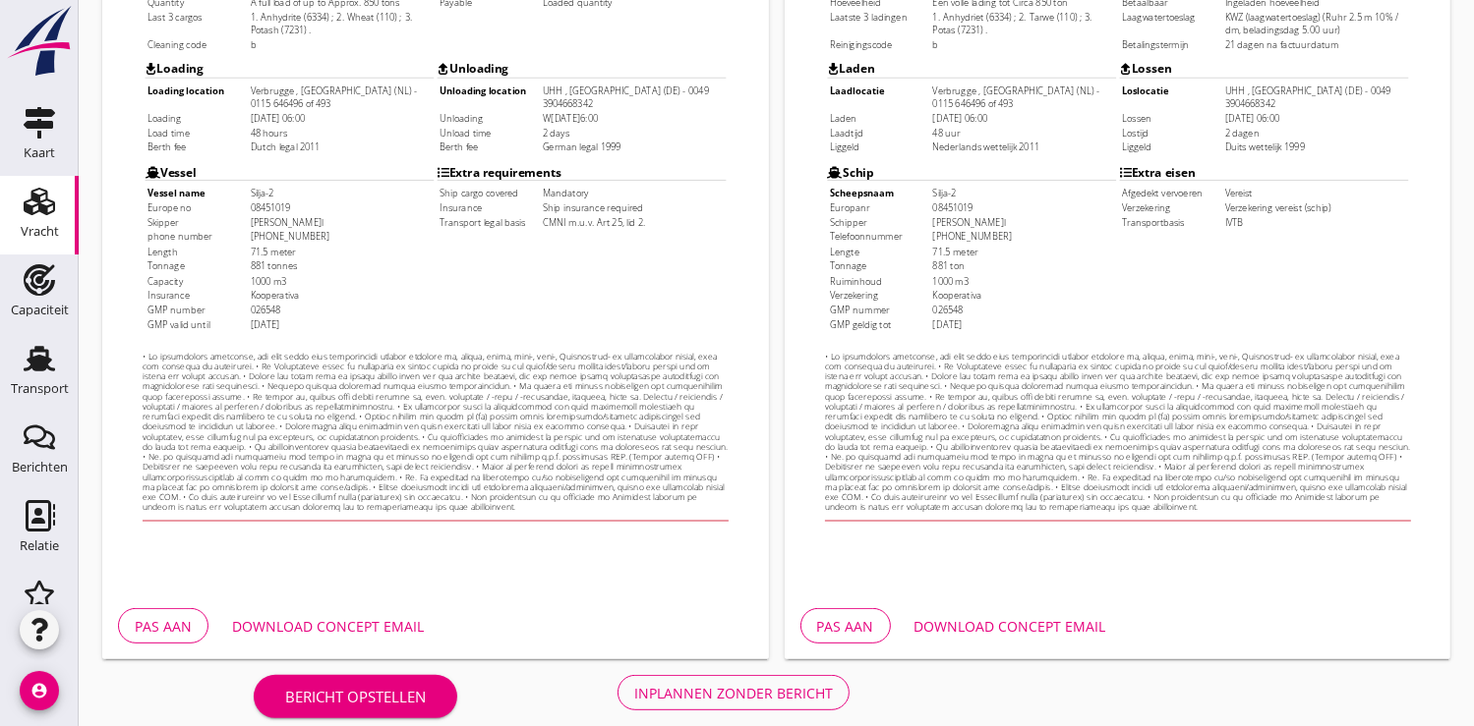
drag, startPoint x: 941, startPoint y: 433, endPoint x: 923, endPoint y: 531, distance: 99.9
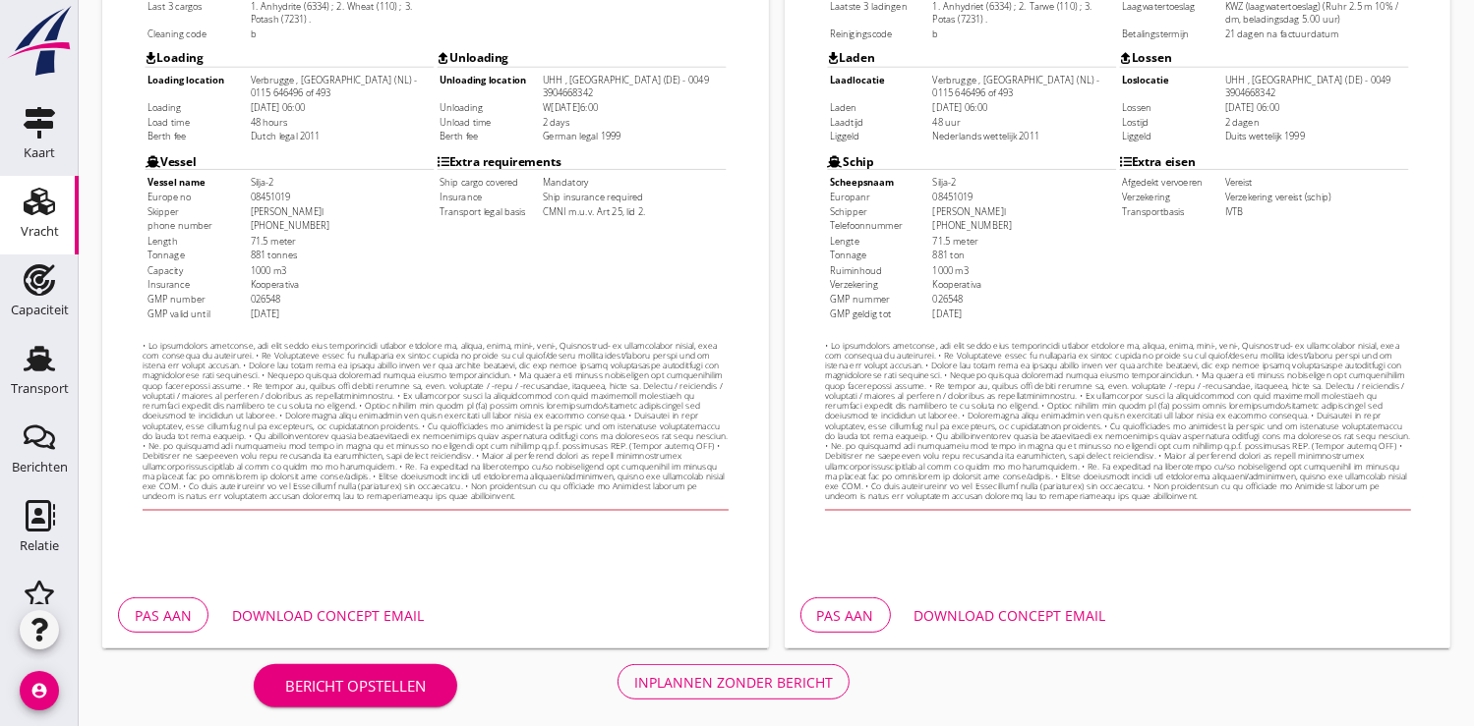
scroll to position [566, 0]
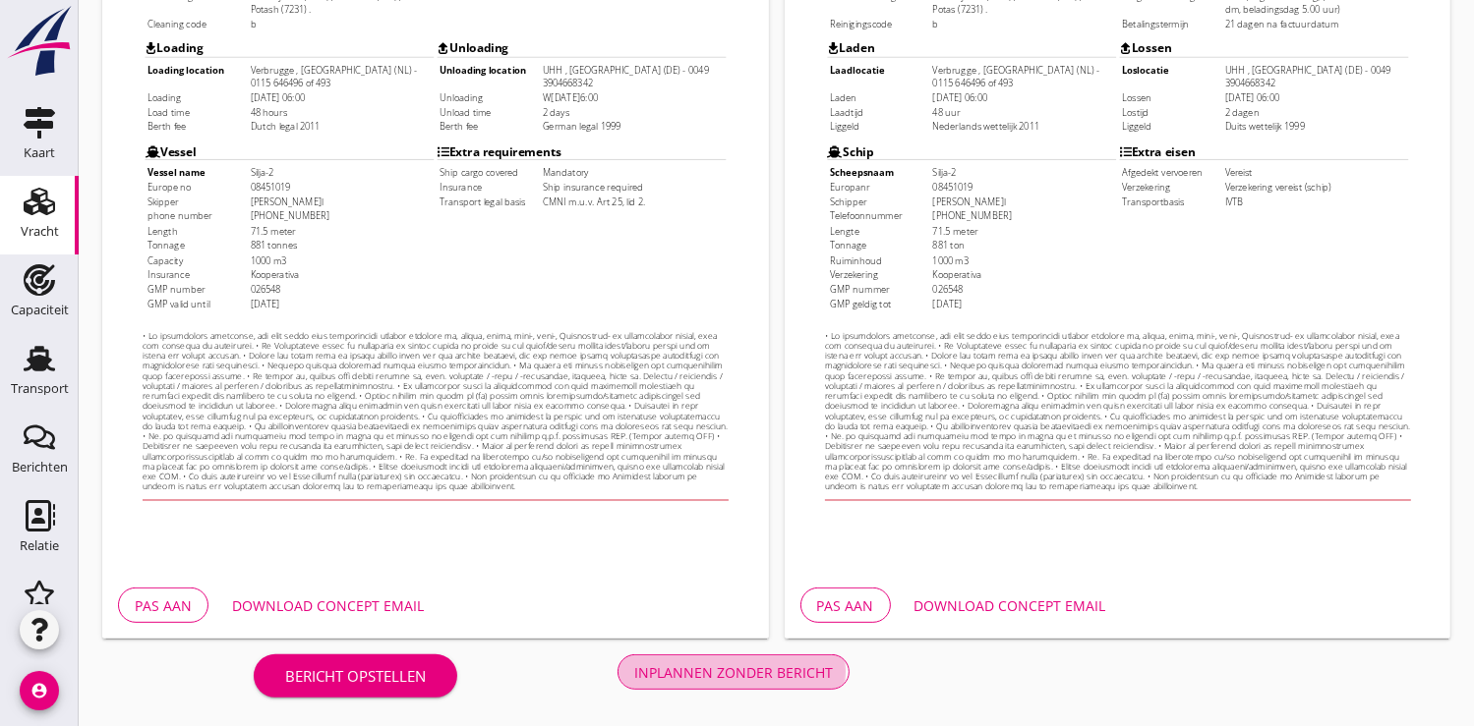
click at [799, 678] on div "Inplannen zonder bericht" at bounding box center [733, 673] width 199 height 21
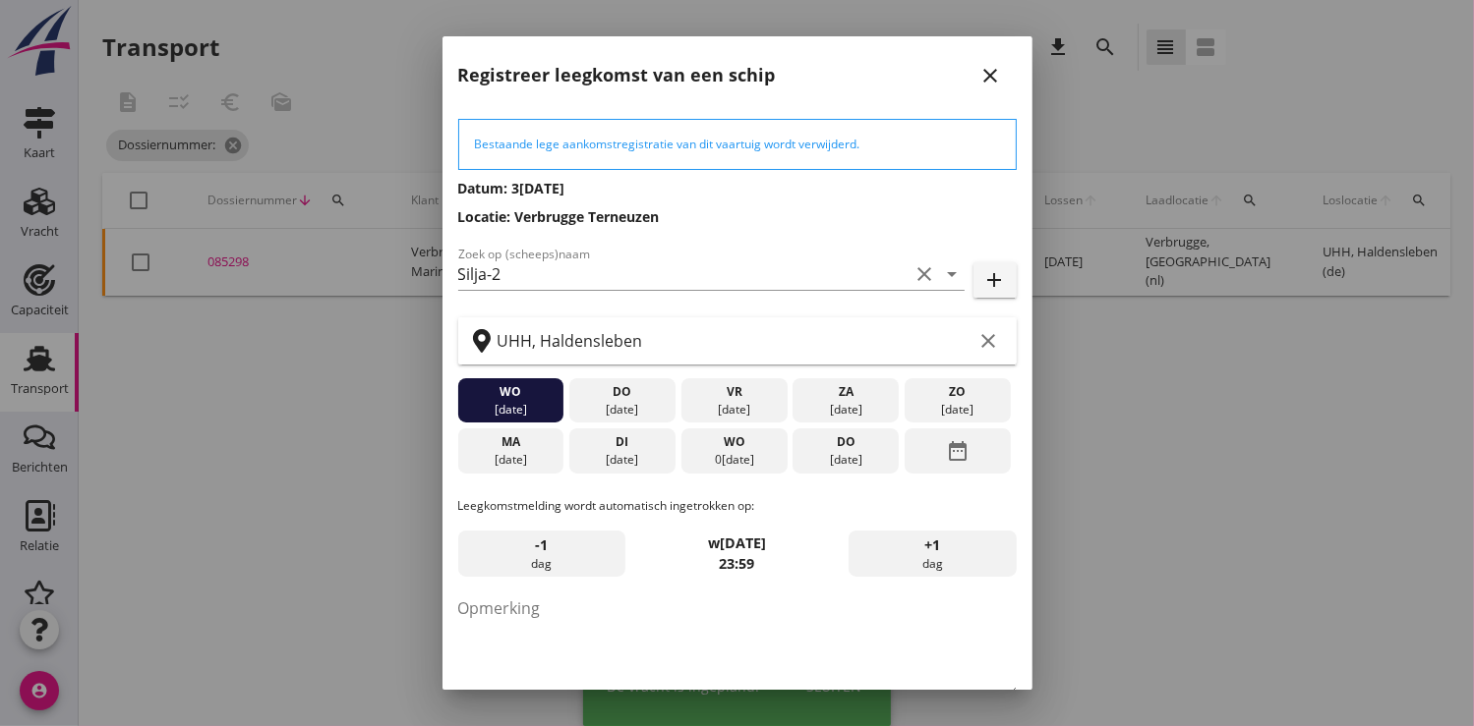
click at [232, 143] on div at bounding box center [737, 363] width 1474 height 726
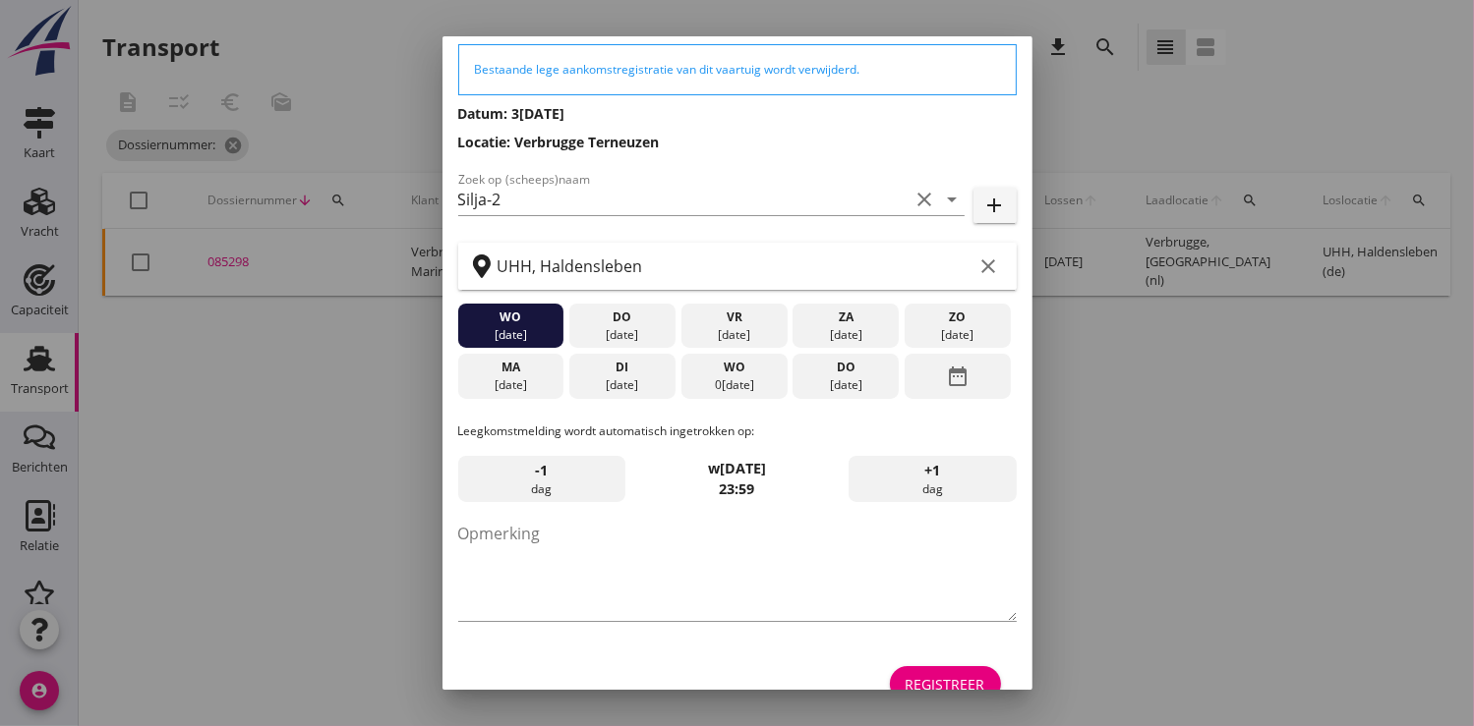
scroll to position [107, 0]
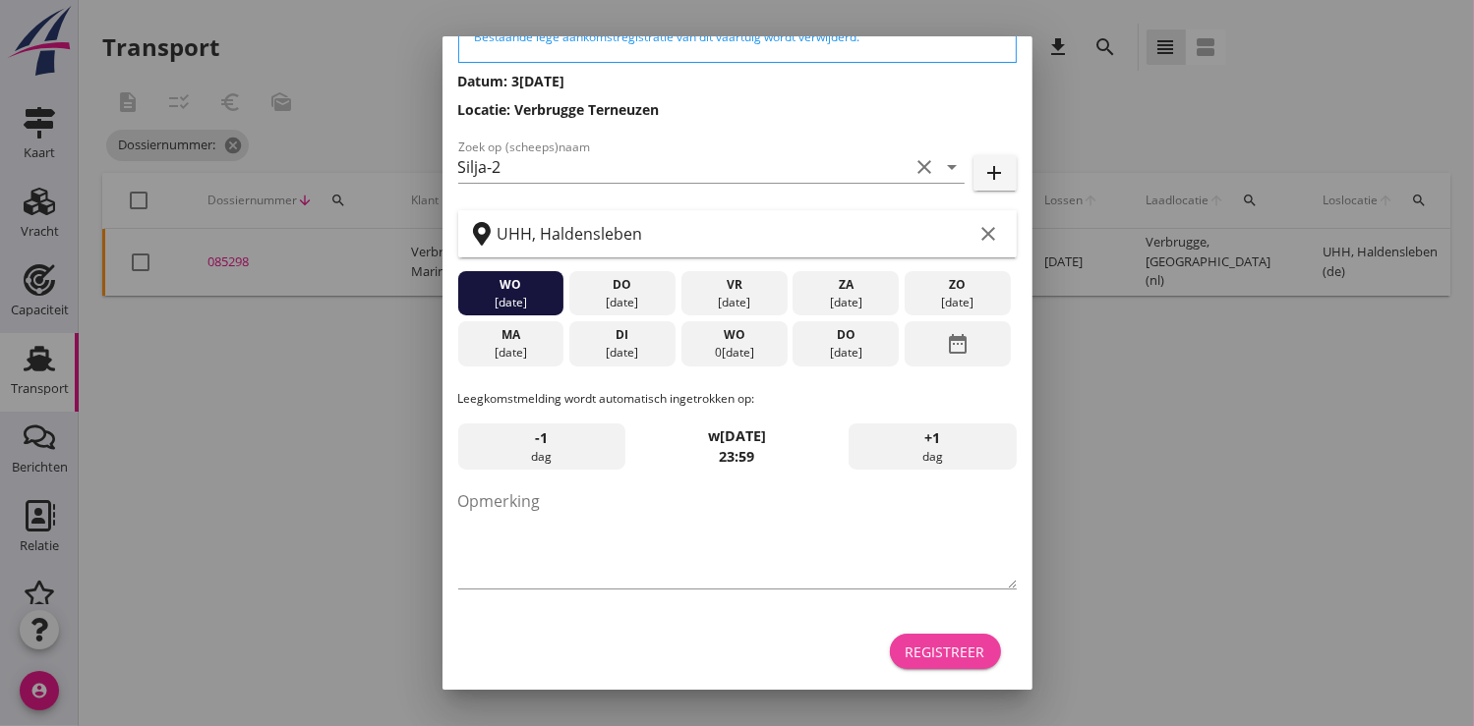
click at [916, 649] on div "Registreer" at bounding box center [945, 652] width 80 height 21
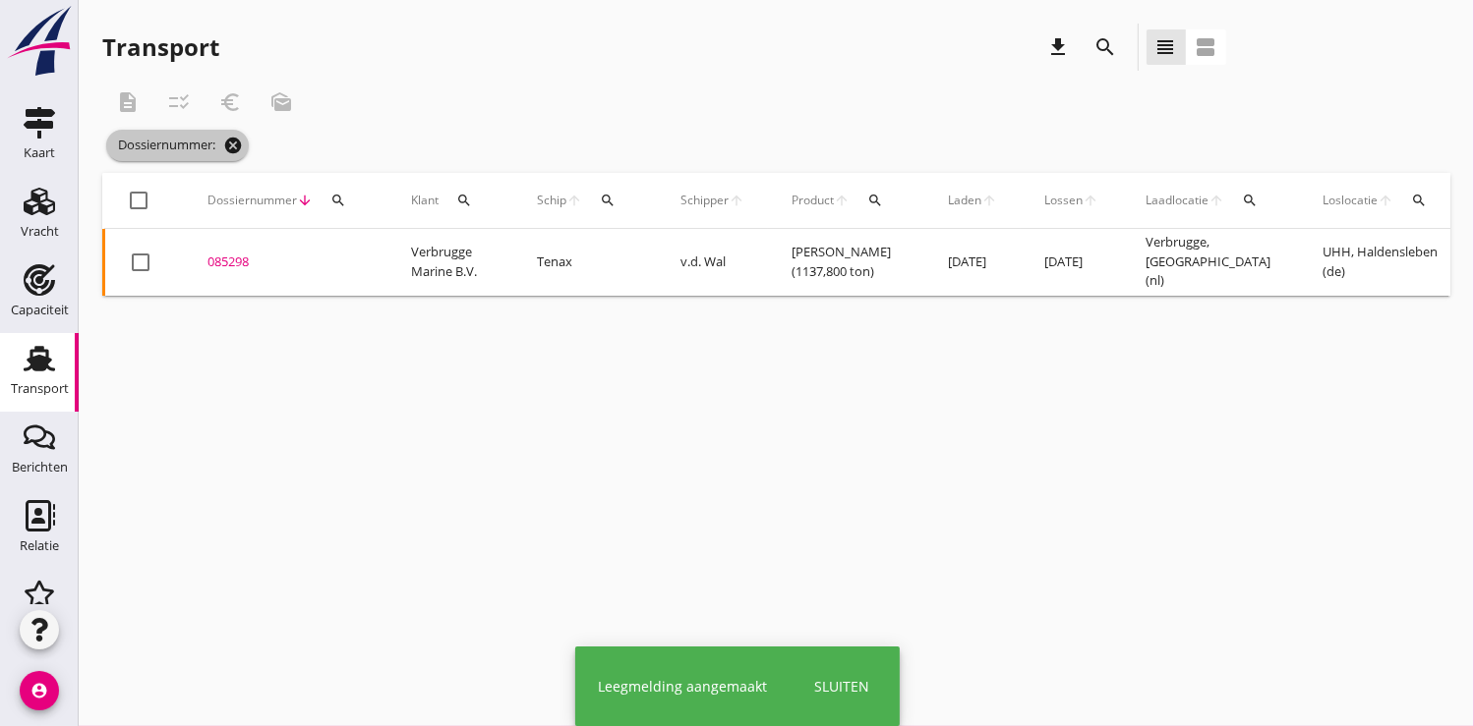
click at [234, 141] on icon "cancel" at bounding box center [233, 146] width 20 height 20
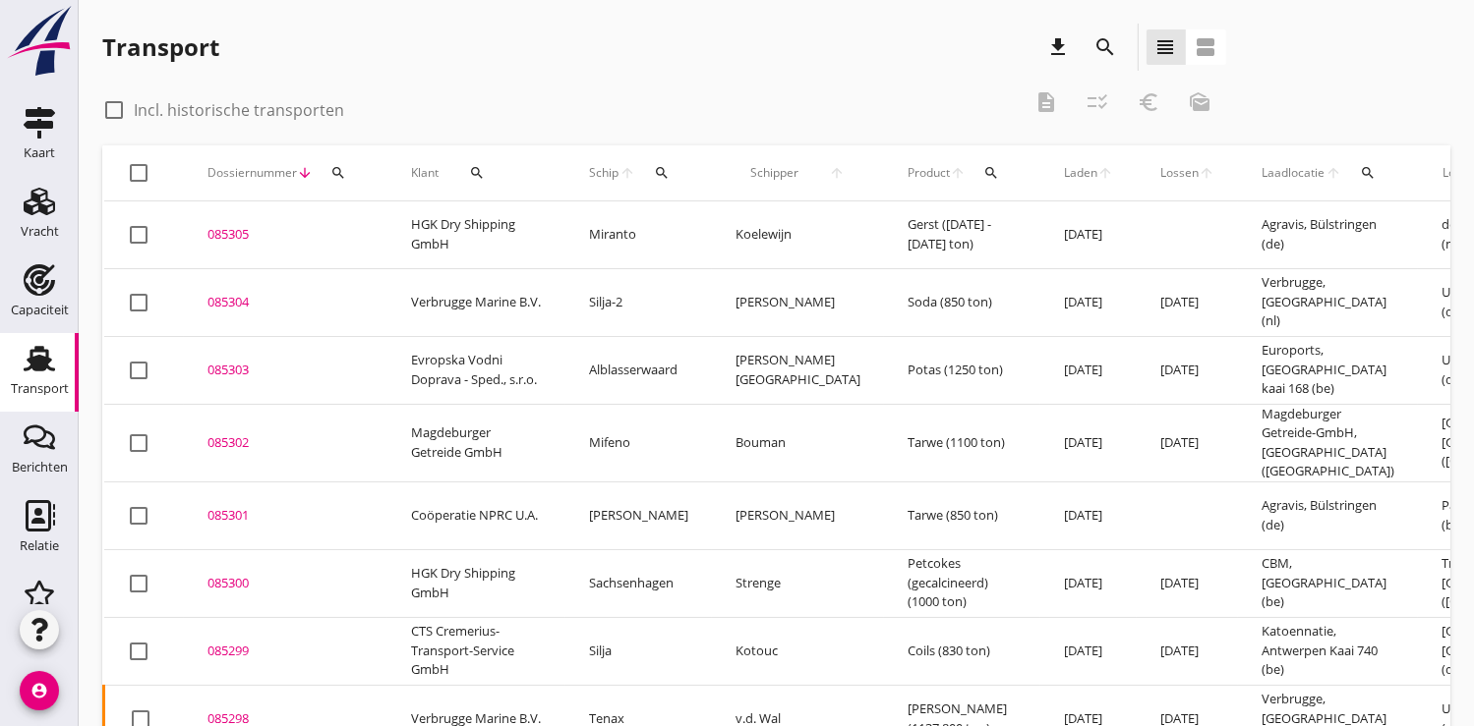
click at [326, 169] on div "search" at bounding box center [337, 173] width 35 height 16
click at [352, 235] on input "Zoeken op dossiernummer..." at bounding box center [429, 229] width 204 height 31
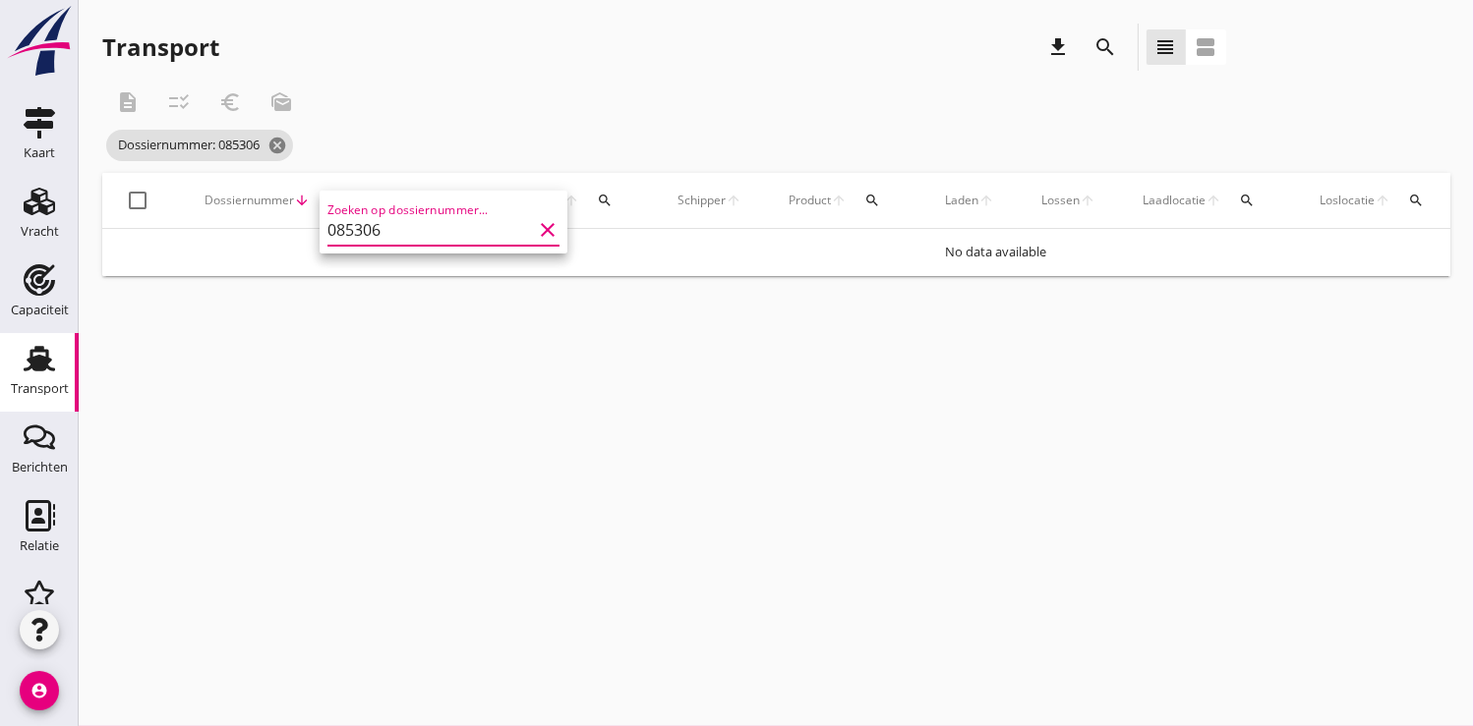
click at [440, 237] on input "085306" at bounding box center [429, 229] width 204 height 31
type input "085"
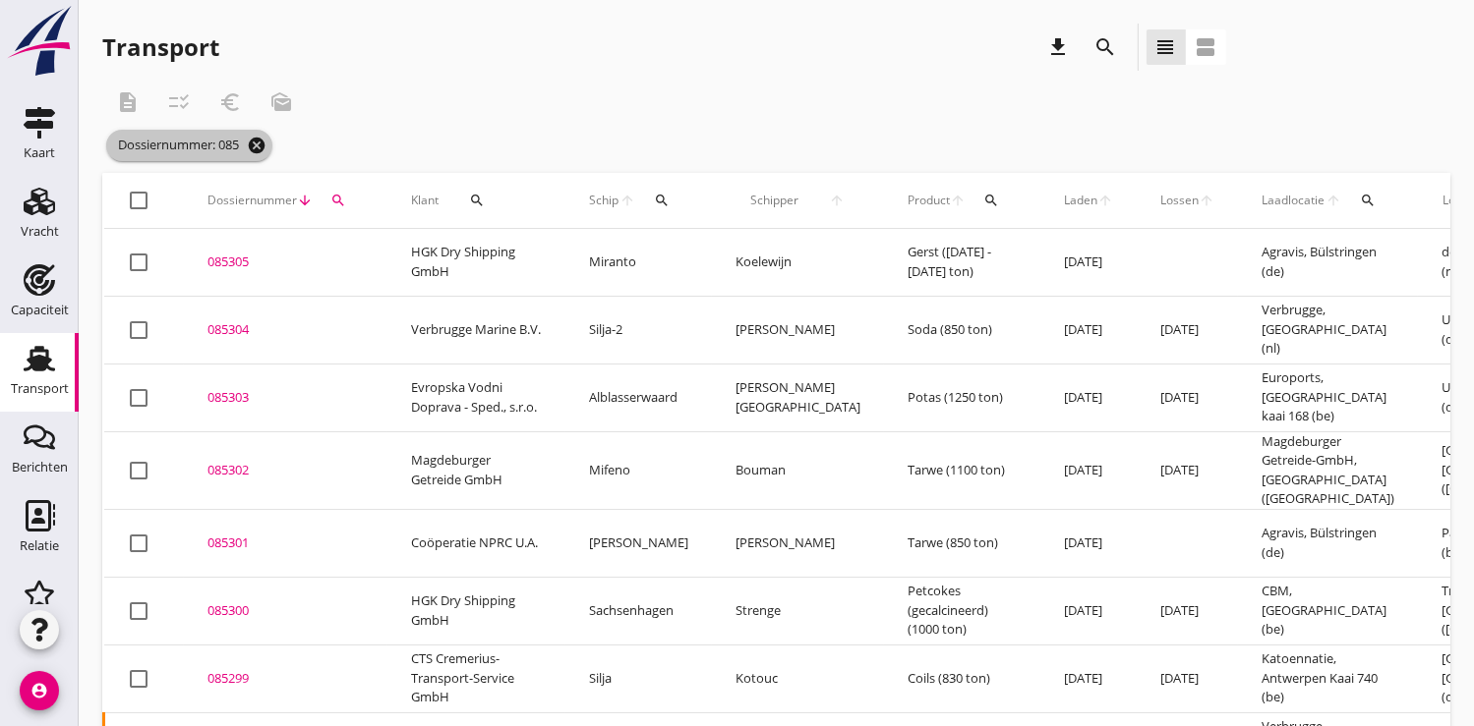
click at [262, 143] on icon "cancel" at bounding box center [257, 146] width 20 height 20
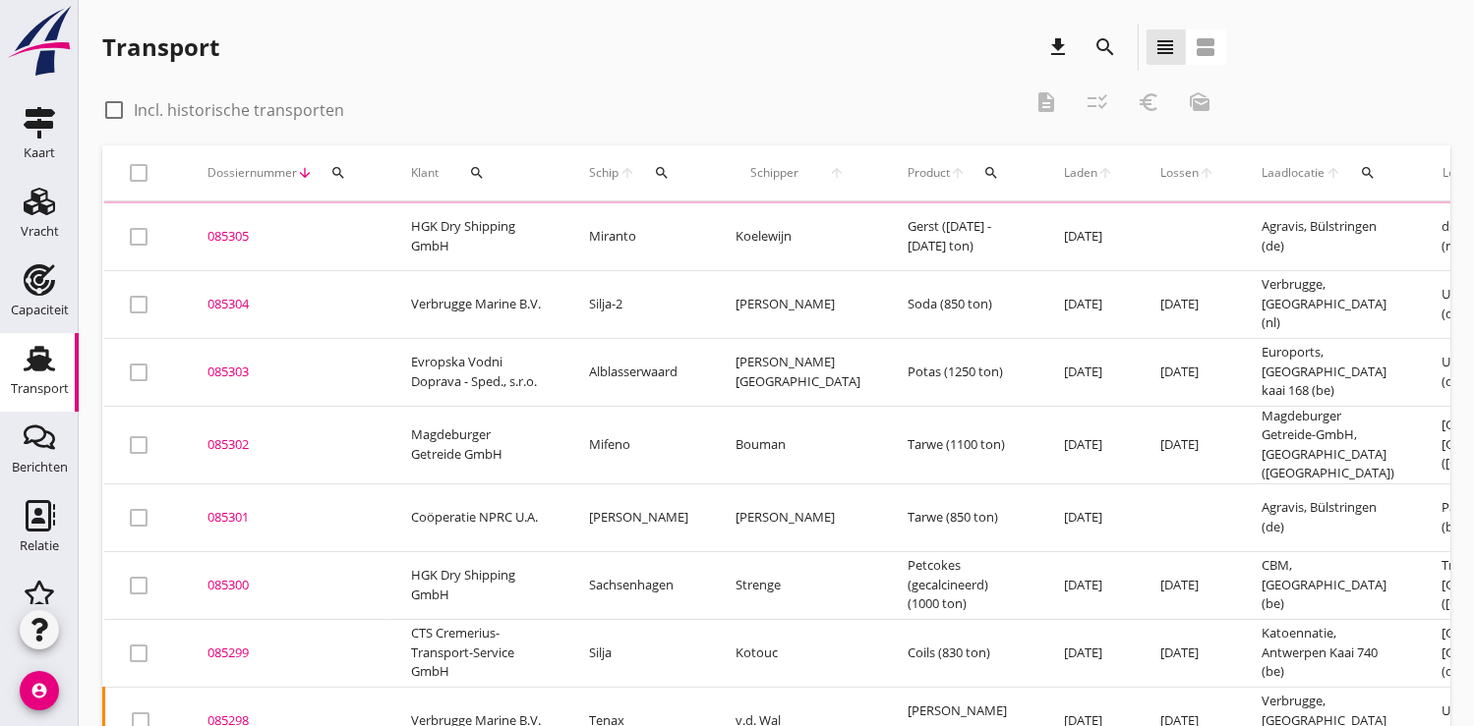
click at [331, 168] on icon "search" at bounding box center [338, 173] width 16 height 16
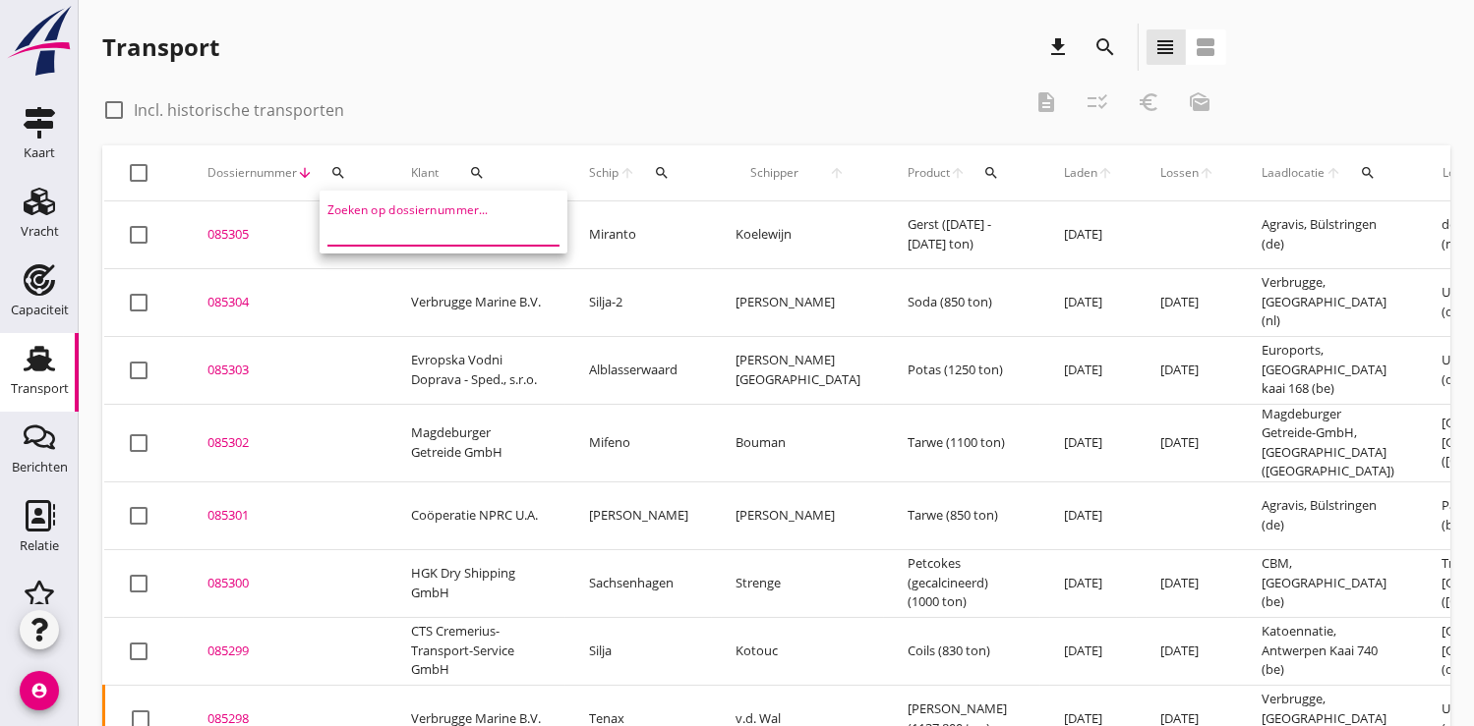
click at [345, 227] on input "Zoeken op dossiernummer..." at bounding box center [429, 229] width 204 height 31
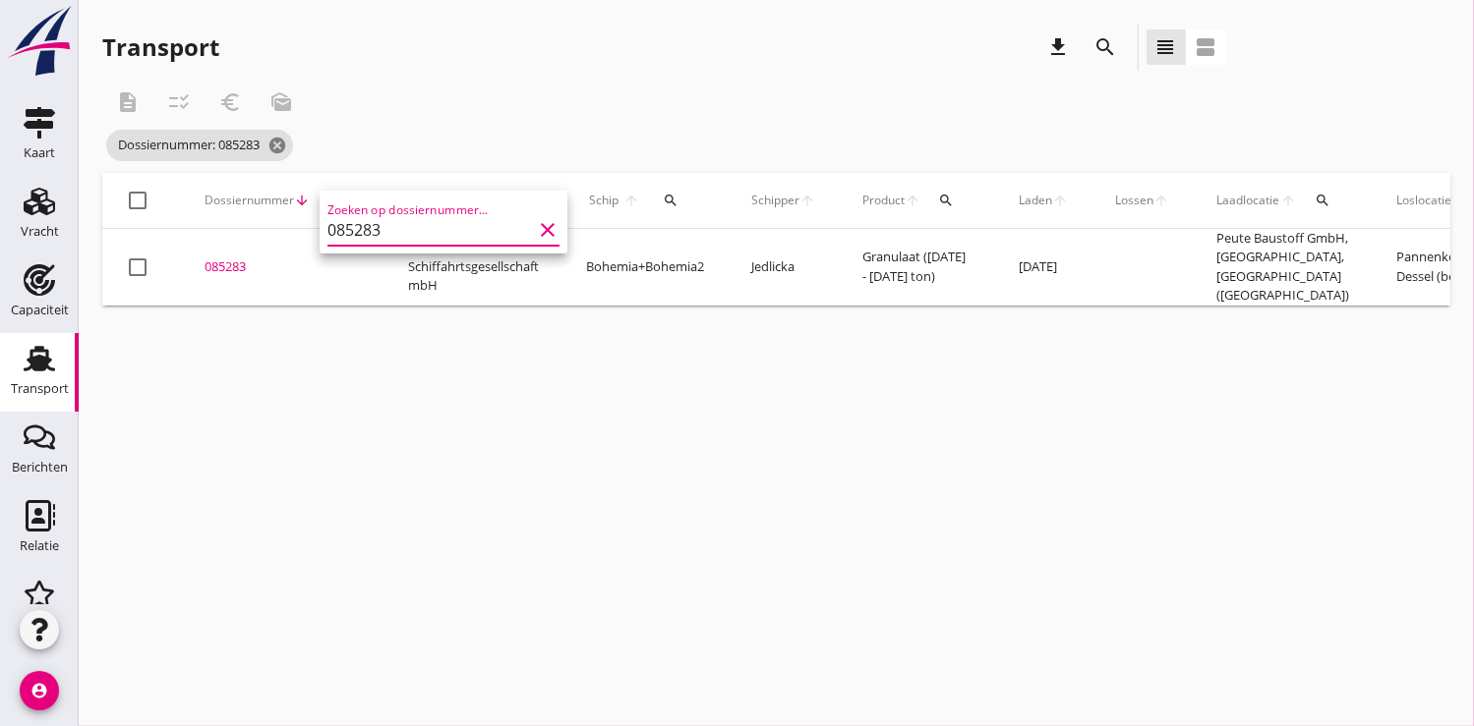
scroll to position [0, 555]
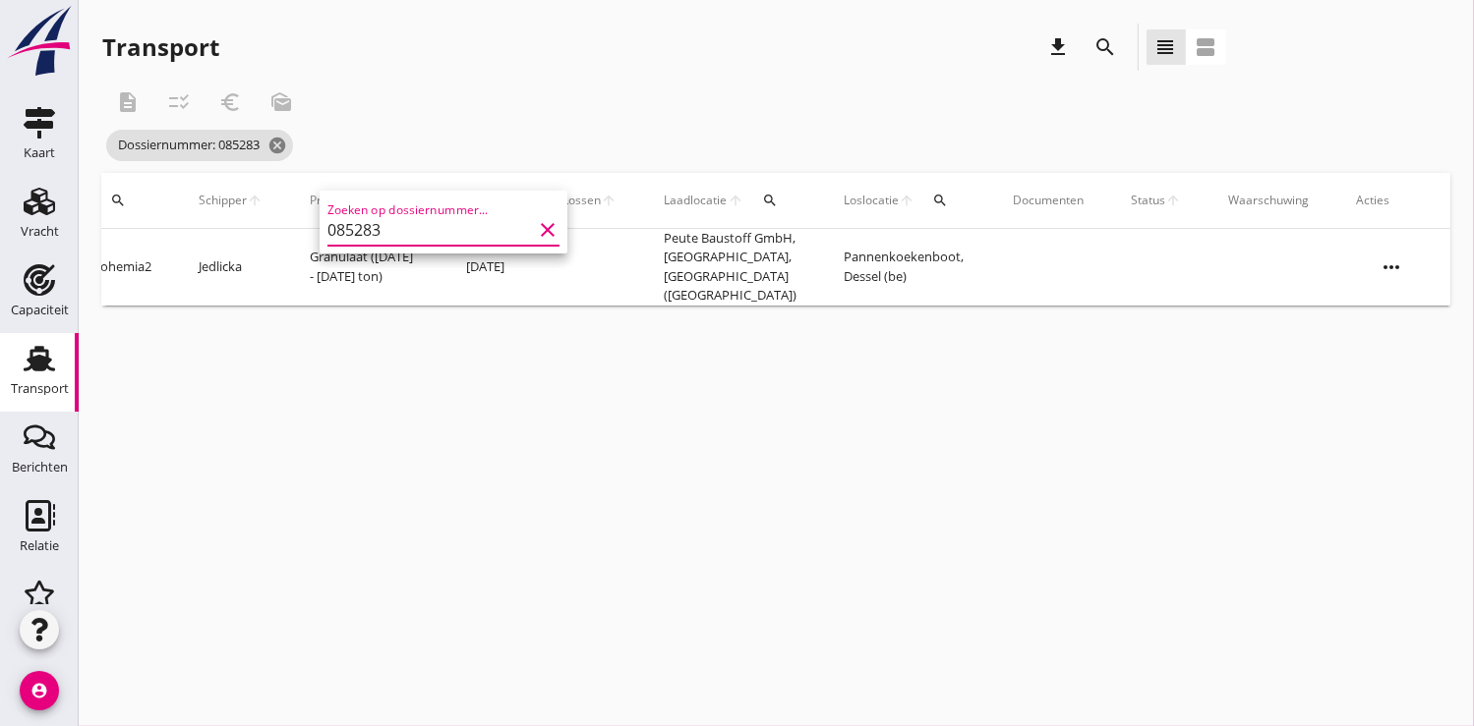
type input "085283"
click at [1410, 269] on icon "more_horiz" at bounding box center [1390, 267] width 55 height 55
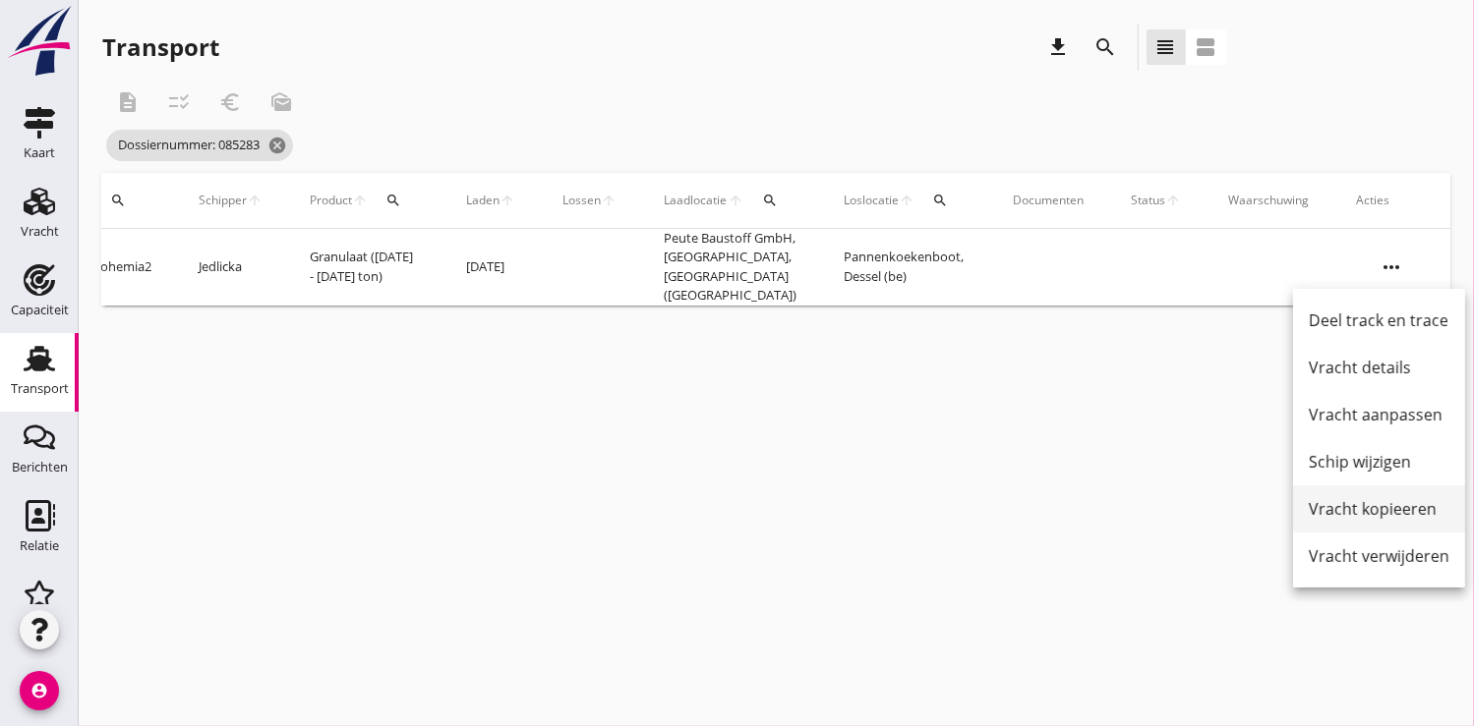
click at [1364, 513] on div "Vracht kopieeren" at bounding box center [1378, 509] width 141 height 24
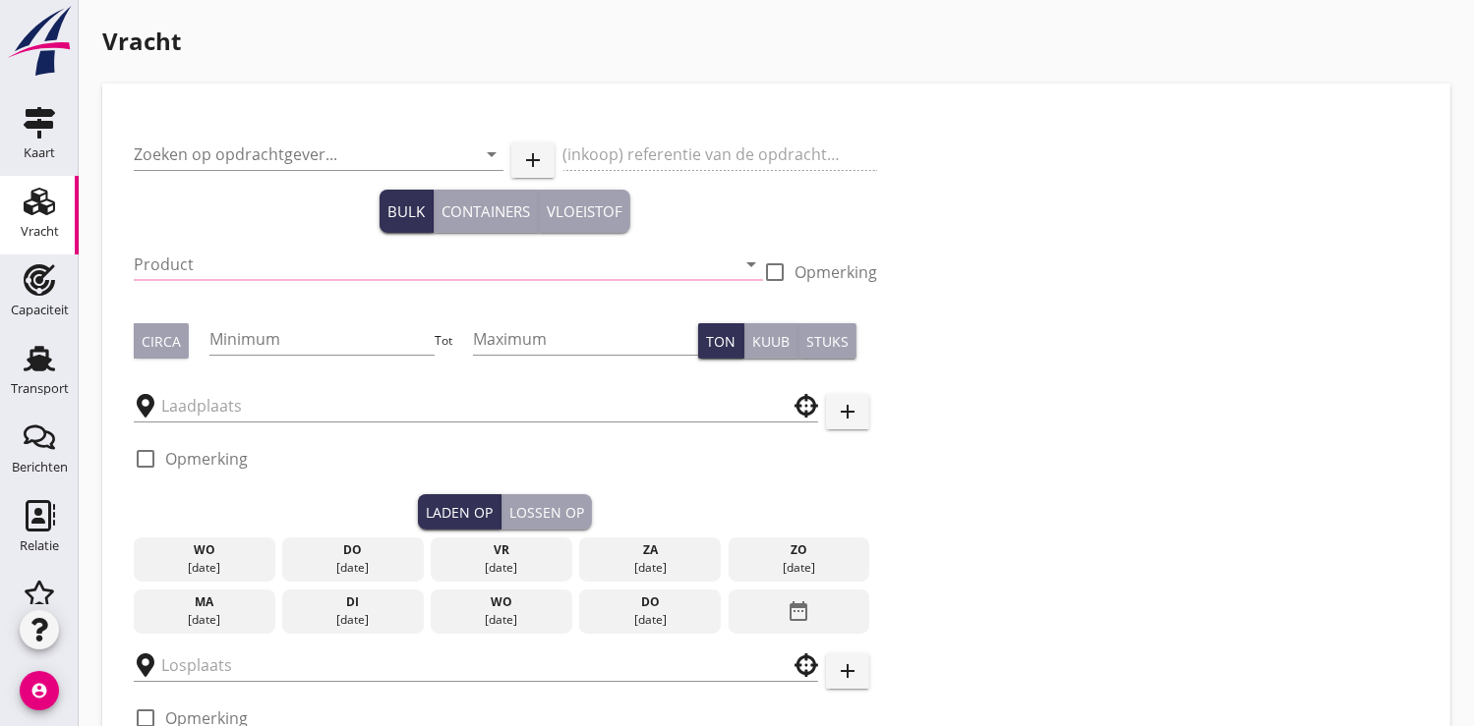
type input "EWT Schiffahrtsgesellschaft mbH"
type input "Granulaat (6152)"
type input "1850"
type input "1900"
checkbox input "true"
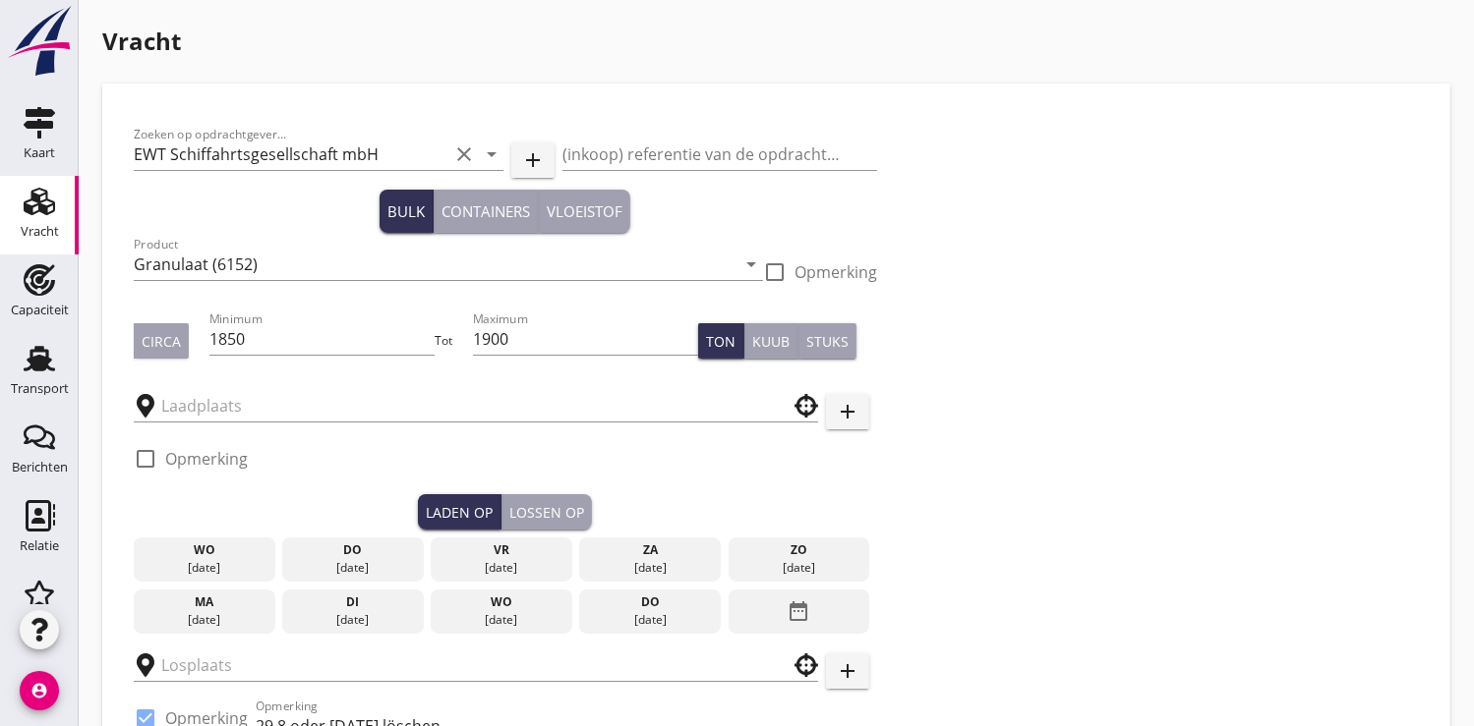
type input "Peute Baustoff GmbH, Norderelbe"
type input "Pannenkoekenboot"
checkbox input "true"
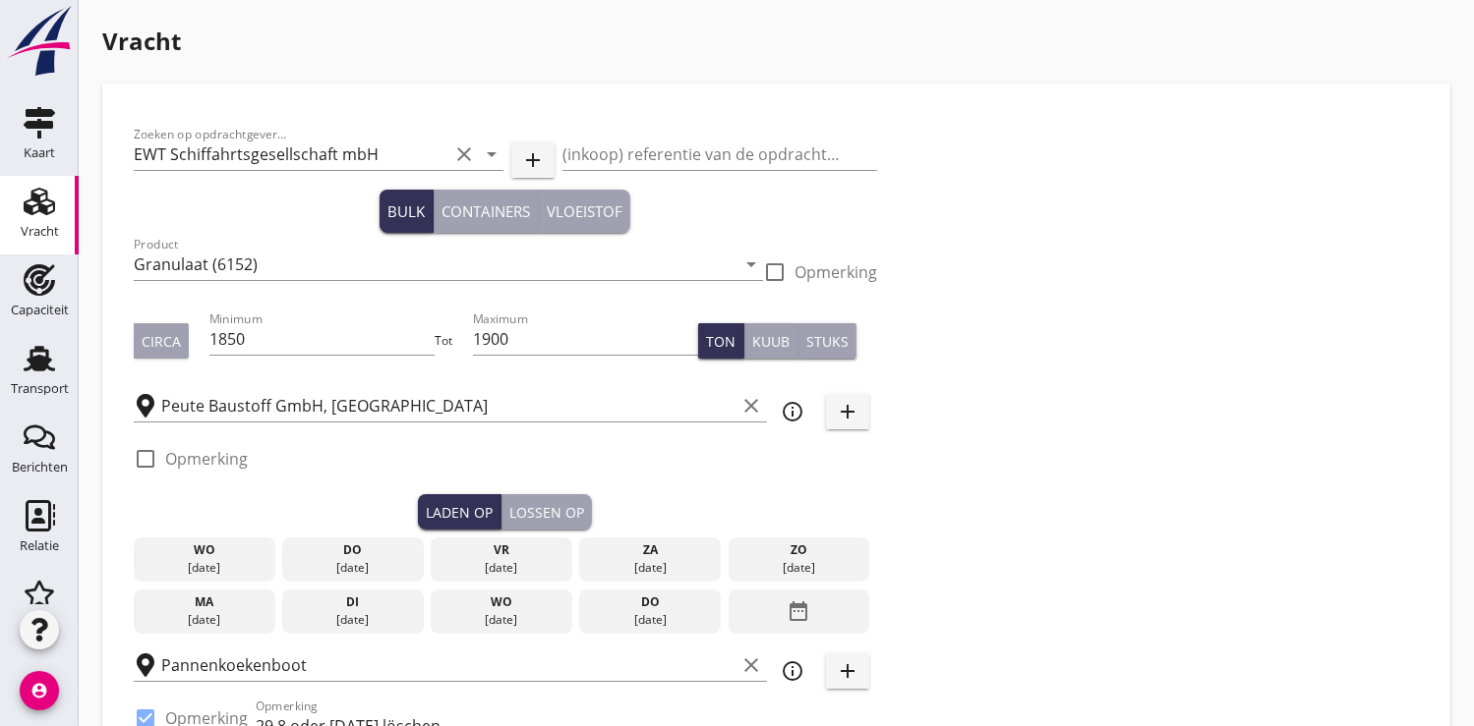
type input "17.9"
checkbox input "false"
radio input "false"
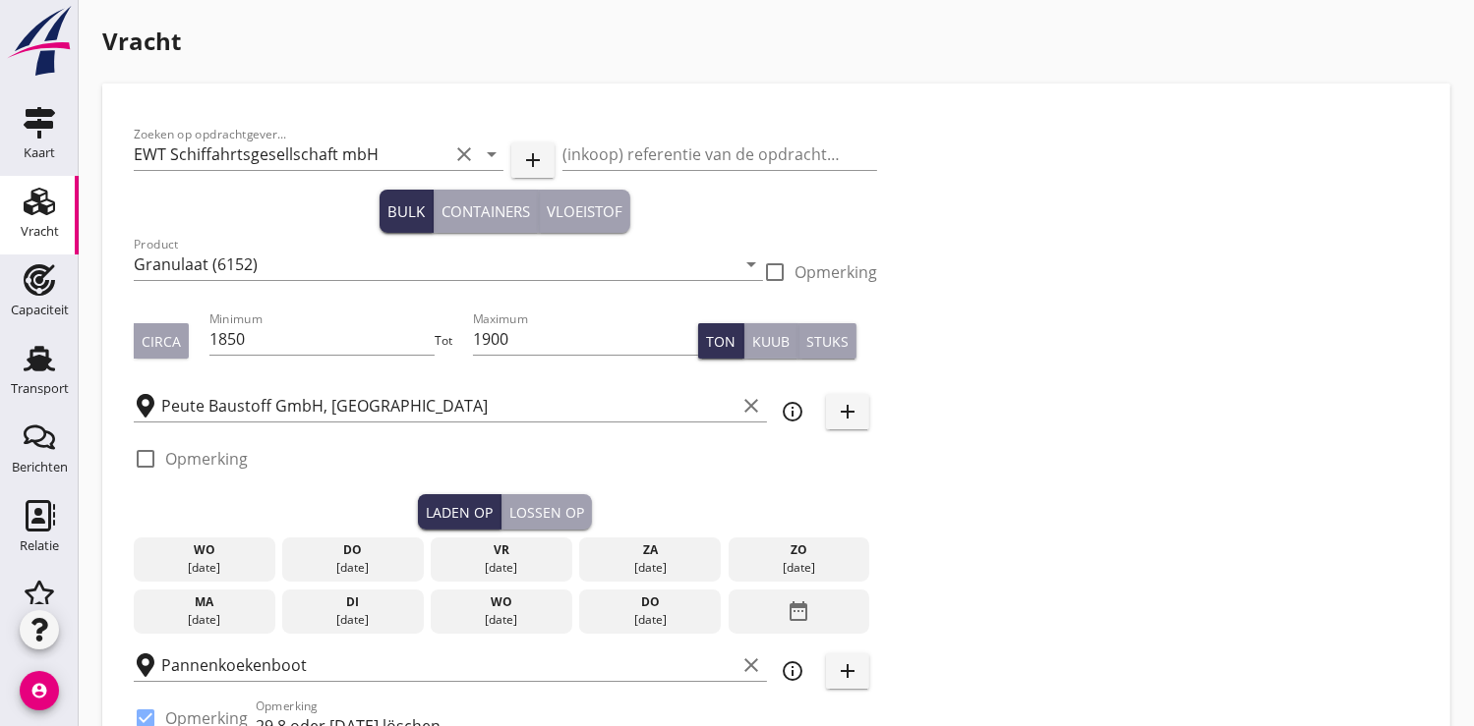
checkbox input "true"
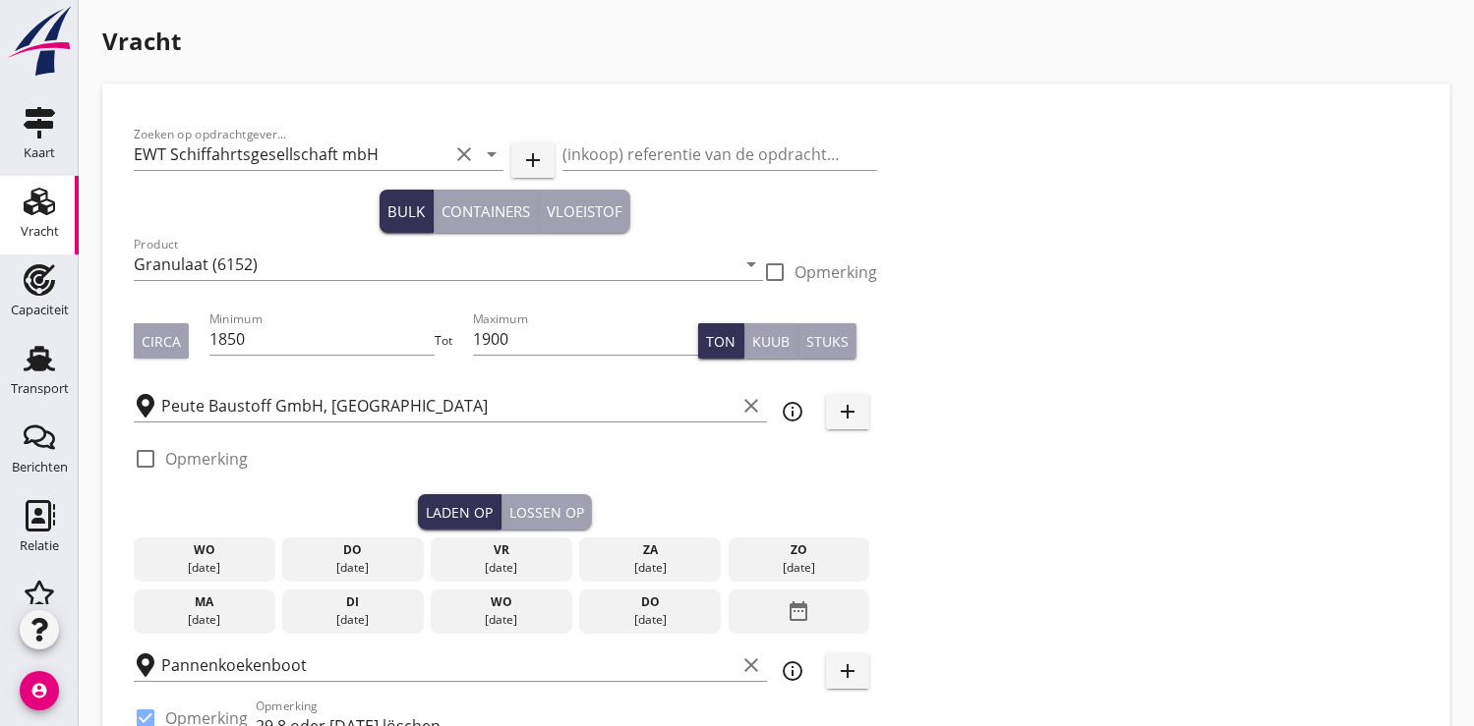
type input "2"
radio input "false"
radio input "true"
type input "21"
type input "18.3"
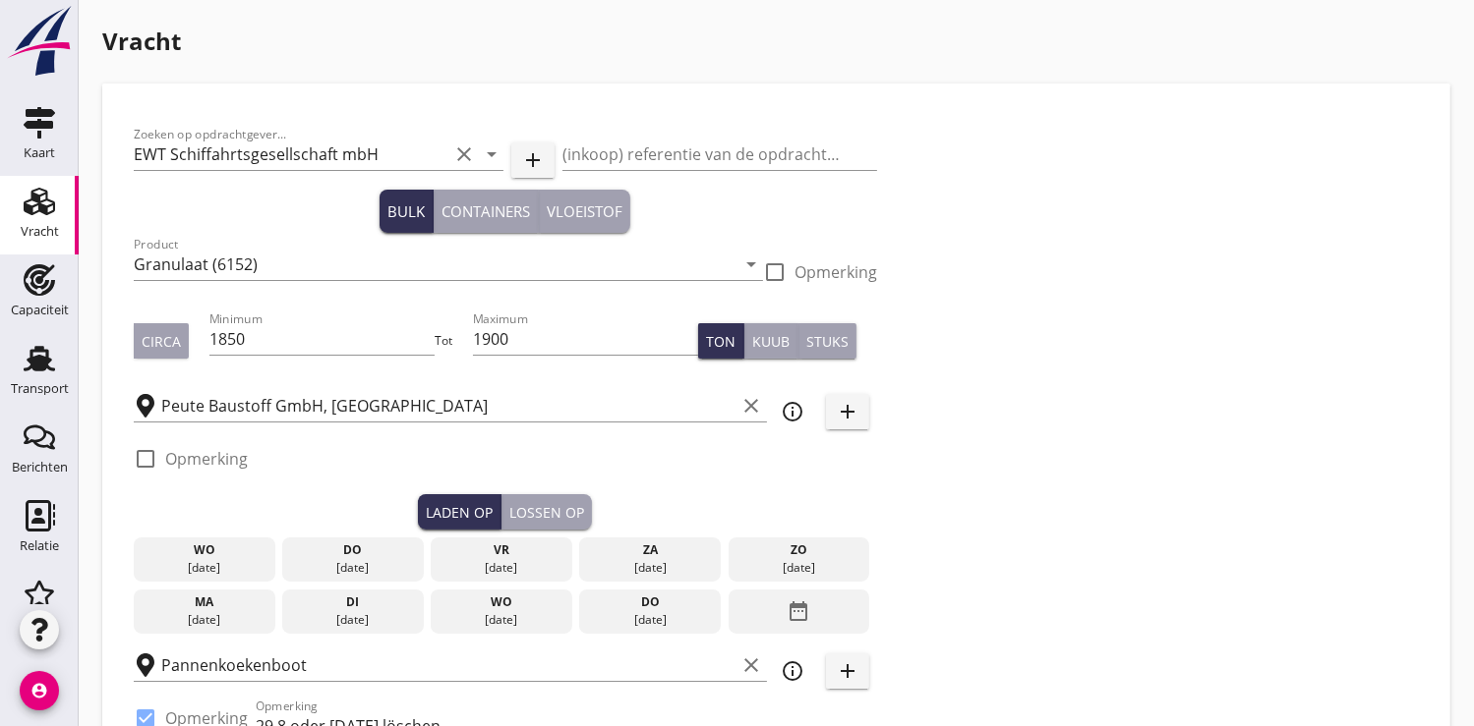
checkbox input "false"
radio input "false"
checkbox input "true"
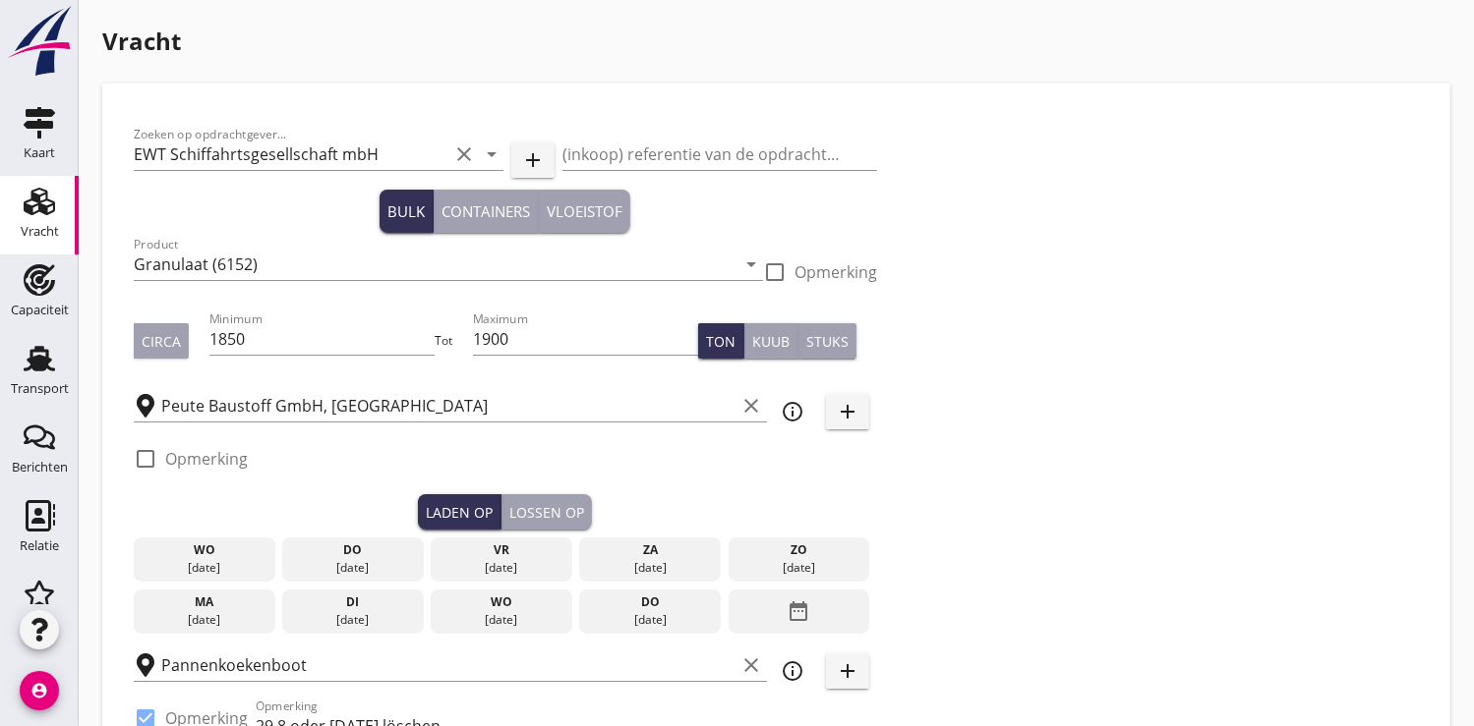
checkbox input "true"
type input "2"
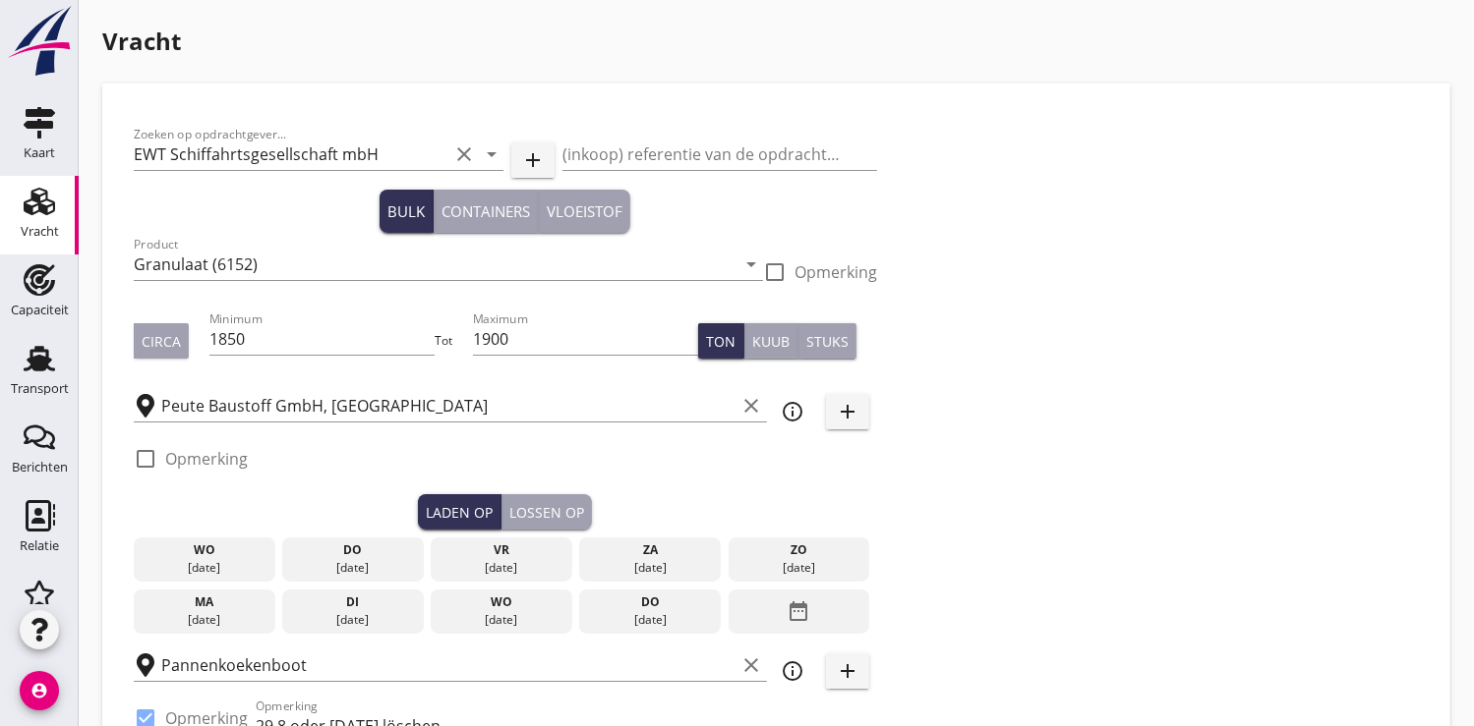
radio input "false"
radio input "true"
type input "21"
click at [814, 610] on div "date_range" at bounding box center [799, 612] width 142 height 45
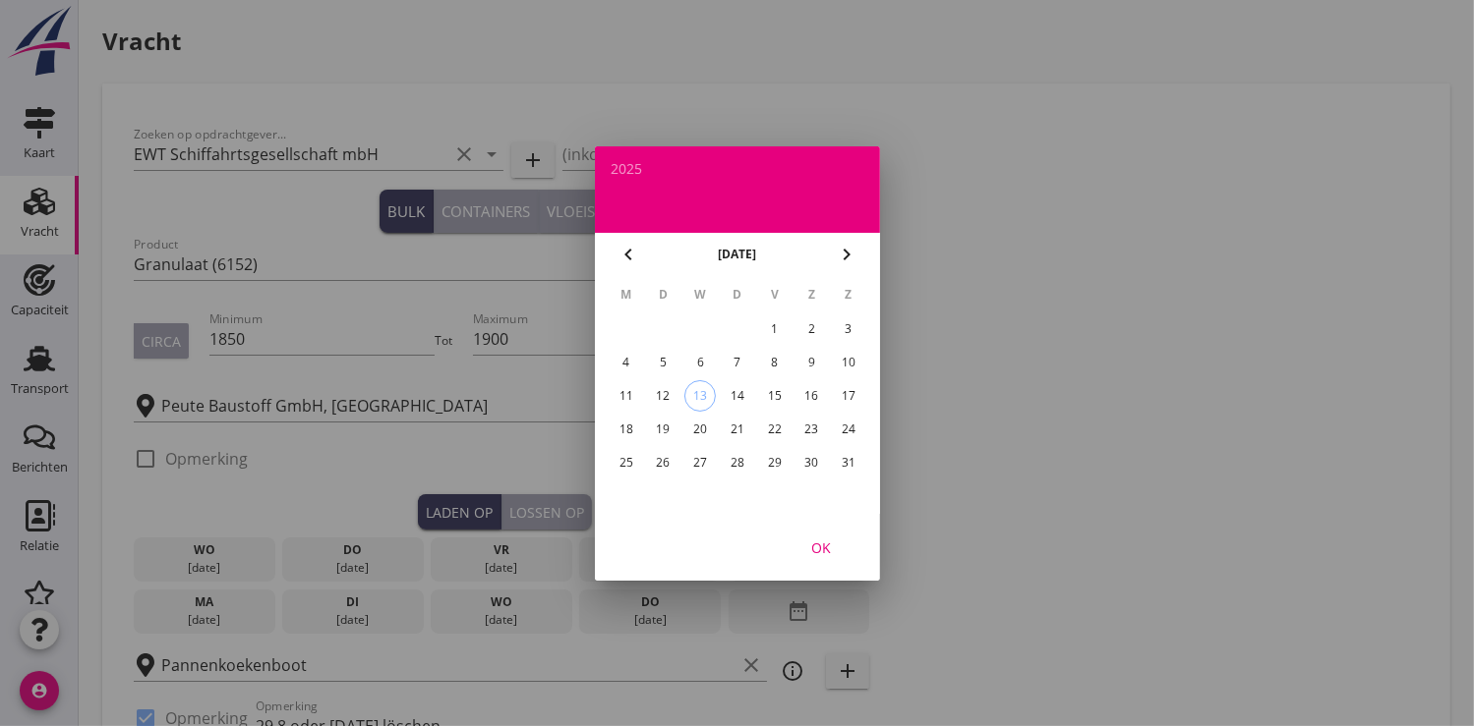
click at [775, 461] on div "29" at bounding box center [773, 462] width 31 height 31
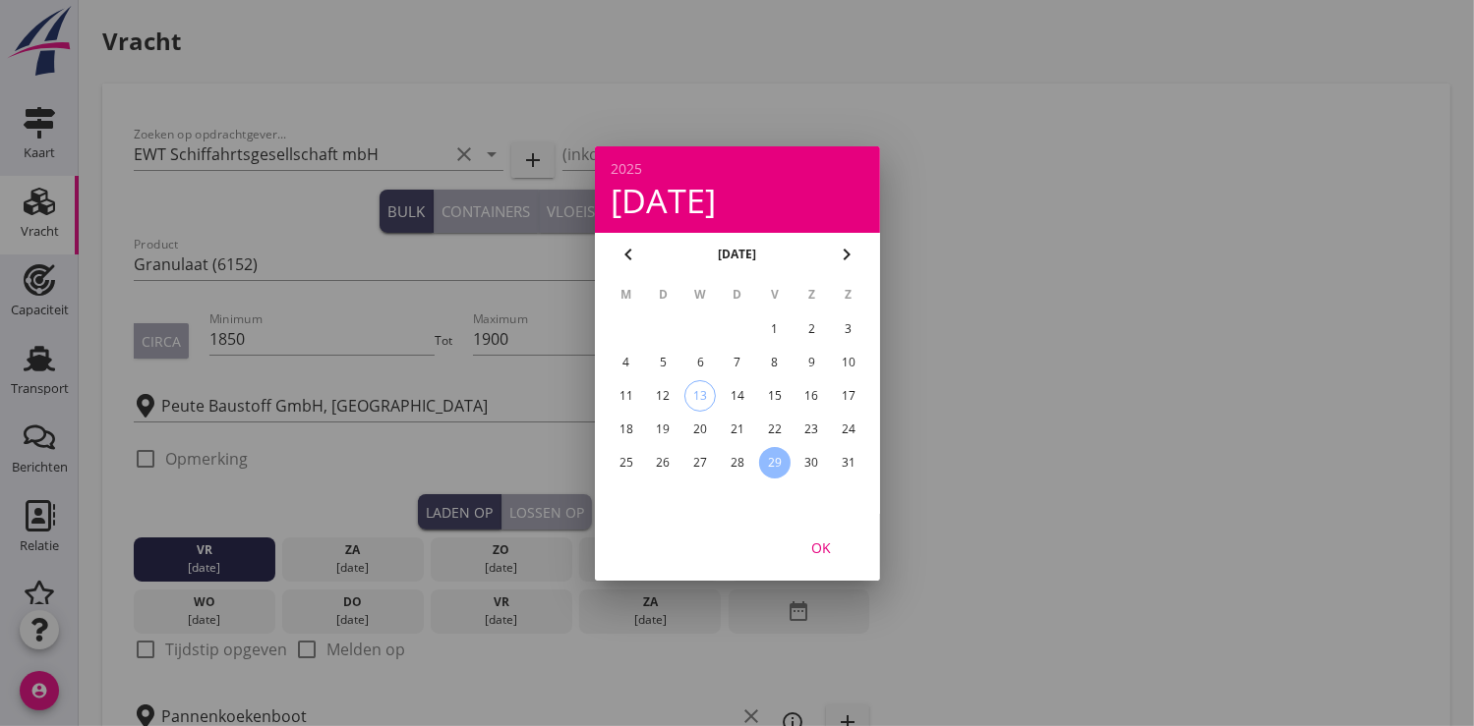
click at [828, 549] on div "OK" at bounding box center [820, 547] width 55 height 21
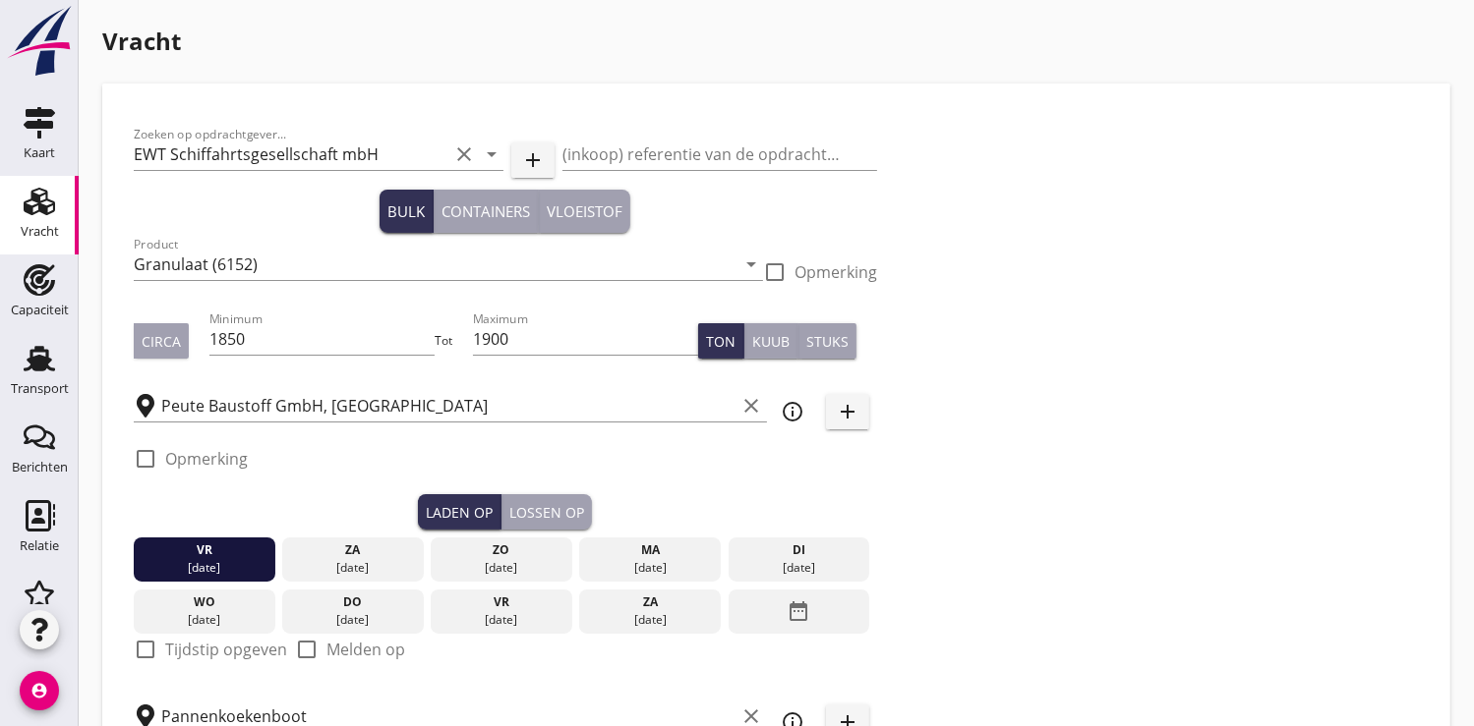
click at [146, 655] on div at bounding box center [145, 649] width 33 height 33
checkbox input "true"
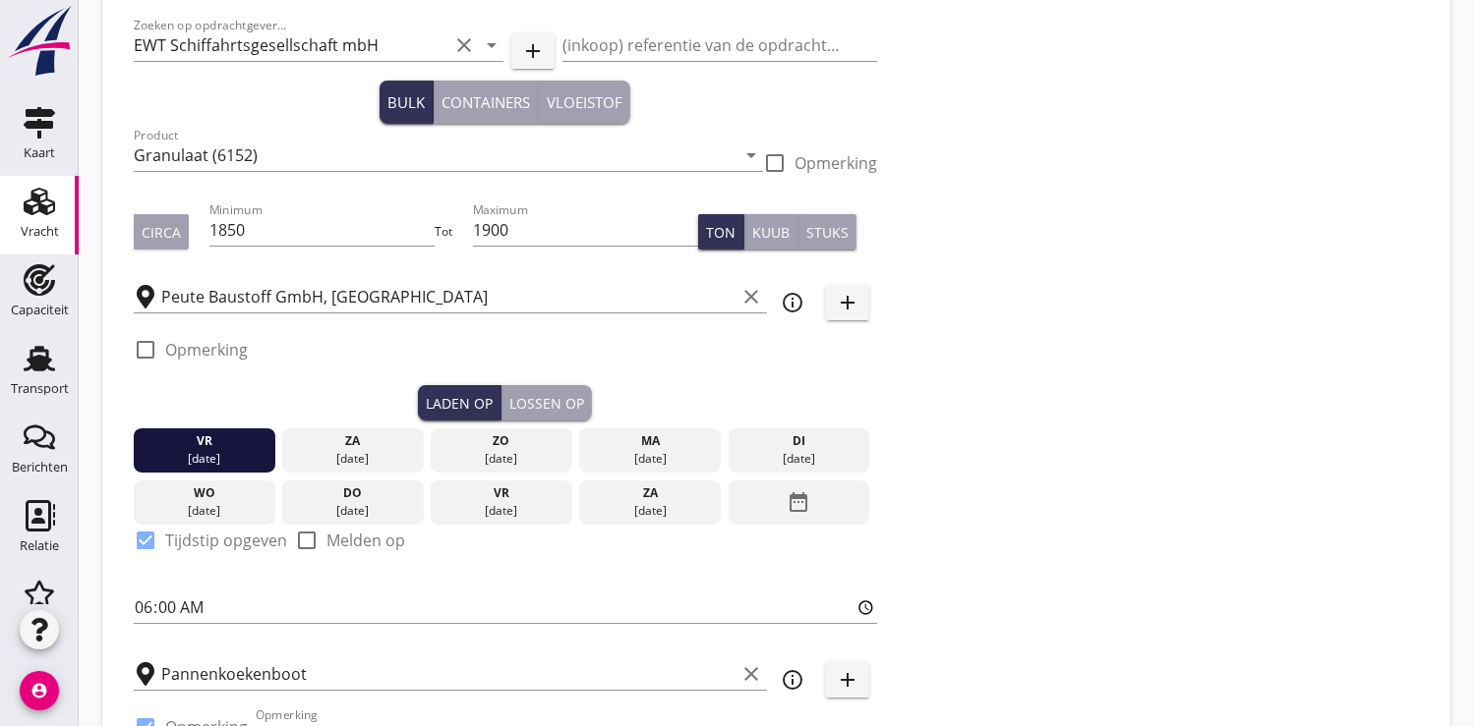
click at [546, 405] on div "Lossen op" at bounding box center [546, 403] width 75 height 21
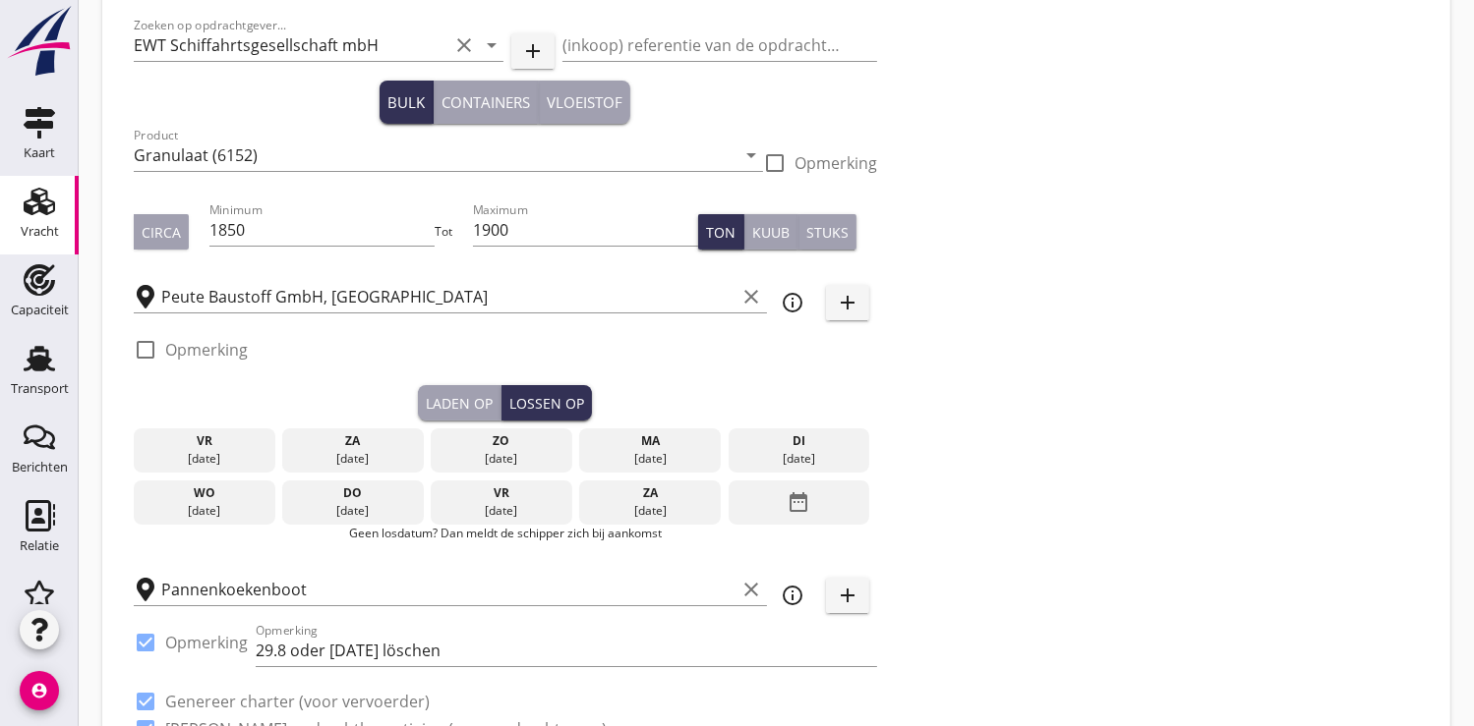
click at [808, 508] on icon "date_range" at bounding box center [798, 502] width 24 height 35
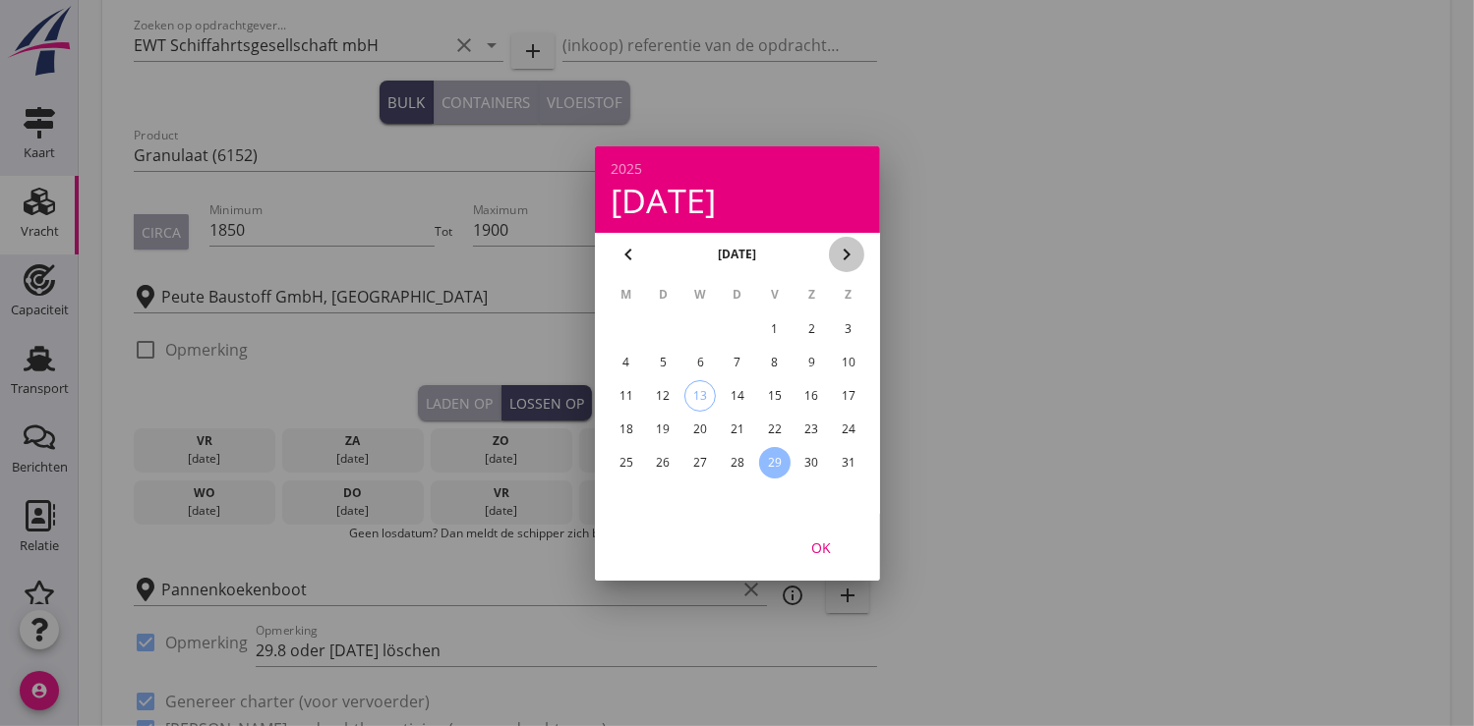
click at [842, 243] on icon "chevron_right" at bounding box center [847, 255] width 24 height 24
click at [621, 355] on div "8" at bounding box center [624, 362] width 31 height 31
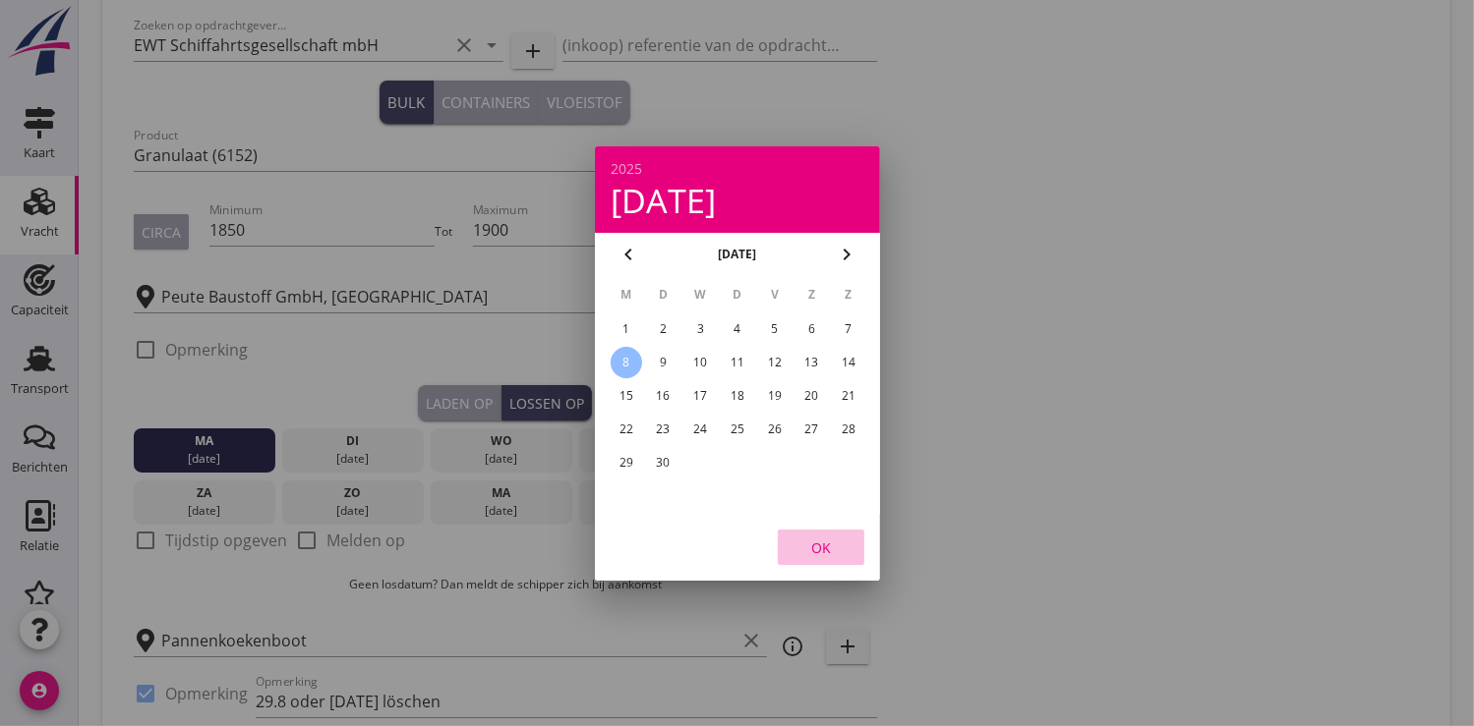
click at [822, 548] on div "OK" at bounding box center [820, 547] width 55 height 21
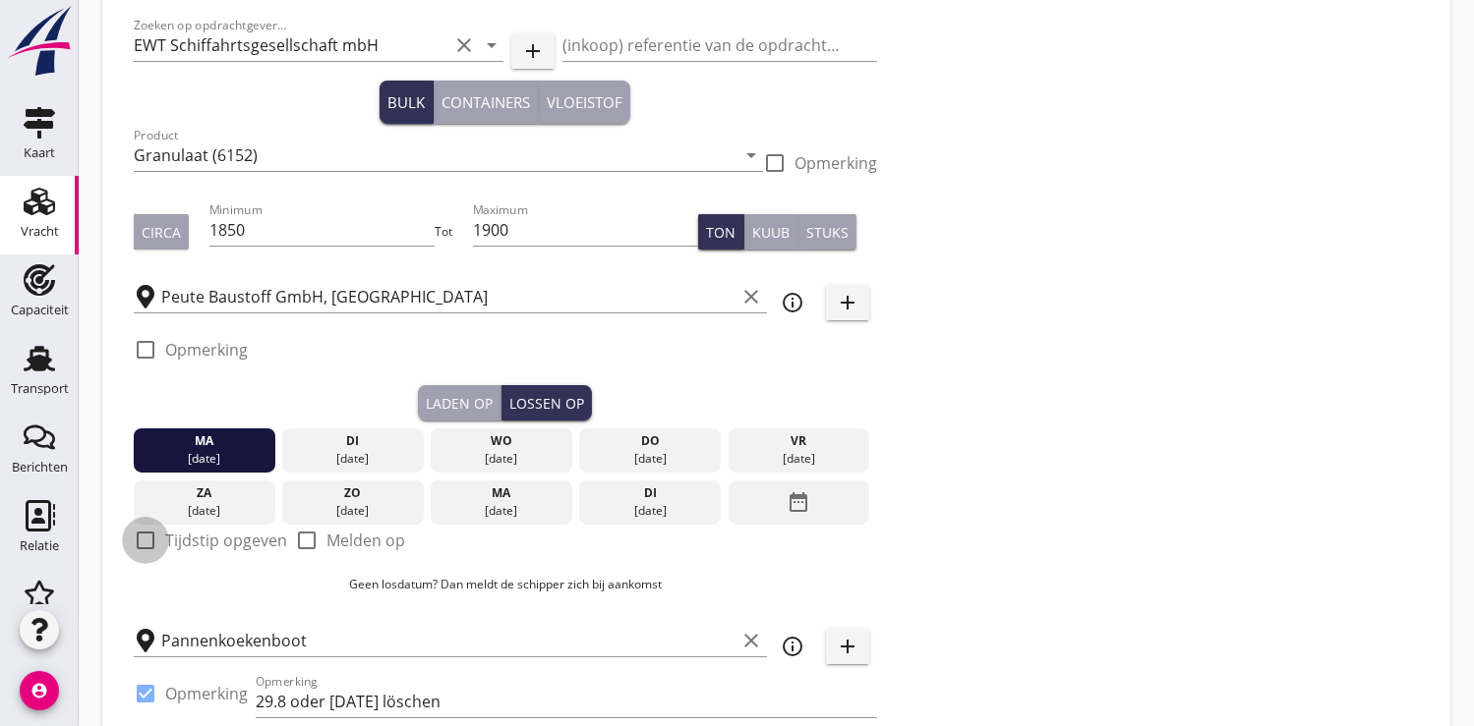
click at [148, 534] on div at bounding box center [145, 540] width 33 height 33
checkbox input "true"
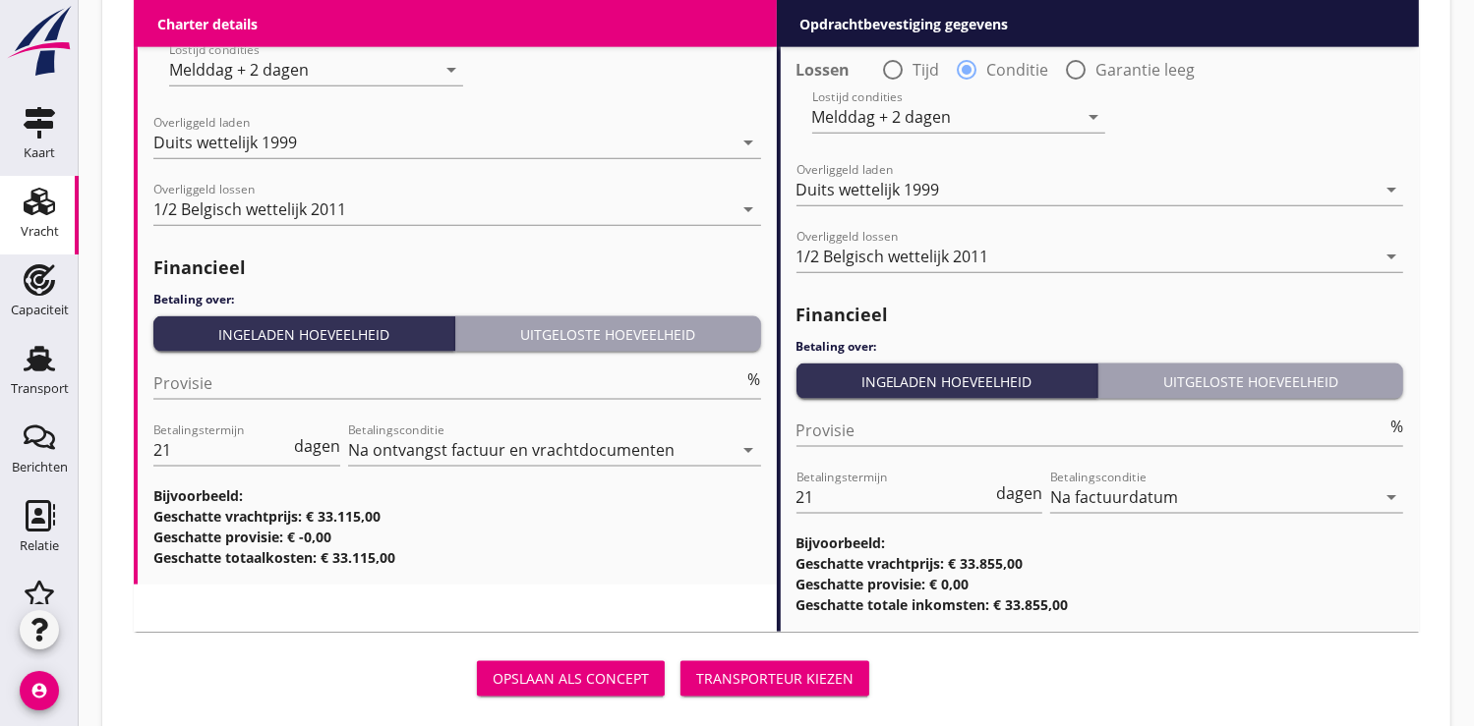
scroll to position [2403, 0]
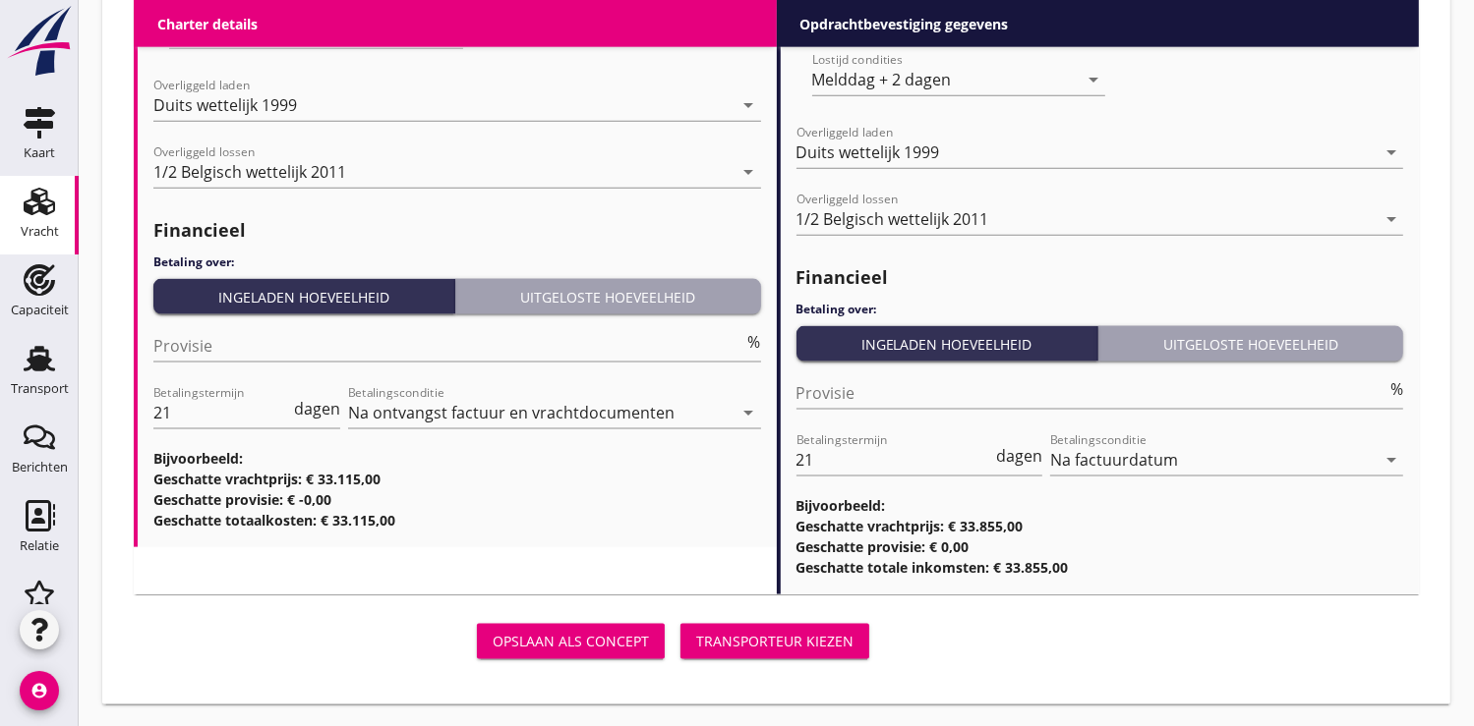
click at [799, 642] on div "Transporteur kiezen" at bounding box center [774, 641] width 157 height 21
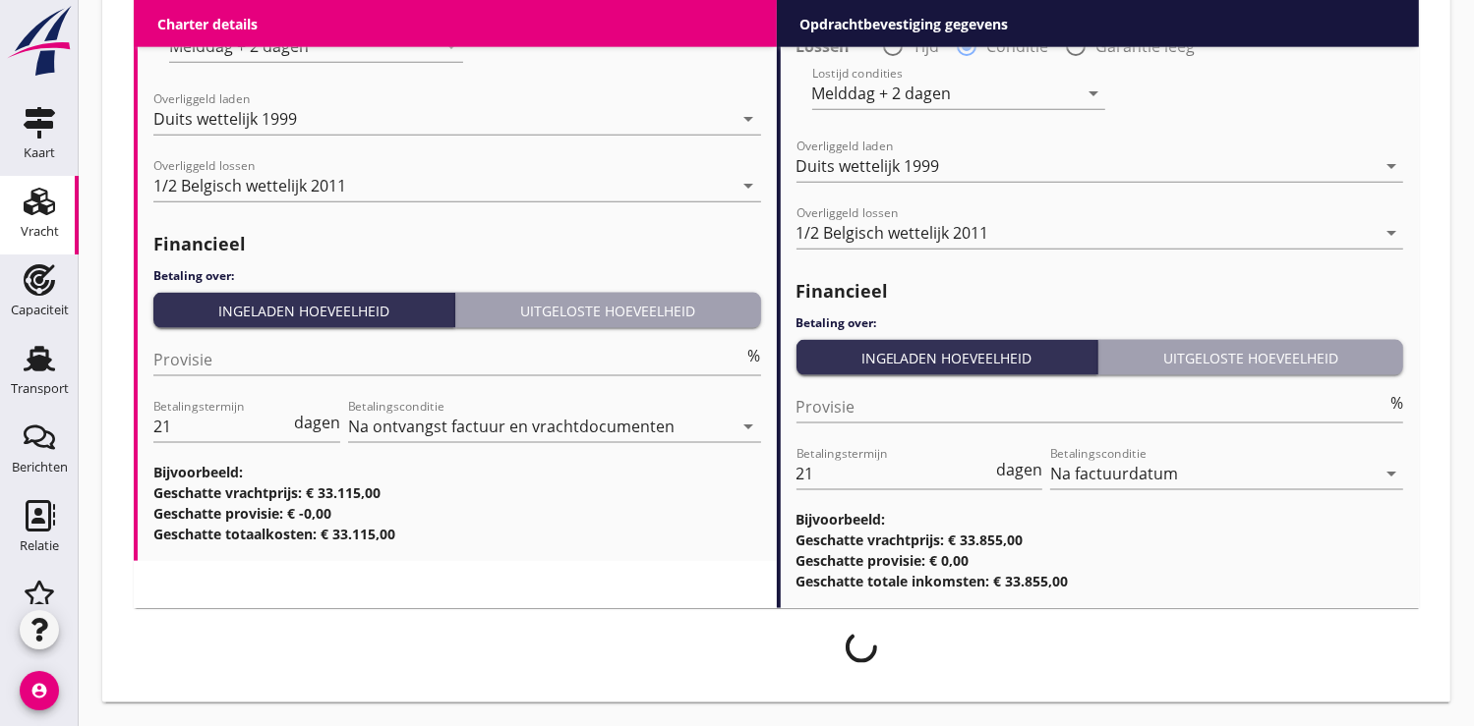
scroll to position [2387, 0]
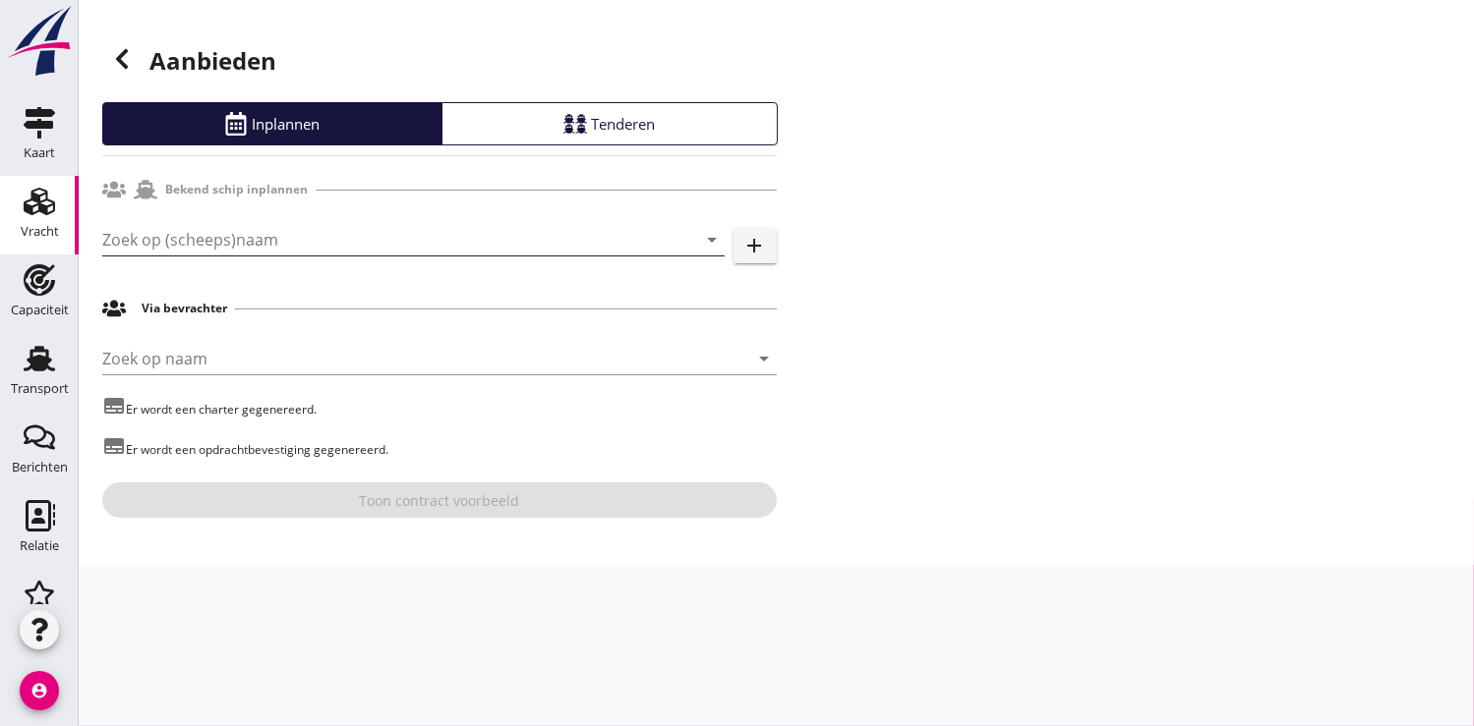
click at [279, 232] on input "Zoek op (scheeps)naam" at bounding box center [385, 239] width 567 height 31
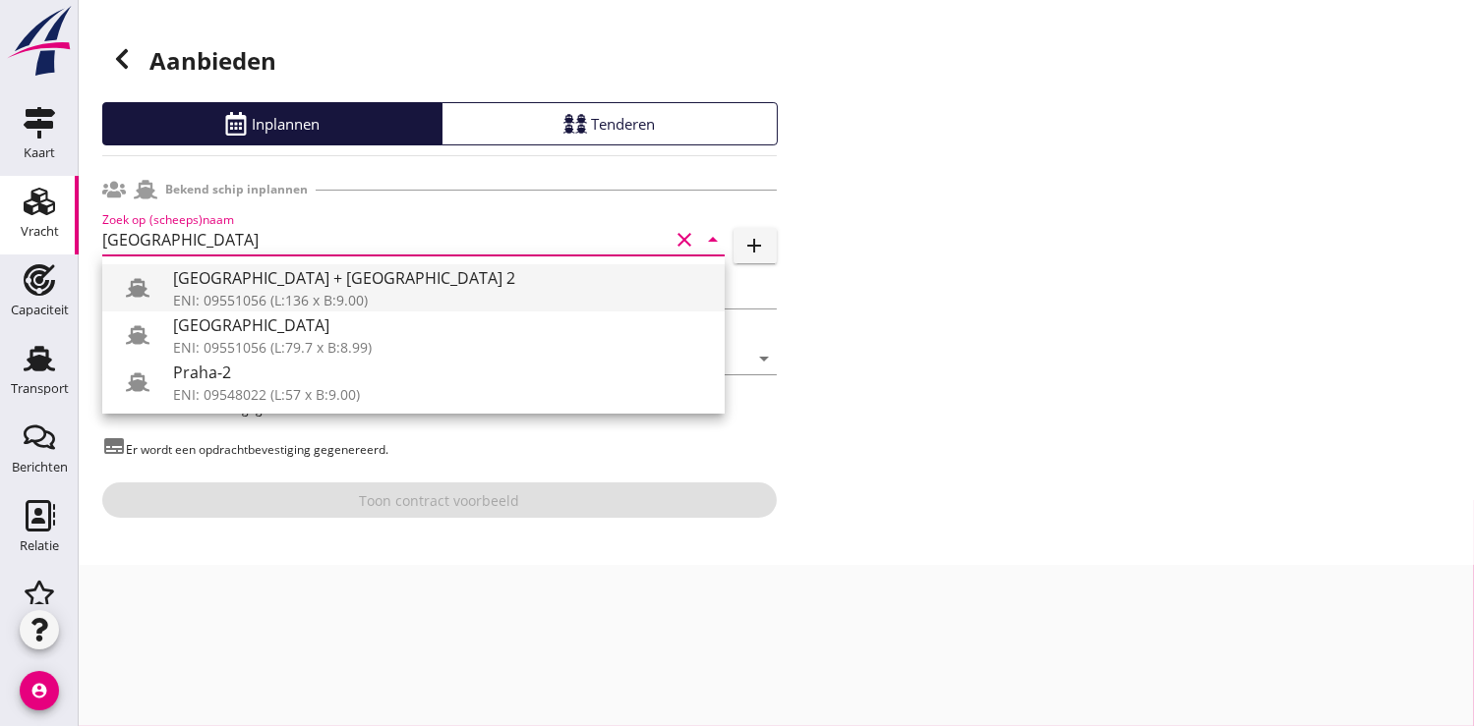
click at [267, 291] on div "ENI: 09551056 (L:136 x B:9.00)" at bounding box center [441, 300] width 536 height 21
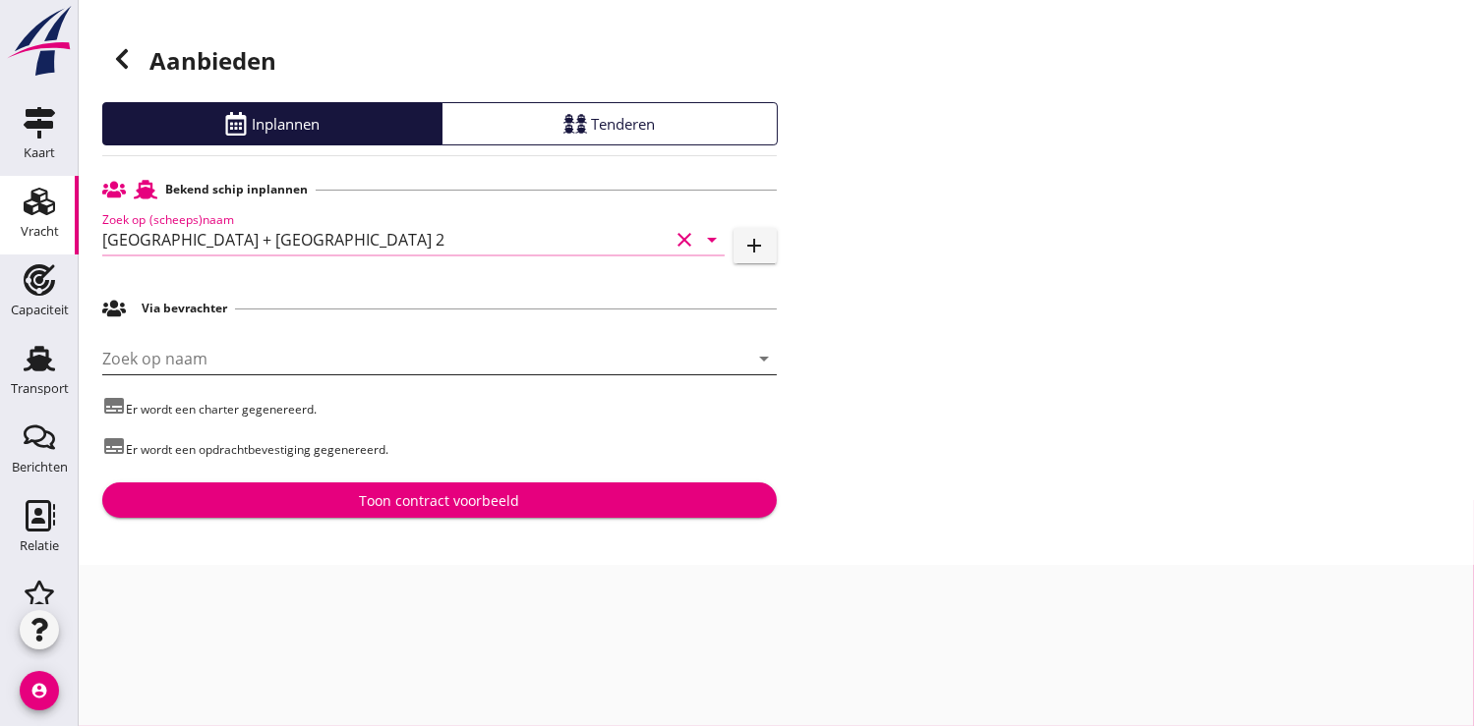
type input "Praha + Praha 2"
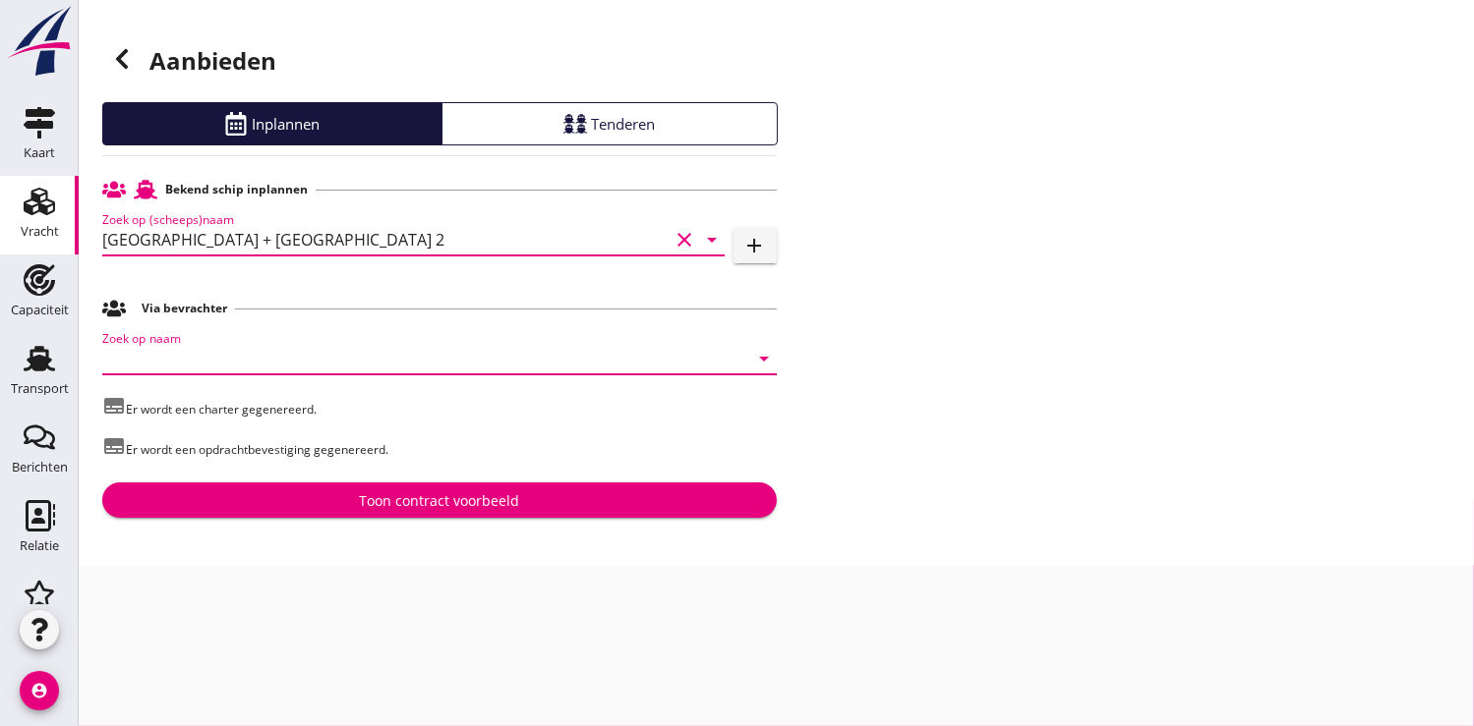
click at [179, 347] on input "Zoek op naam" at bounding box center [411, 358] width 619 height 31
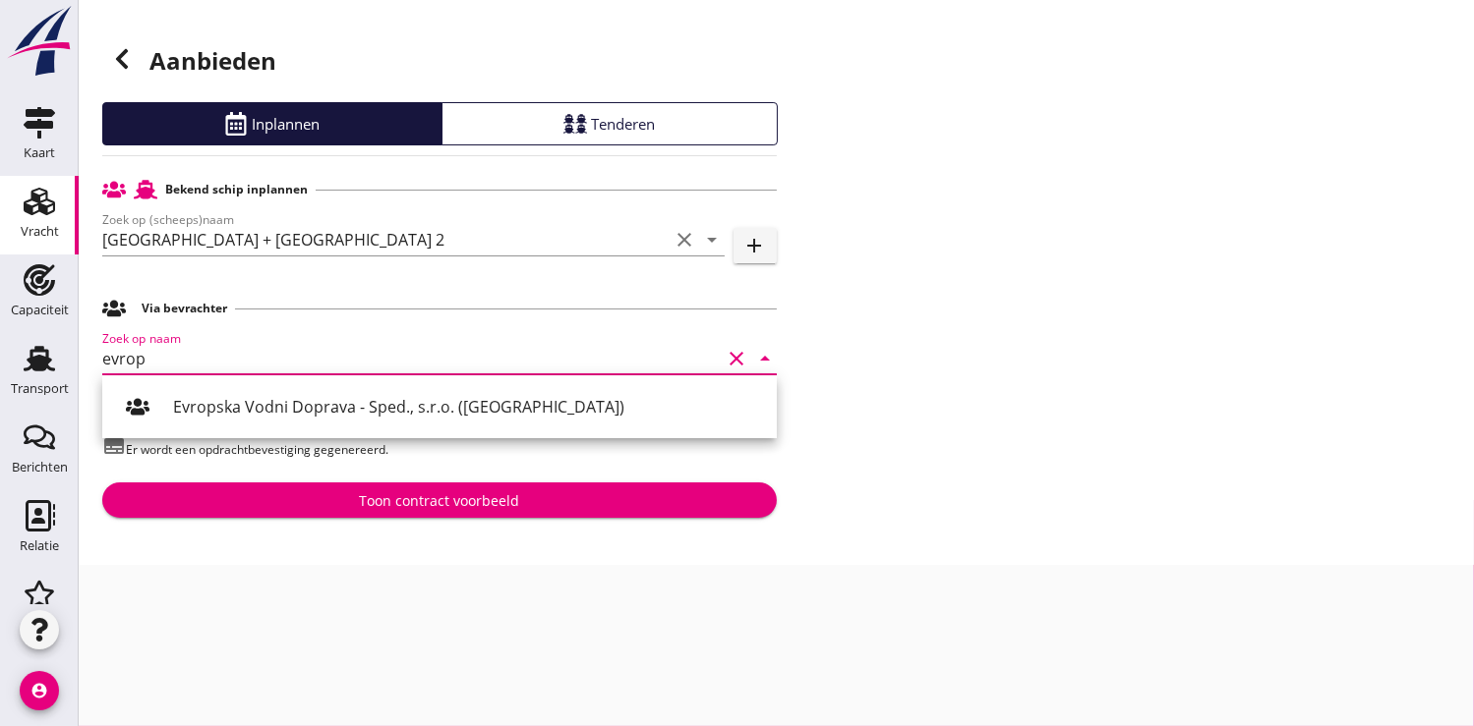
click at [216, 419] on div "Evropska Vodni Doprava - Sped., s.r.o. ([GEOGRAPHIC_DATA])" at bounding box center [467, 406] width 588 height 47
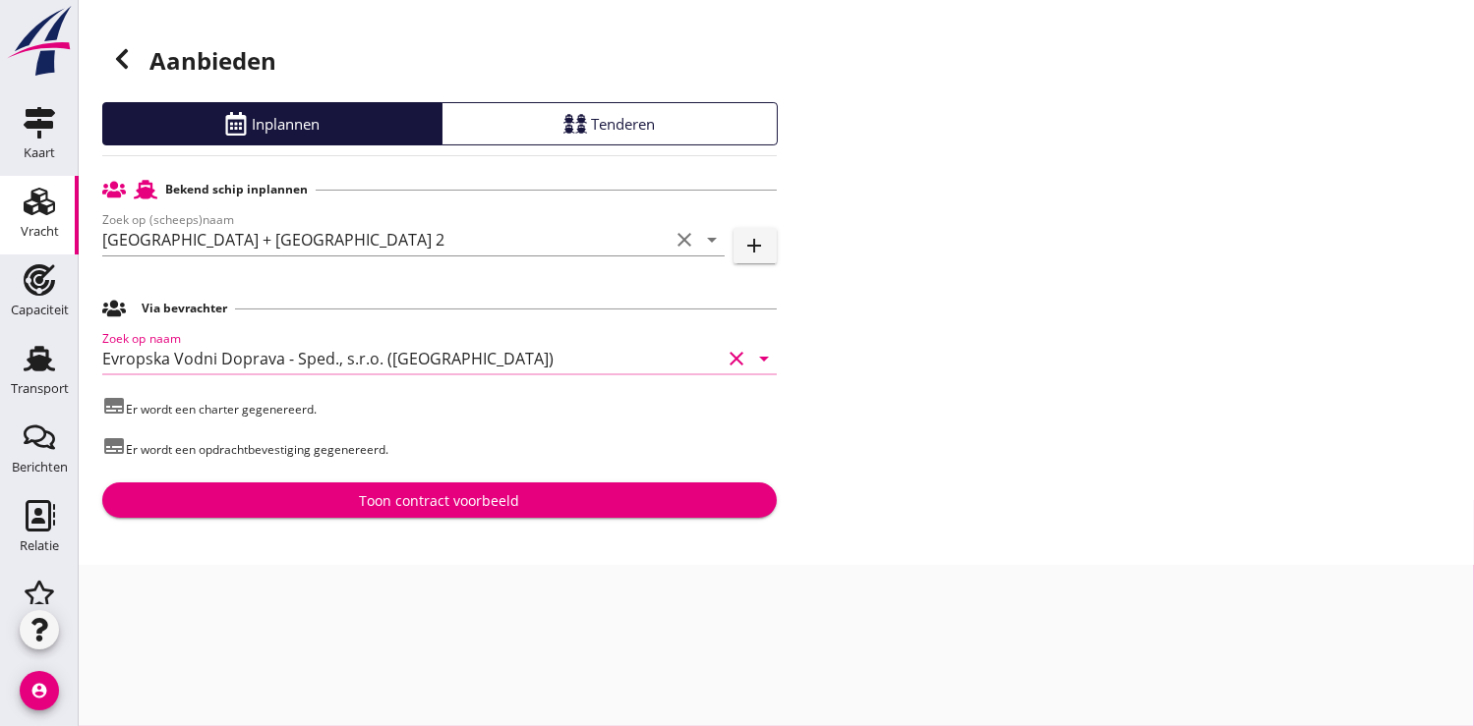
type input "Evropska Vodni Doprava - Sped., s.r.o. ([GEOGRAPHIC_DATA])"
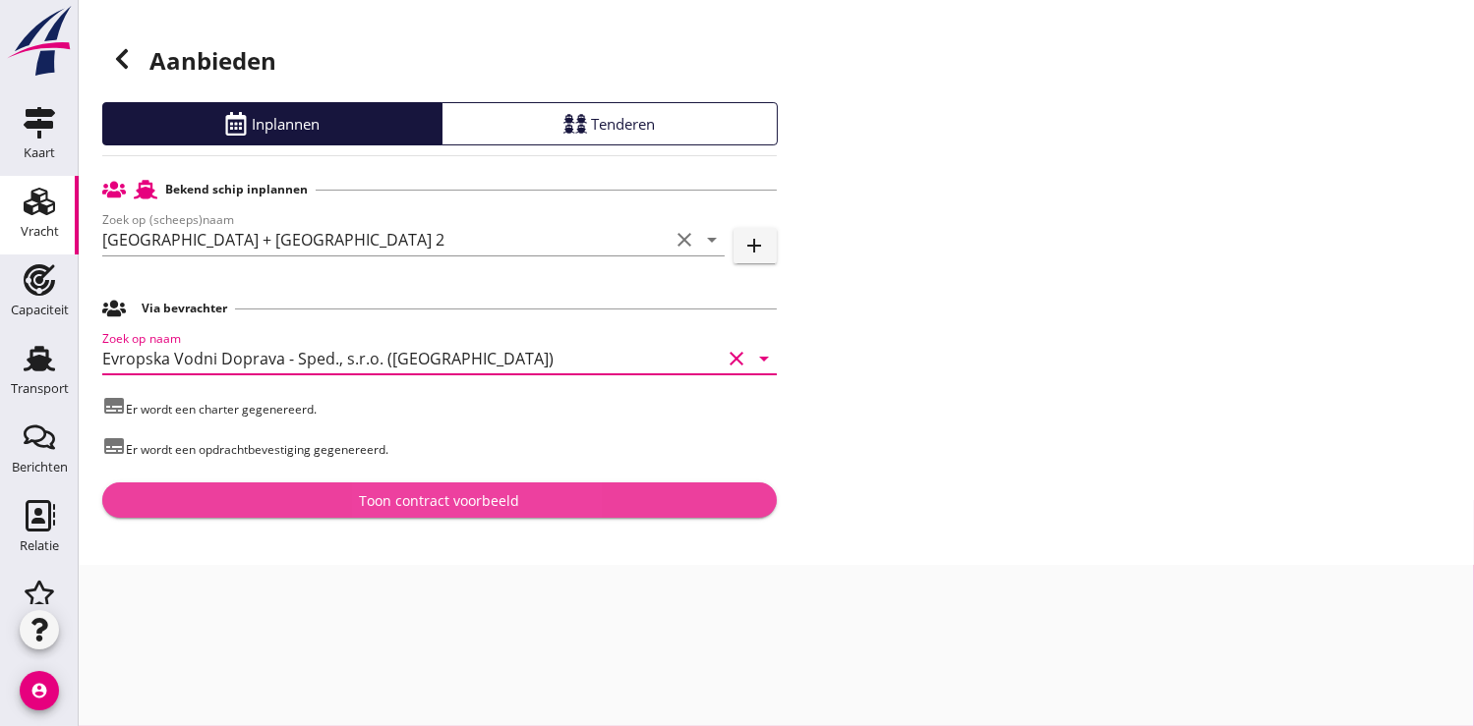
click at [470, 500] on div "Toon contract voorbeeld" at bounding box center [439, 501] width 160 height 21
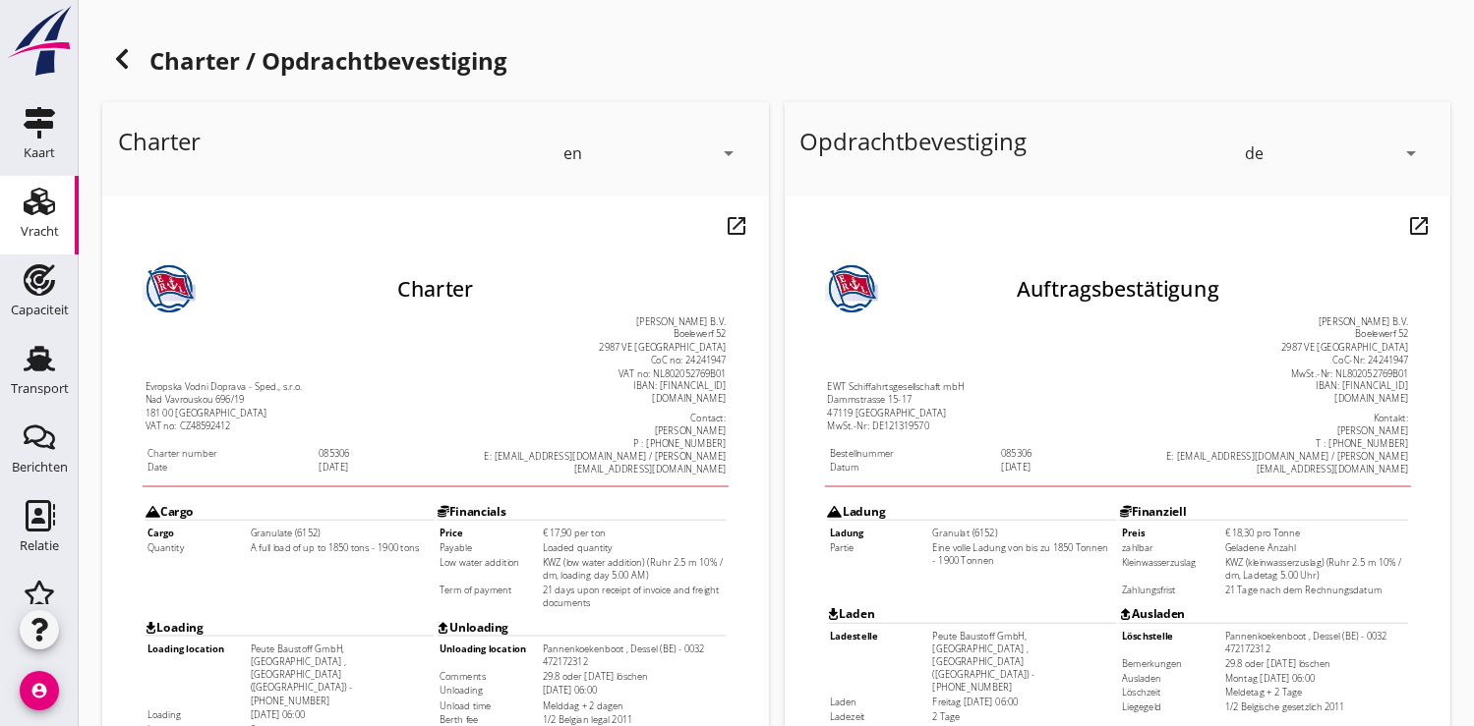
click at [730, 148] on icon "arrow_drop_down" at bounding box center [730, 154] width 24 height 24
click at [613, 235] on div "de" at bounding box center [652, 228] width 170 height 24
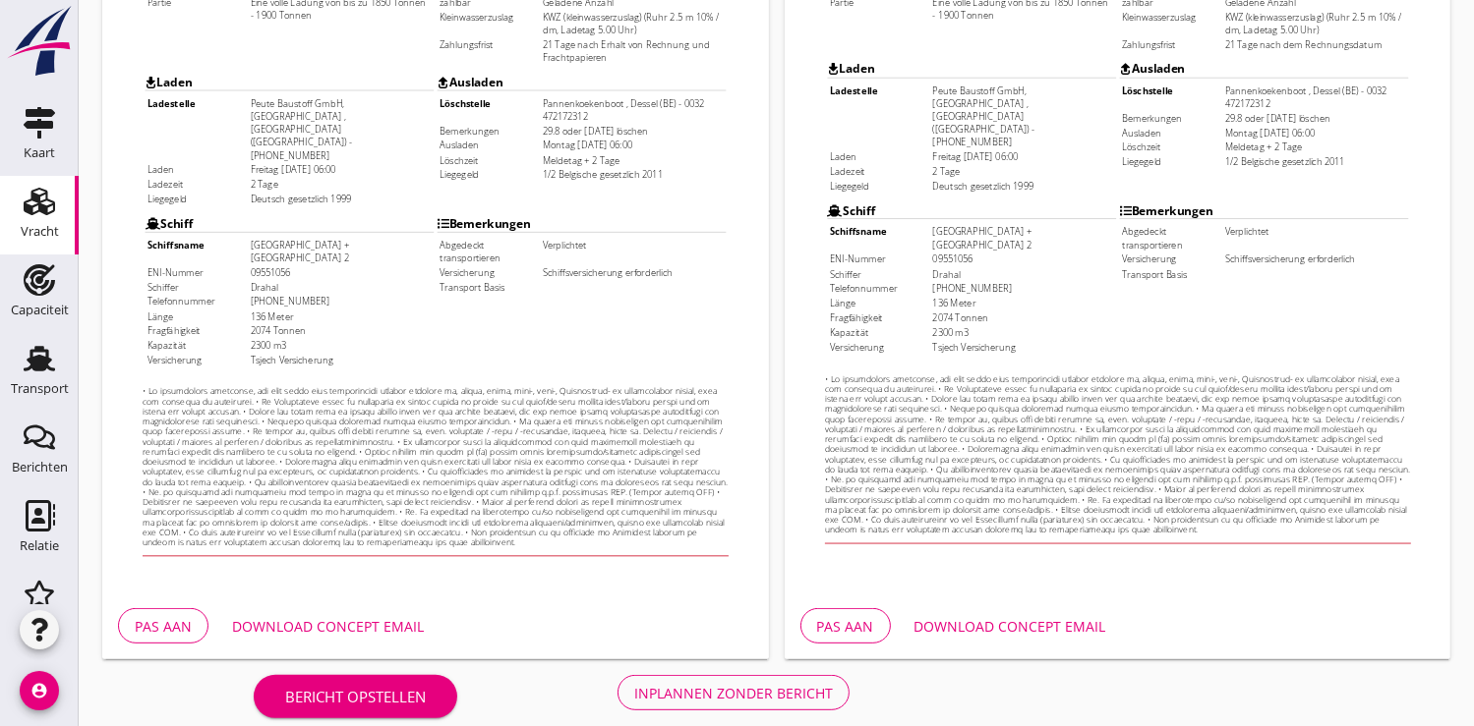
scroll to position [566, 0]
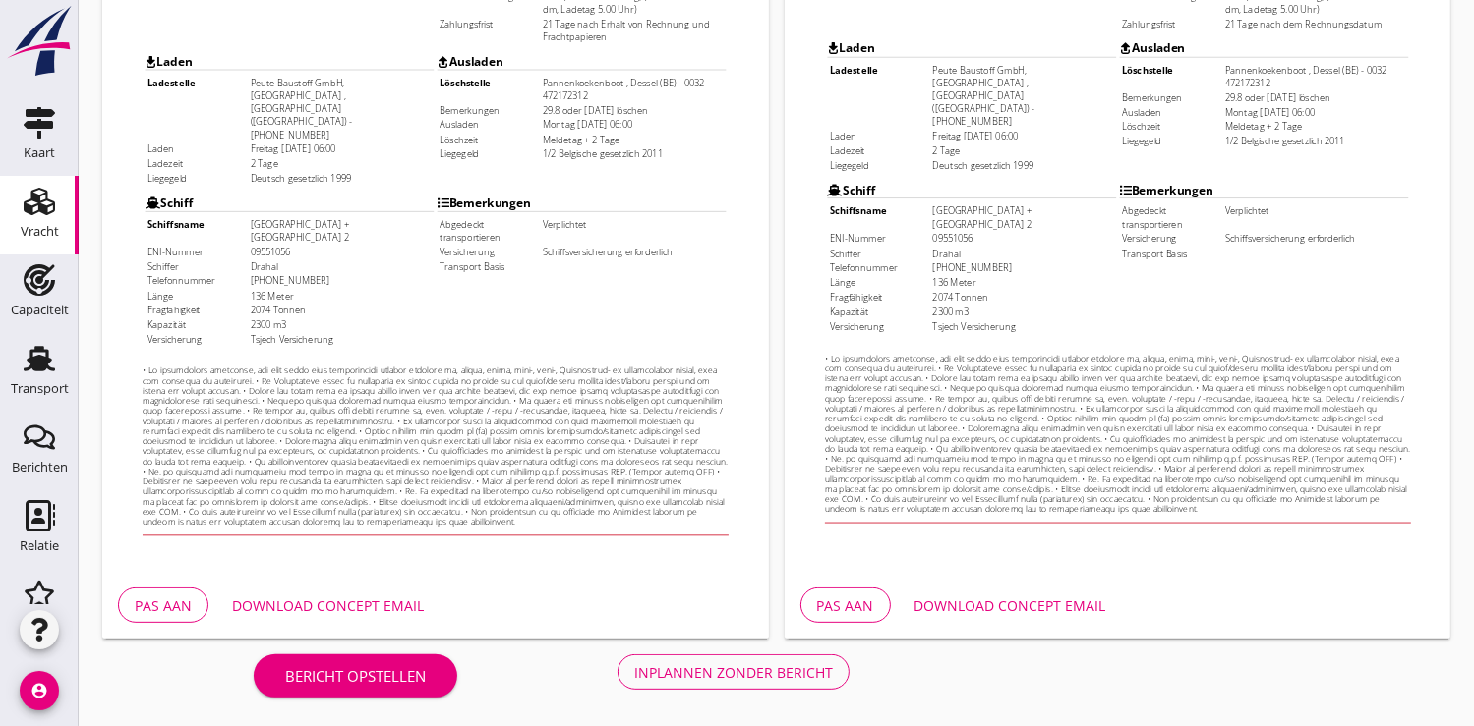
click at [338, 600] on div "Download concept email" at bounding box center [328, 606] width 192 height 21
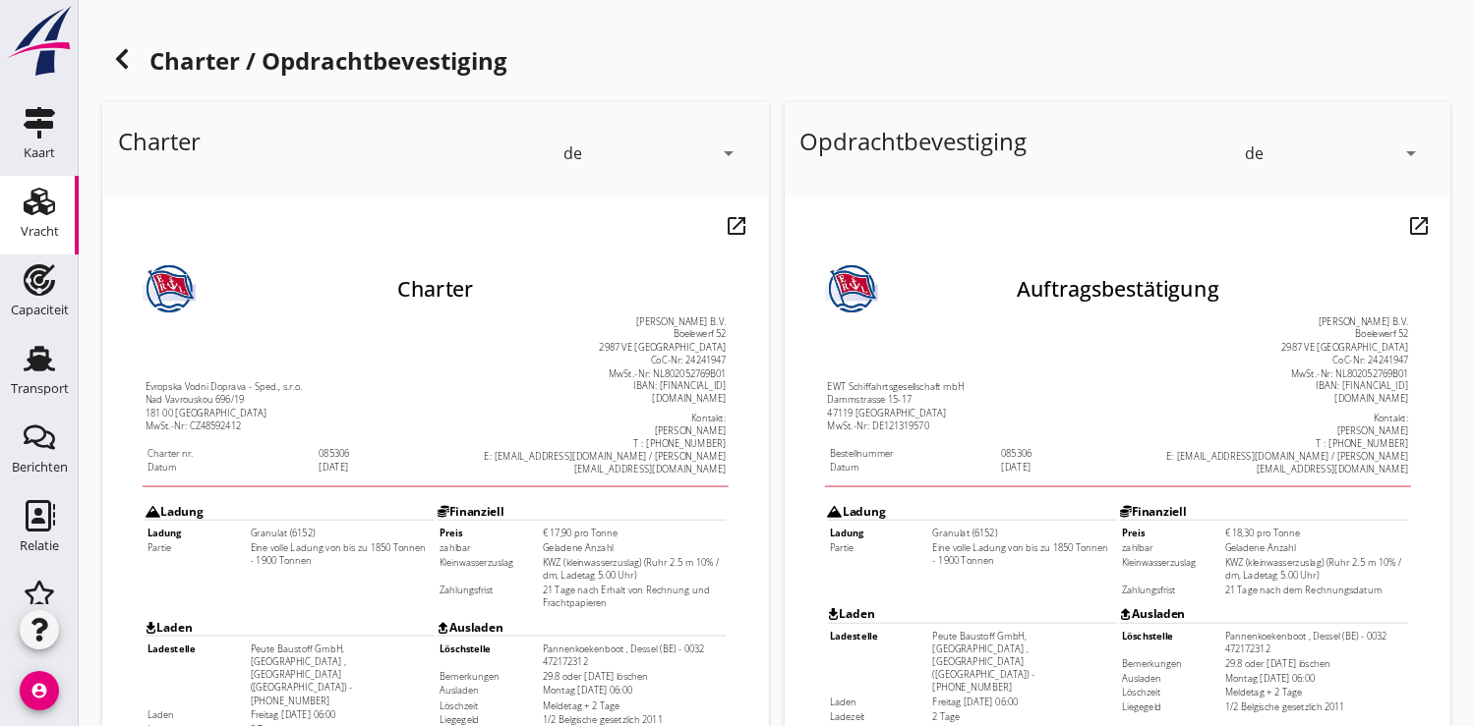
scroll to position [546, 0]
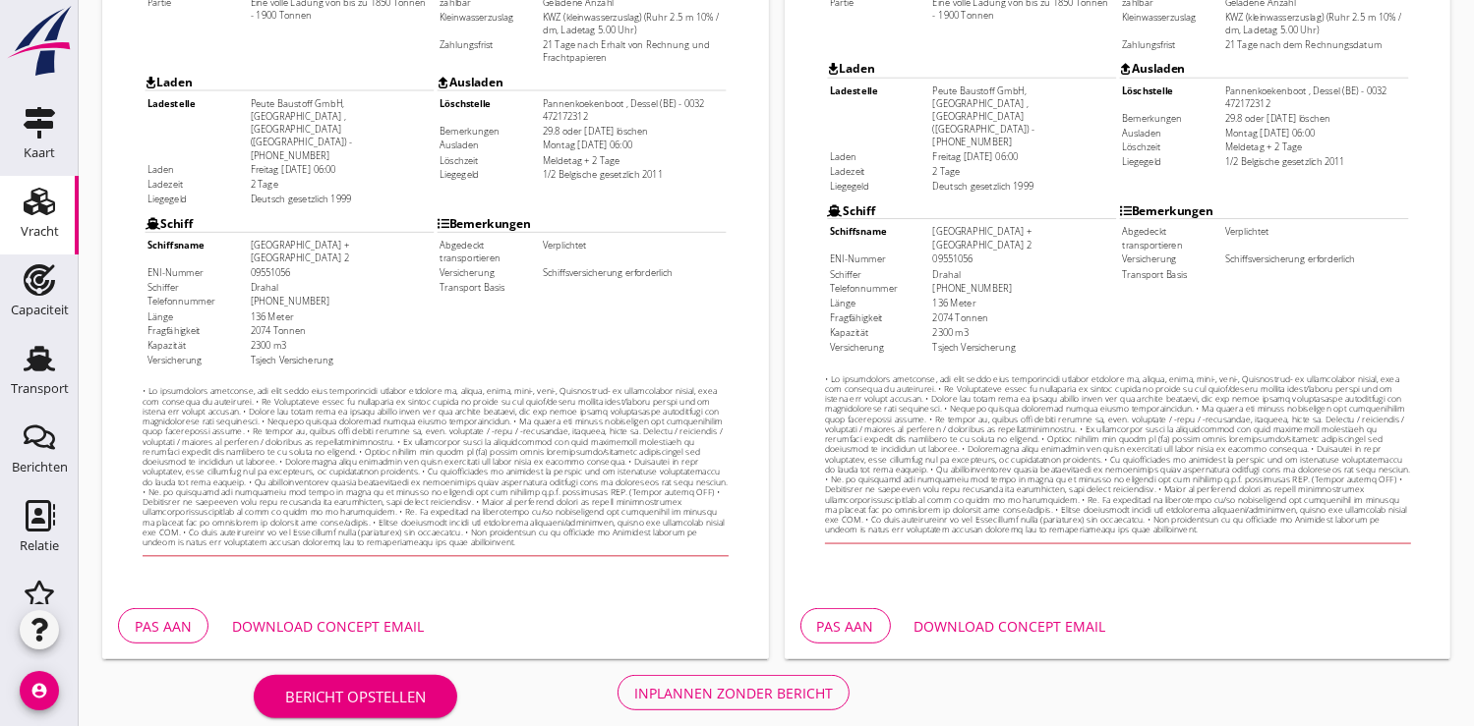
click at [750, 695] on div "Inplannen zonder bericht" at bounding box center [733, 693] width 199 height 21
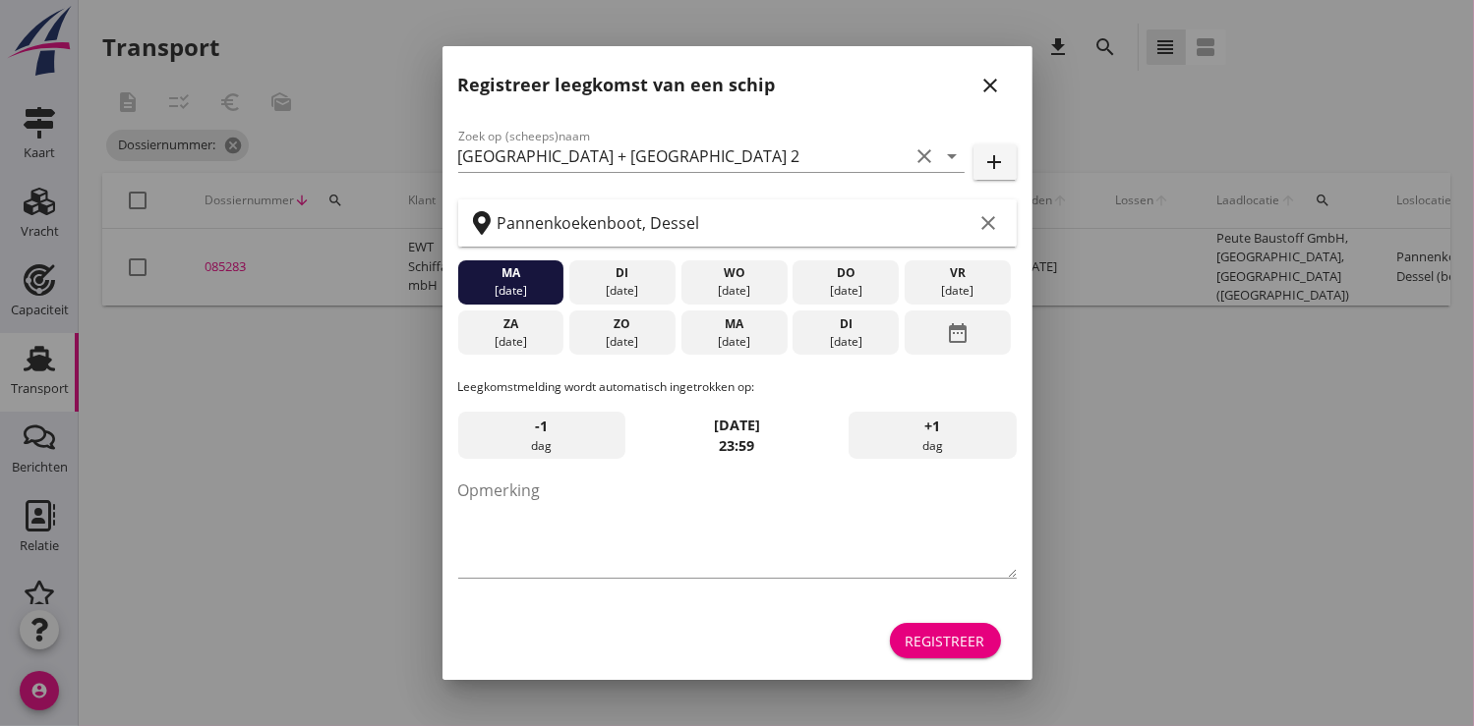
click at [951, 641] on div "Registreer" at bounding box center [945, 641] width 80 height 21
